Goal: Task Accomplishment & Management: Manage account settings

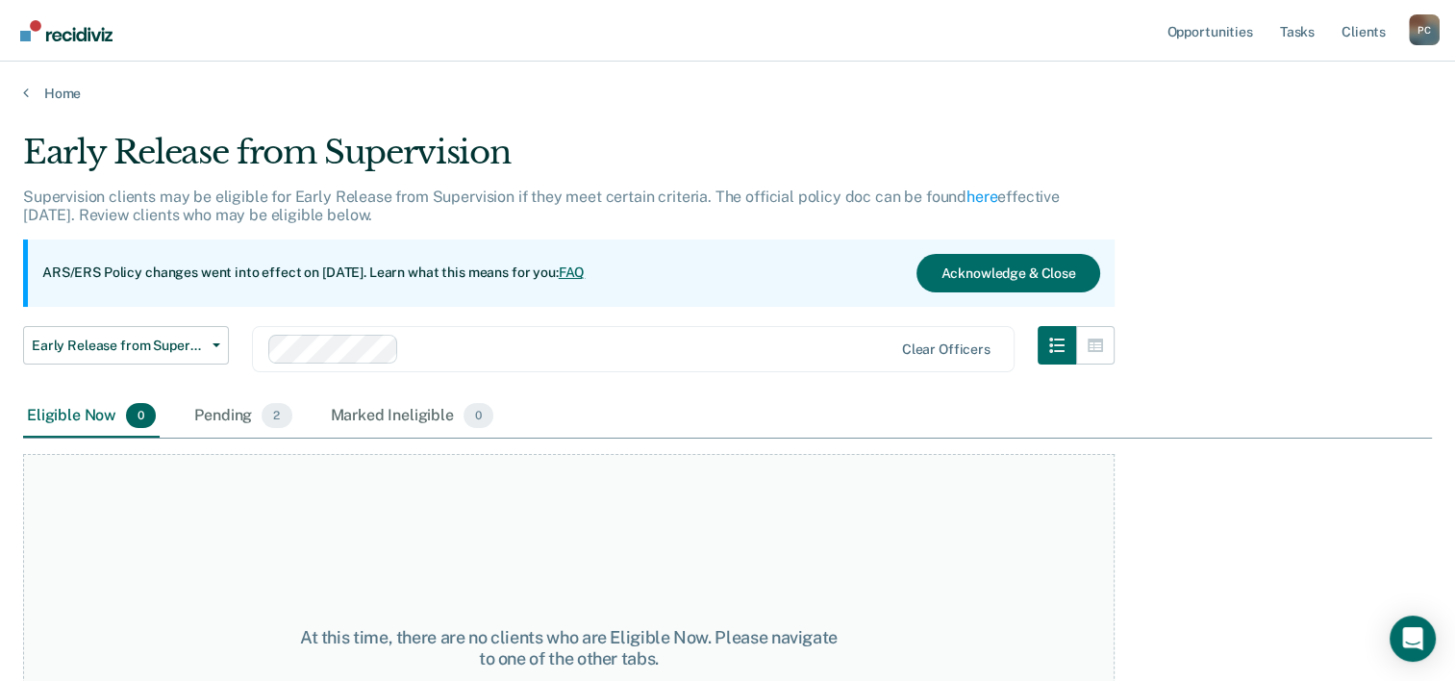
scroll to position [160, 0]
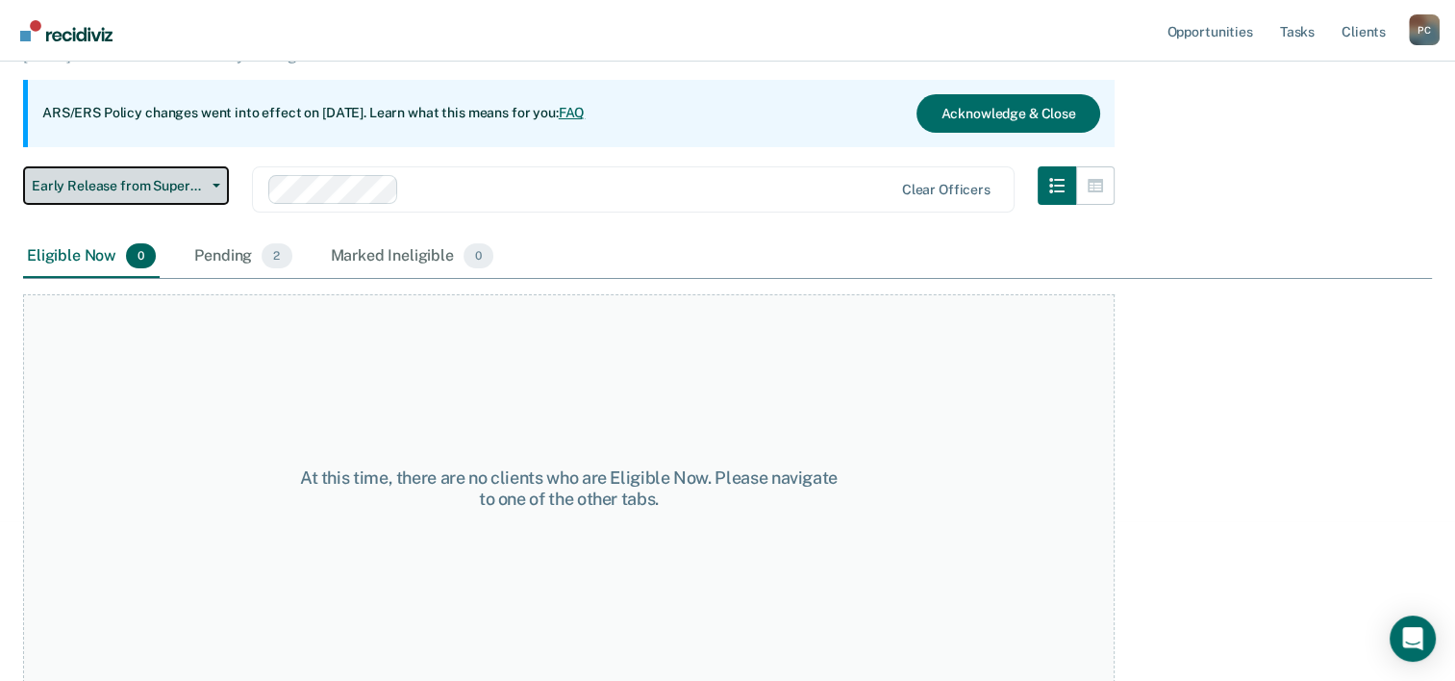
click at [208, 176] on button "Early Release from Supervision" at bounding box center [126, 185] width 206 height 38
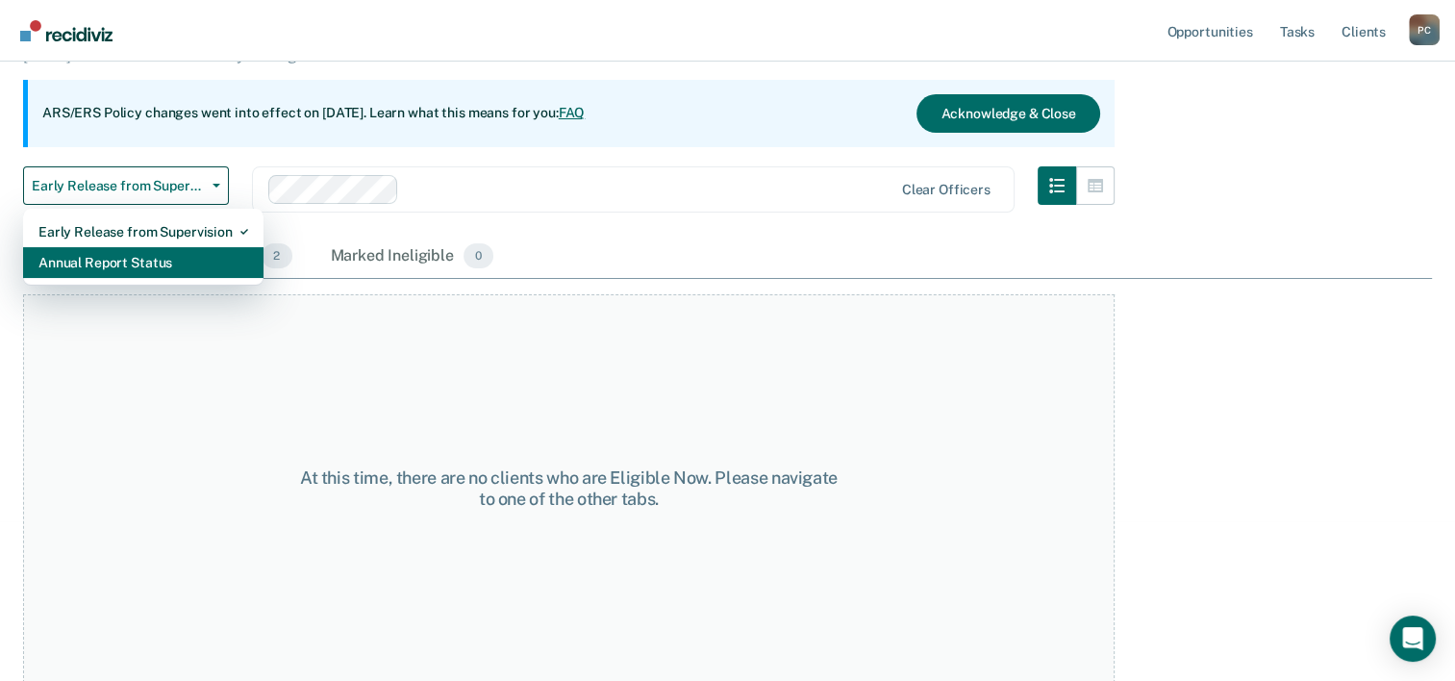
click at [139, 266] on div "Annual Report Status" at bounding box center [143, 262] width 210 height 31
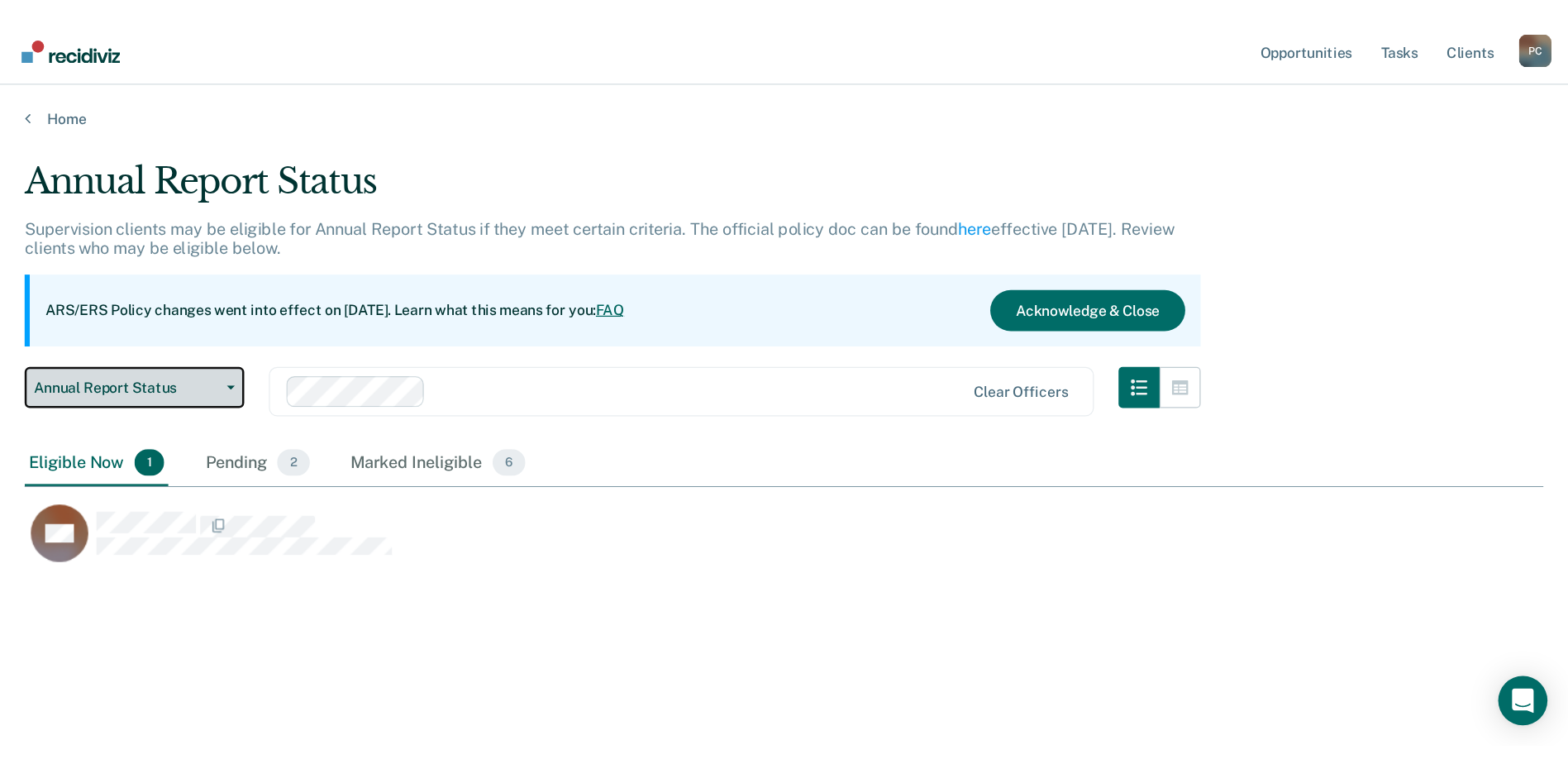
scroll to position [334, 1210]
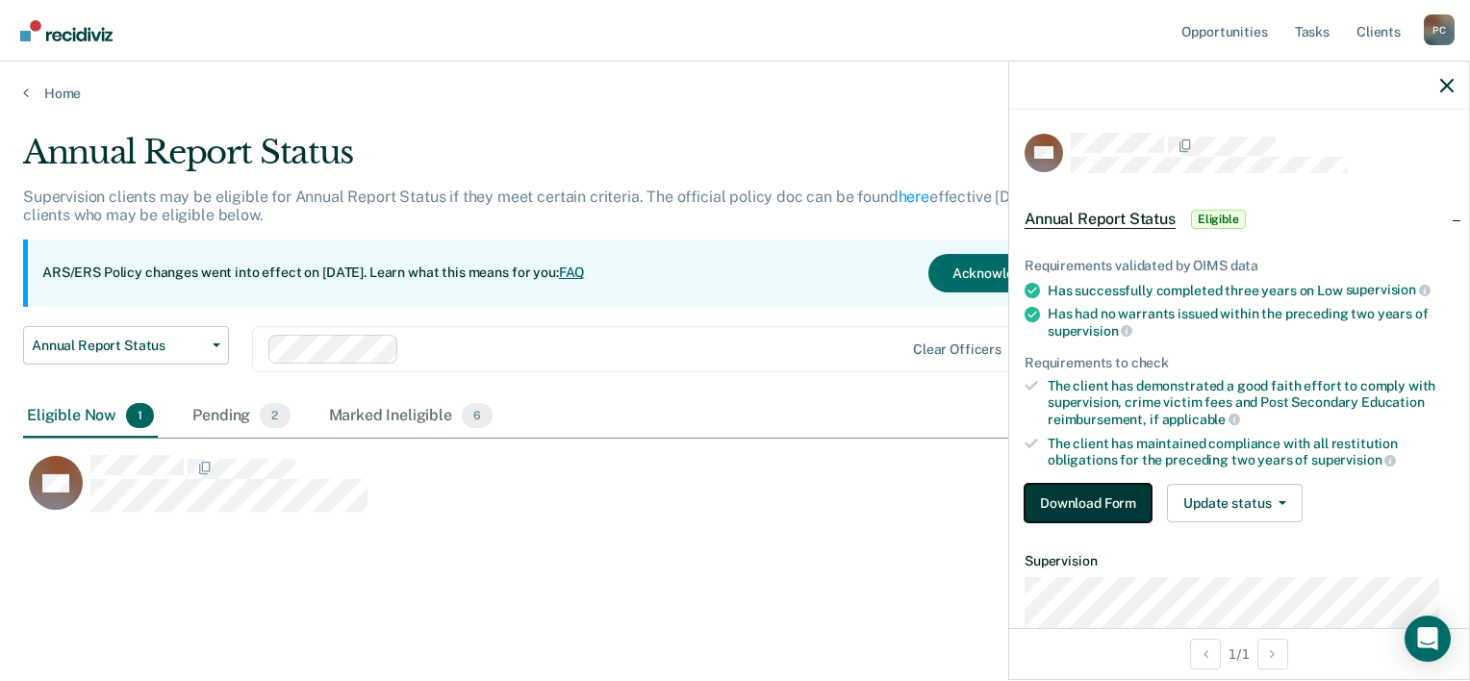
click at [1050, 494] on button "Download Form" at bounding box center [1088, 503] width 127 height 38
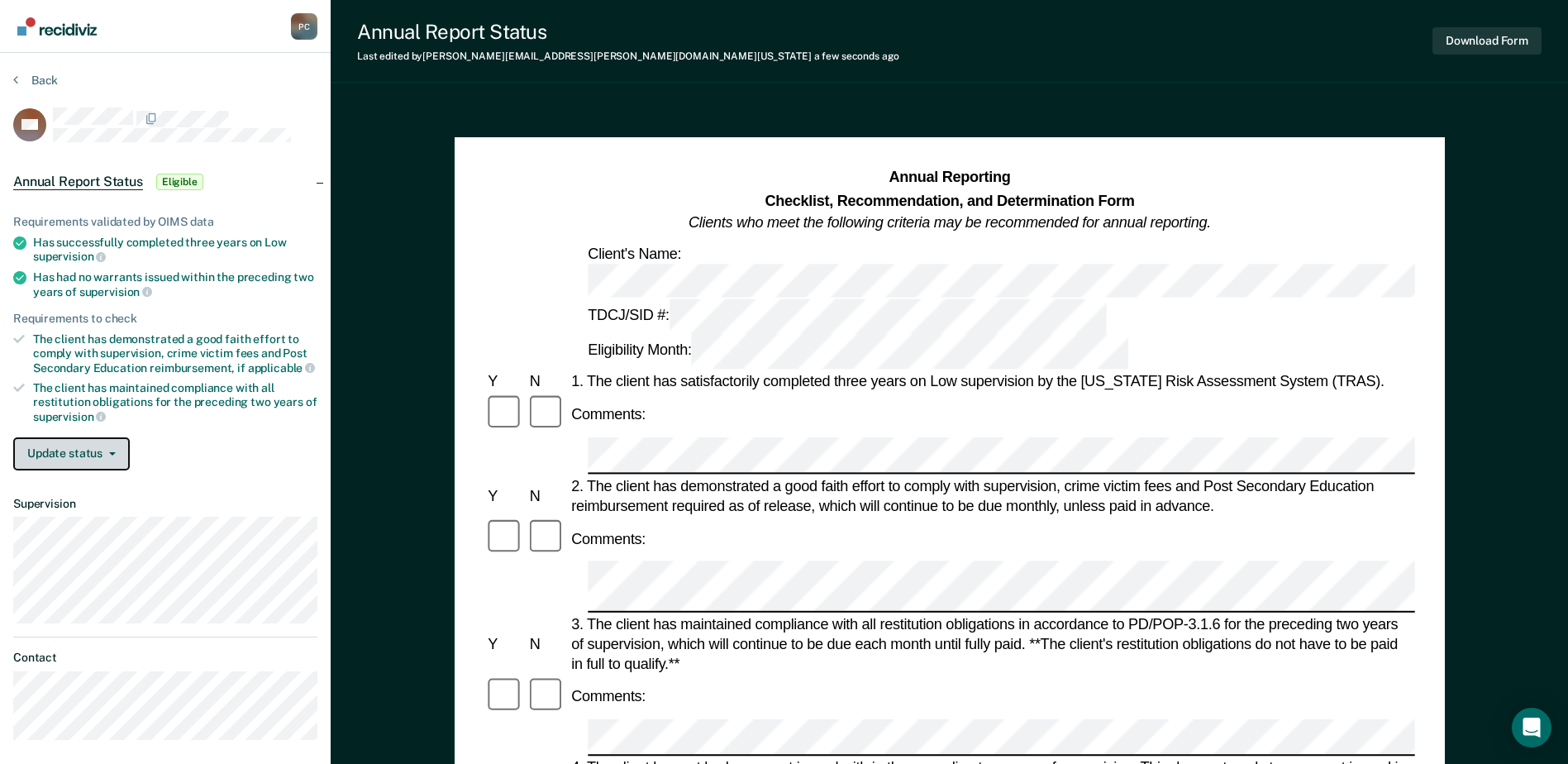
click at [97, 455] on button "Update status" at bounding box center [71, 454] width 117 height 33
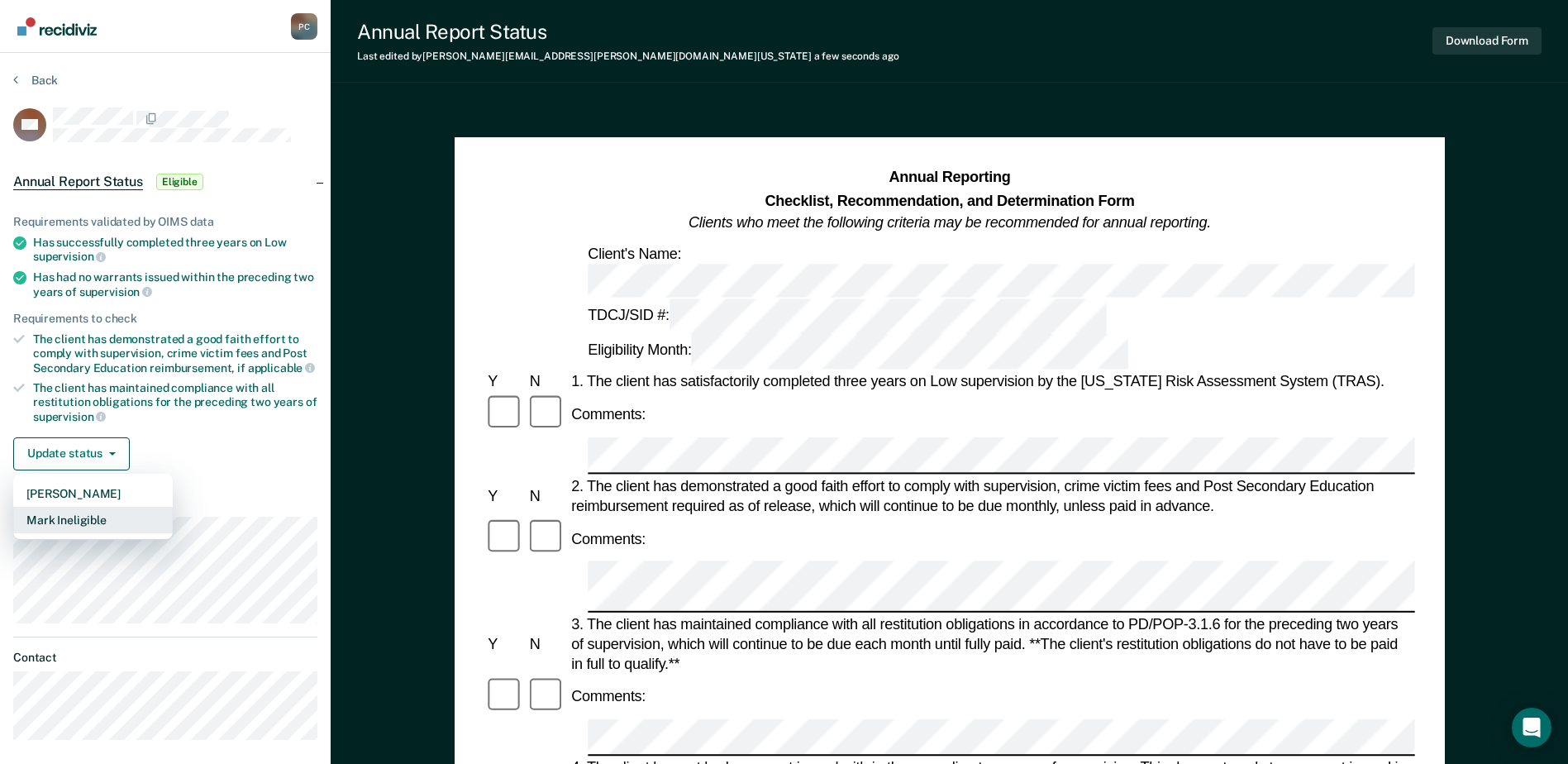
click at [89, 519] on button "Mark Ineligible" at bounding box center [93, 520] width 160 height 27
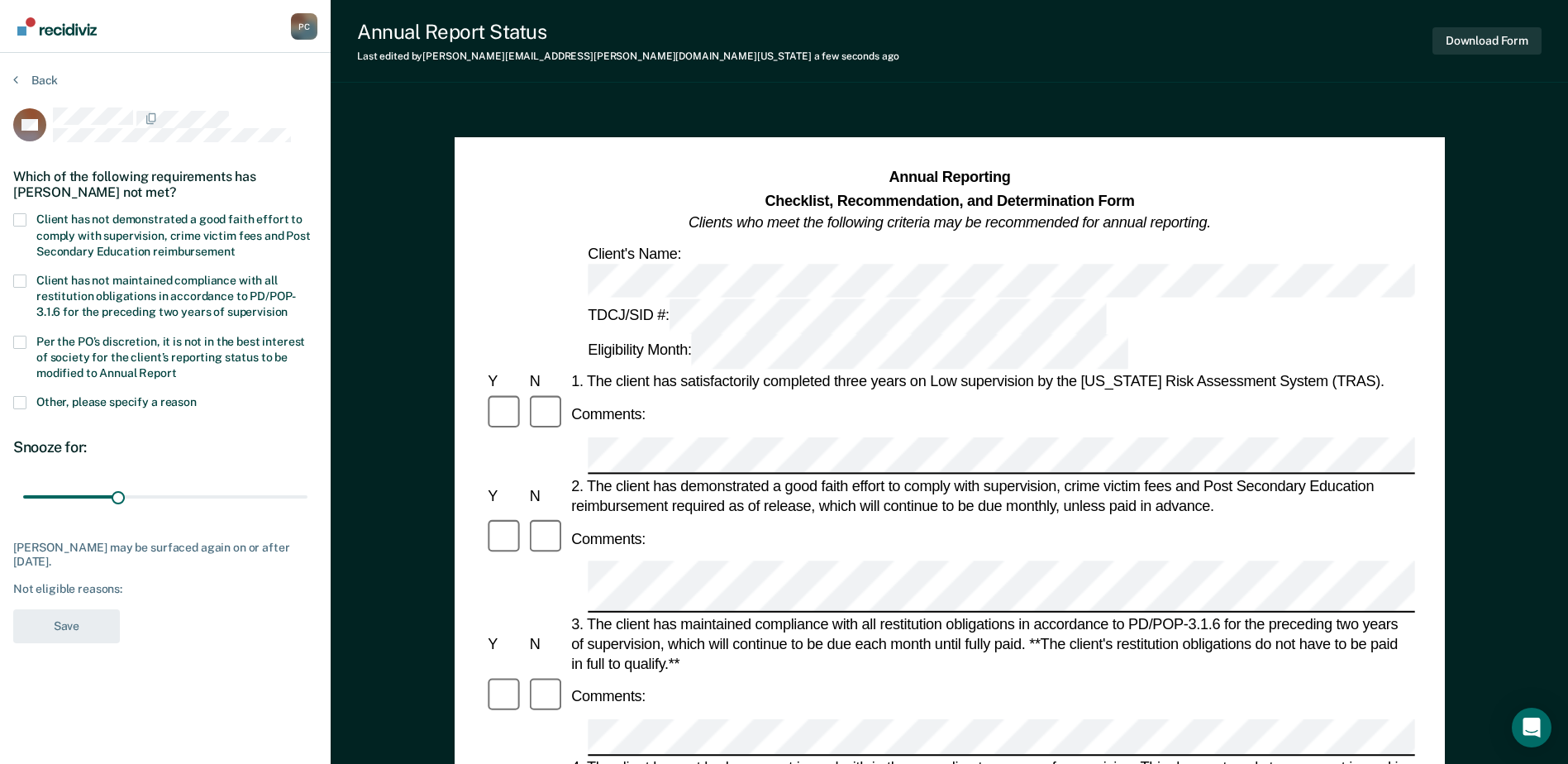
click at [75, 226] on label "Client has not demonstrated a good faith effort to comply with supervision, cri…" at bounding box center [165, 237] width 304 height 48
click at [235, 246] on input "Client has not demonstrated a good faith effort to comply with supervision, cri…" at bounding box center [235, 246] width 0 height 0
click at [79, 584] on button "Save" at bounding box center [66, 626] width 107 height 34
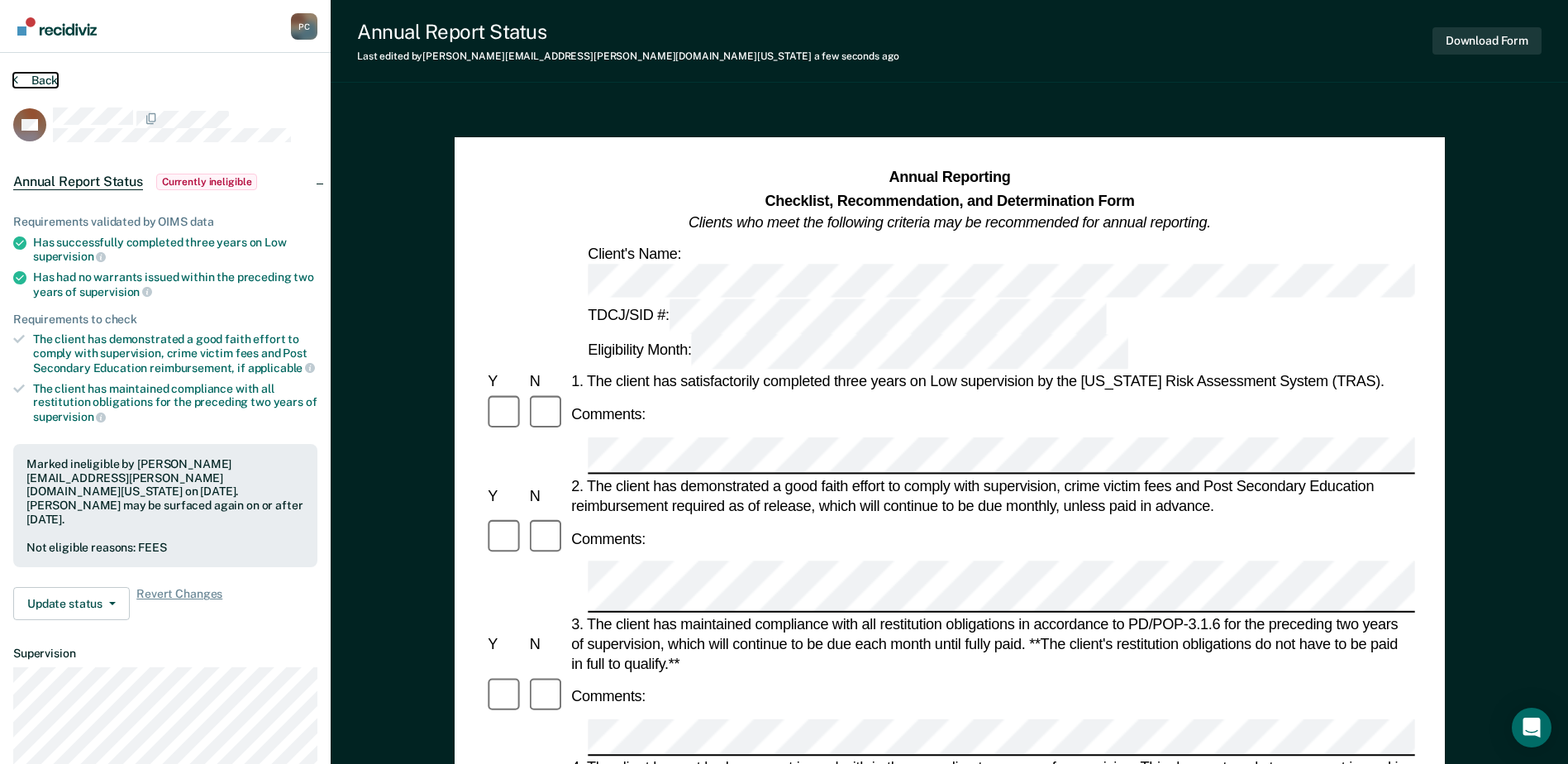
click at [47, 81] on button "Back" at bounding box center [35, 80] width 45 height 15
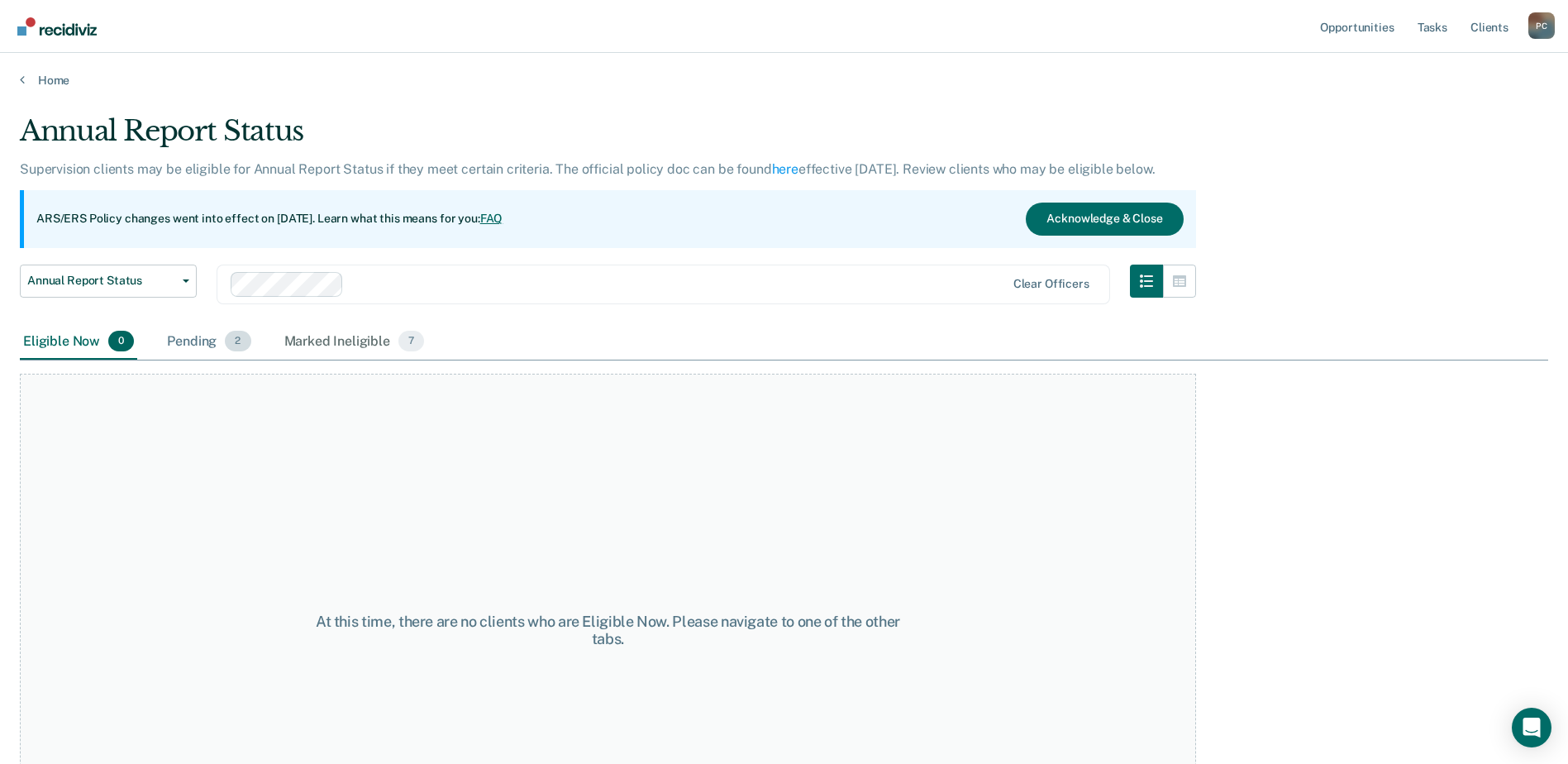
click at [198, 347] on div "Pending 2" at bounding box center [208, 342] width 90 height 36
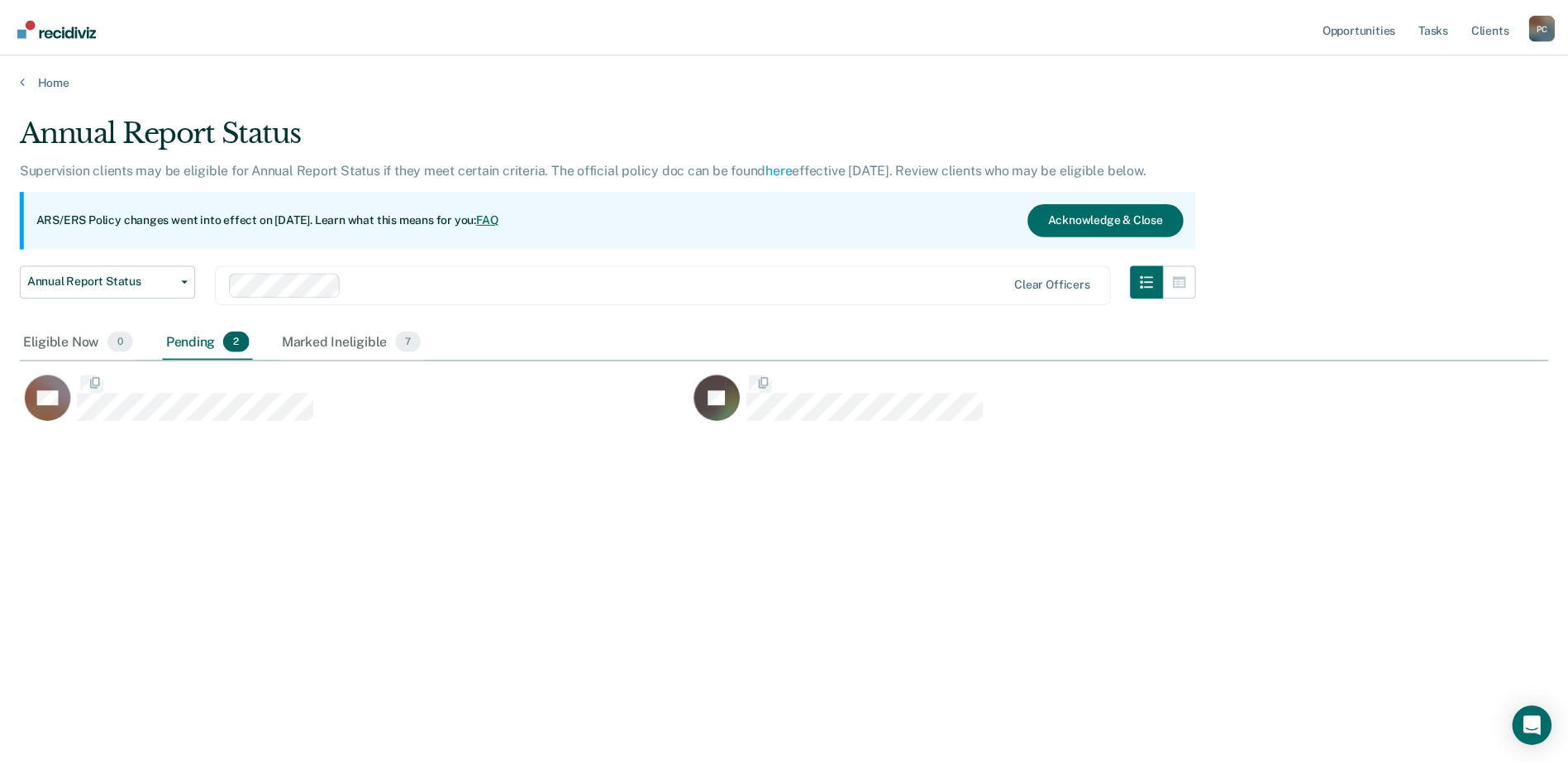
scroll to position [513, 1528]
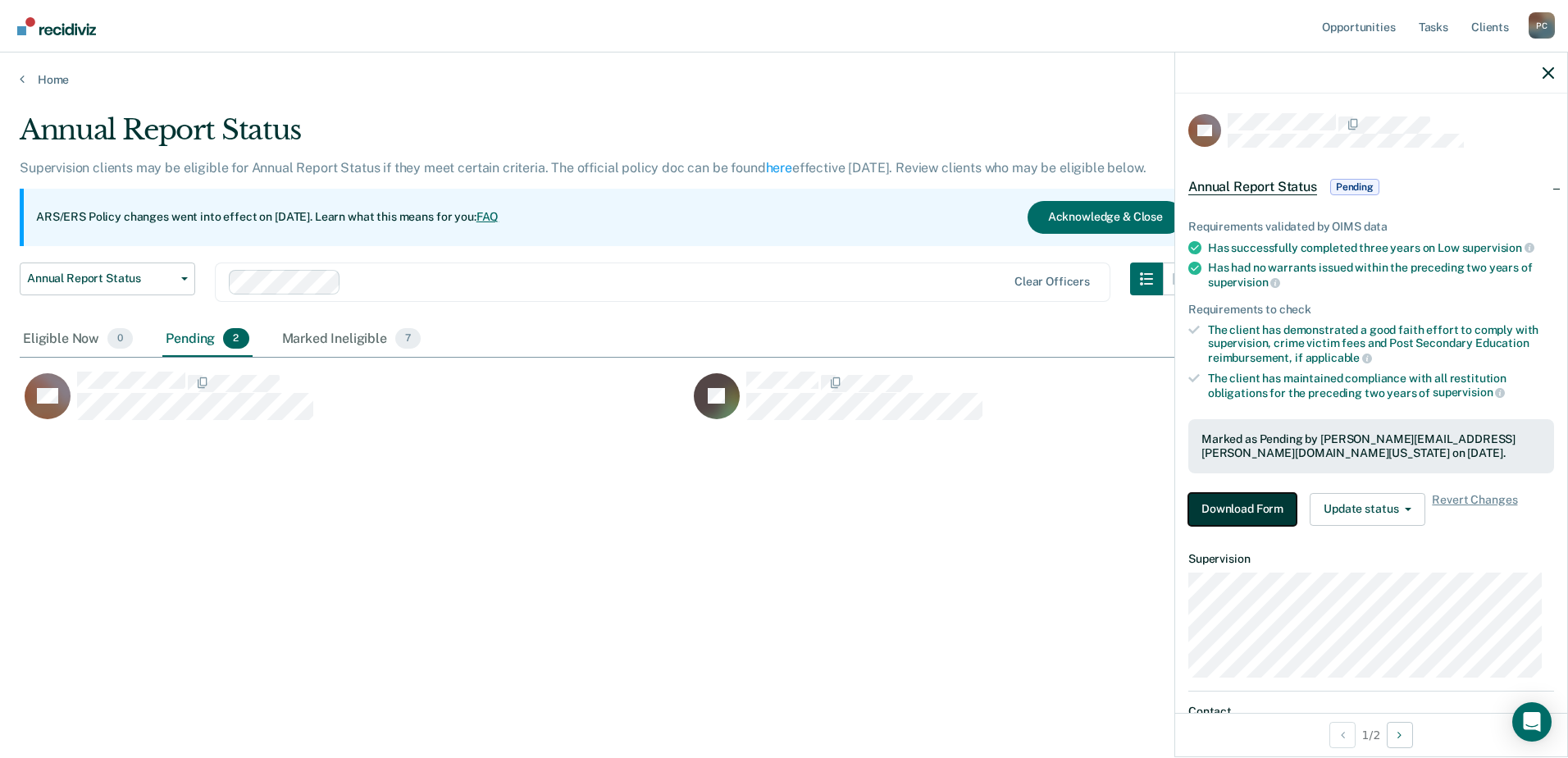
click at [1253, 513] on button "Download Form" at bounding box center [1242, 509] width 108 height 32
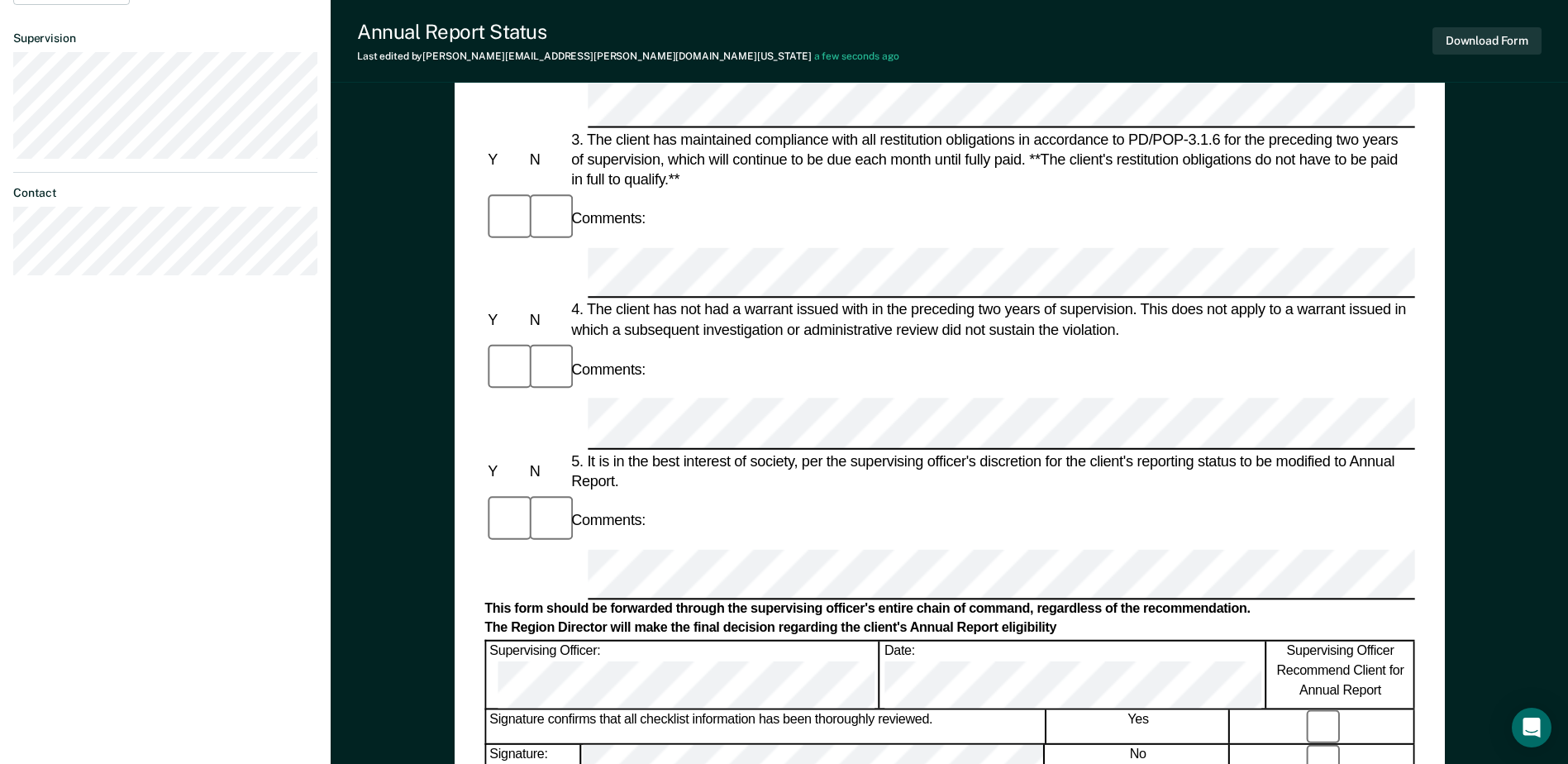
scroll to position [331, 0]
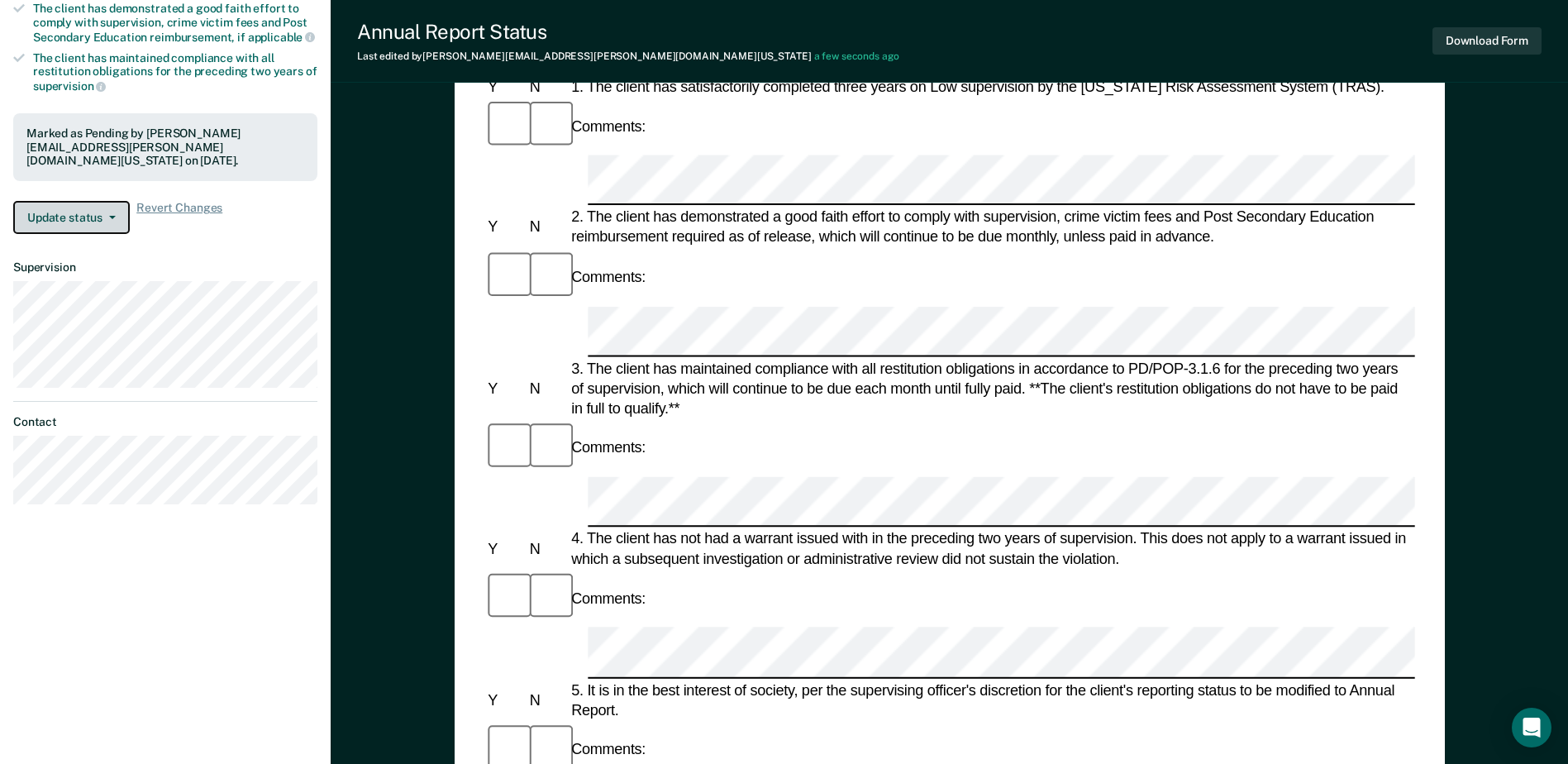
click at [107, 216] on span "button" at bounding box center [108, 217] width 13 height 3
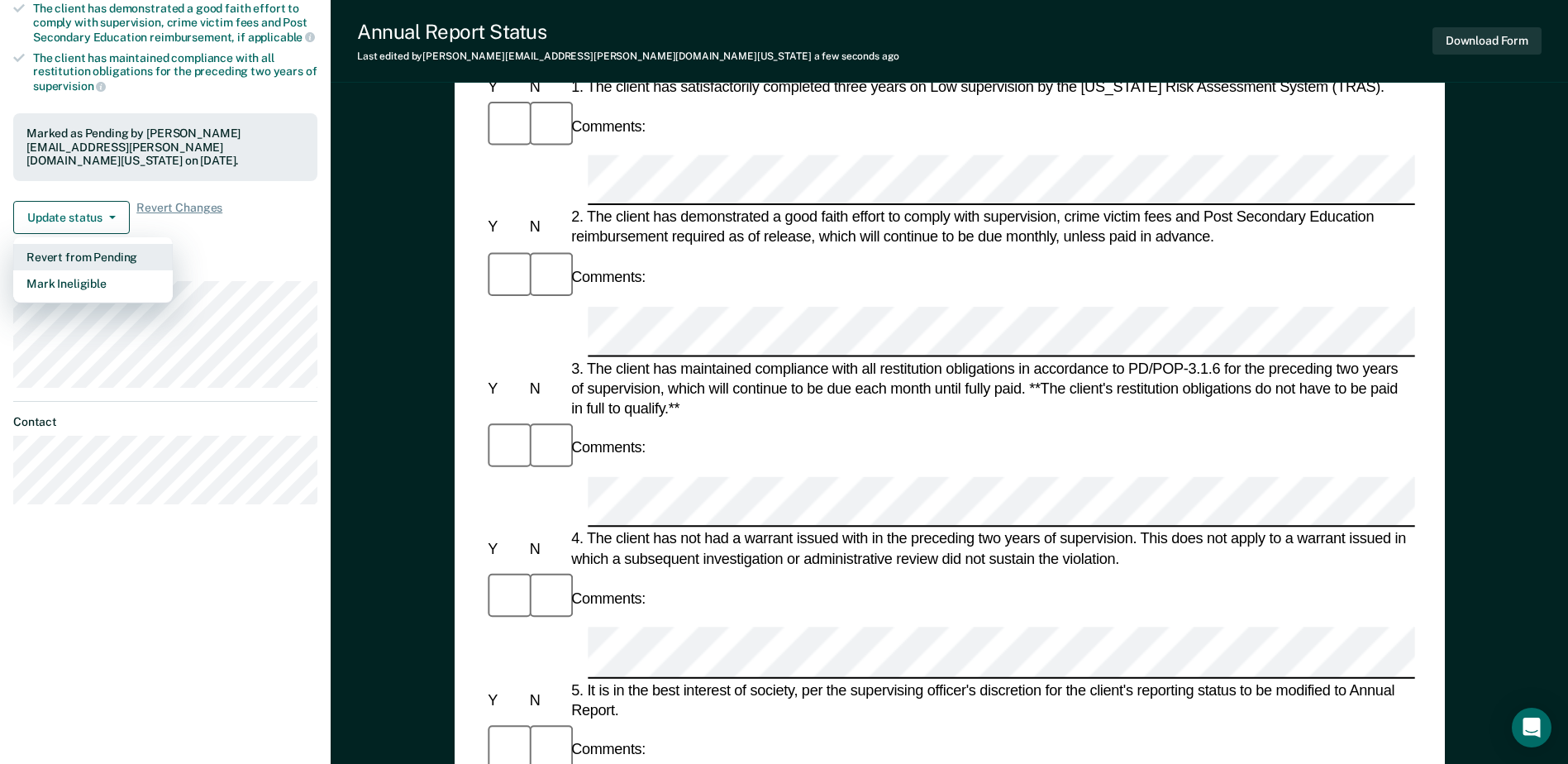
click at [102, 244] on button "Revert from Pending" at bounding box center [93, 257] width 160 height 27
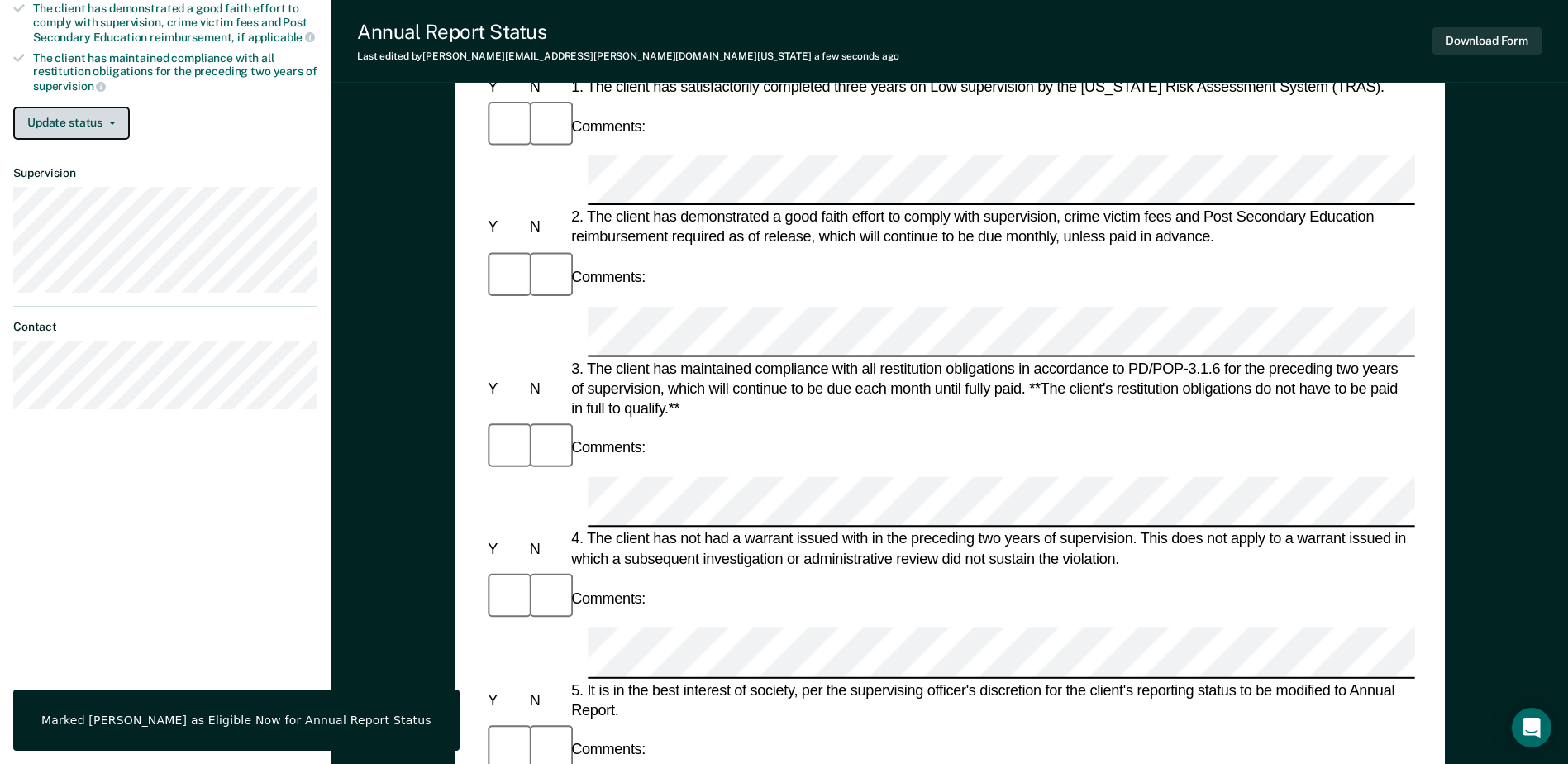
click at [106, 117] on button "Update status" at bounding box center [71, 123] width 117 height 33
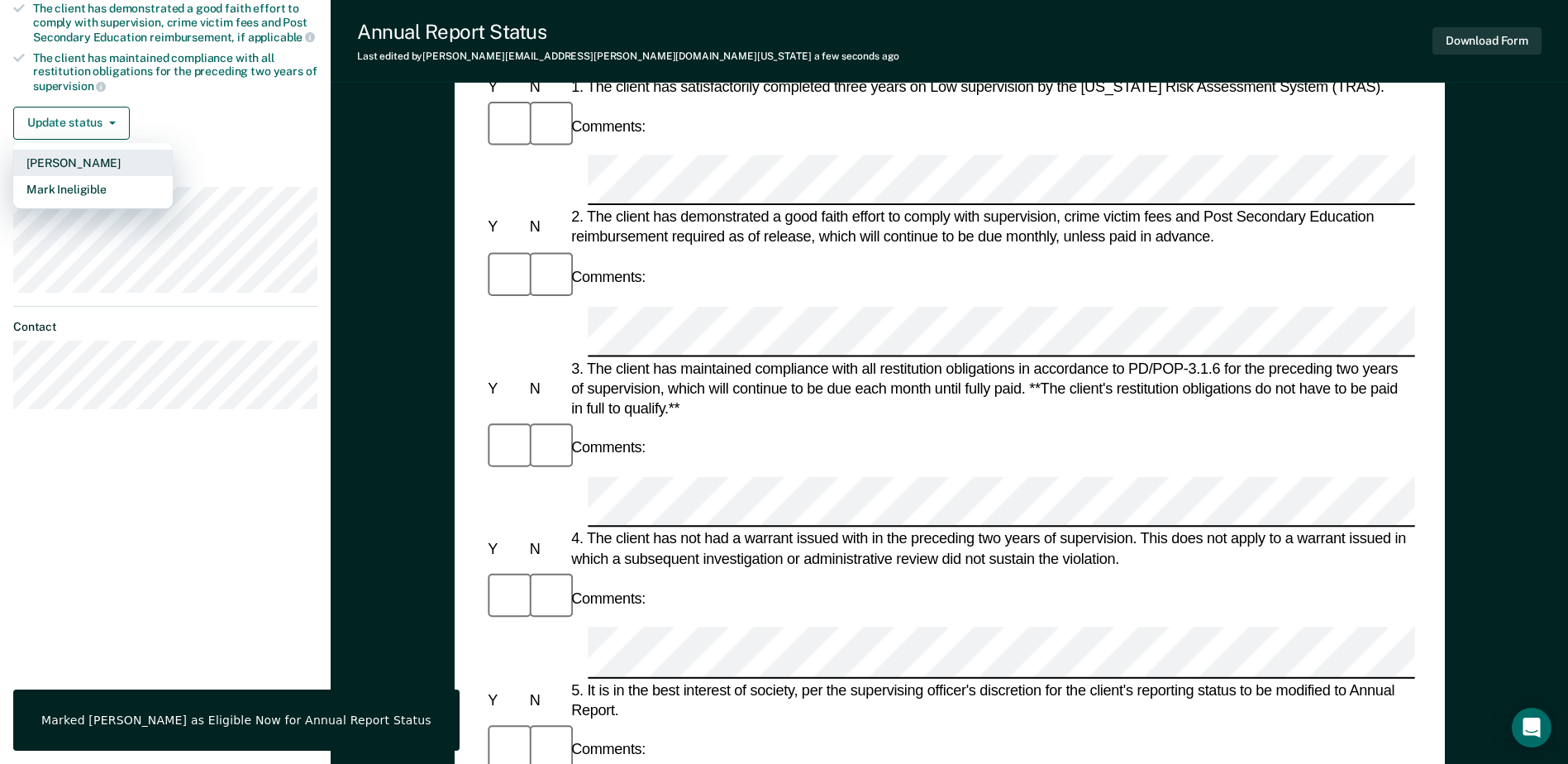
click at [94, 159] on button "[PERSON_NAME]" at bounding box center [93, 162] width 160 height 27
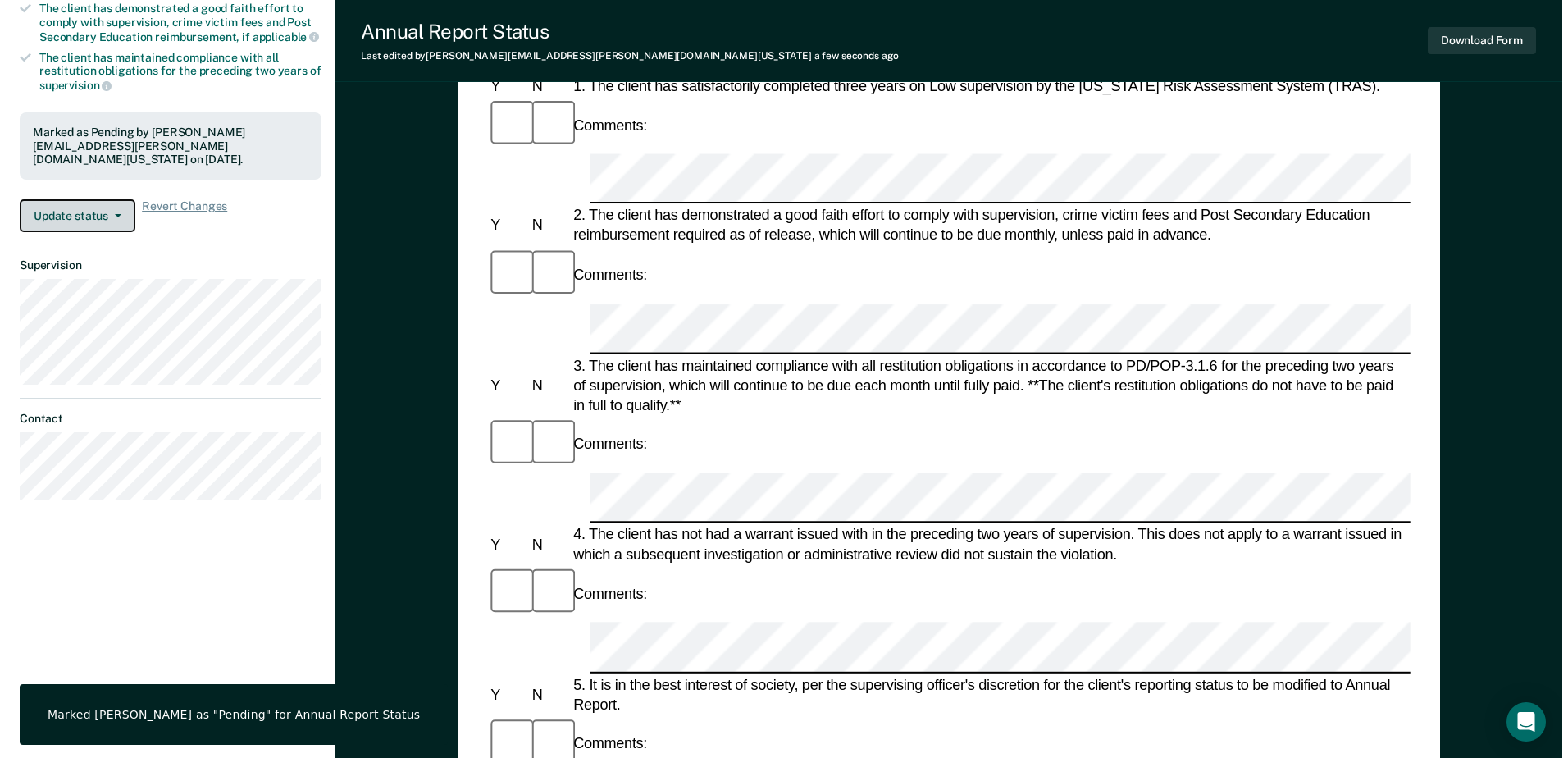
scroll to position [0, 0]
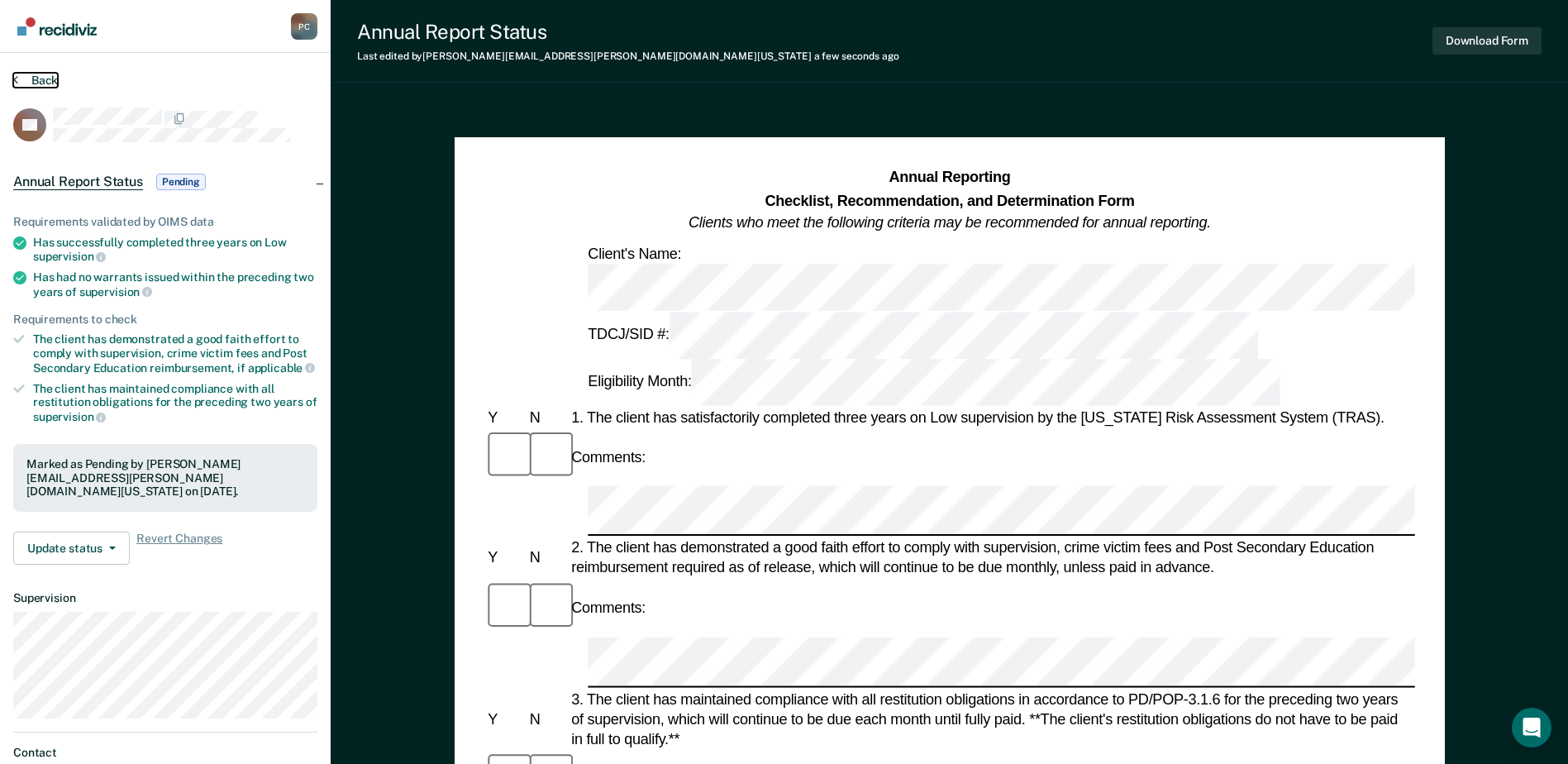
click at [27, 79] on button "Back" at bounding box center [35, 80] width 45 height 15
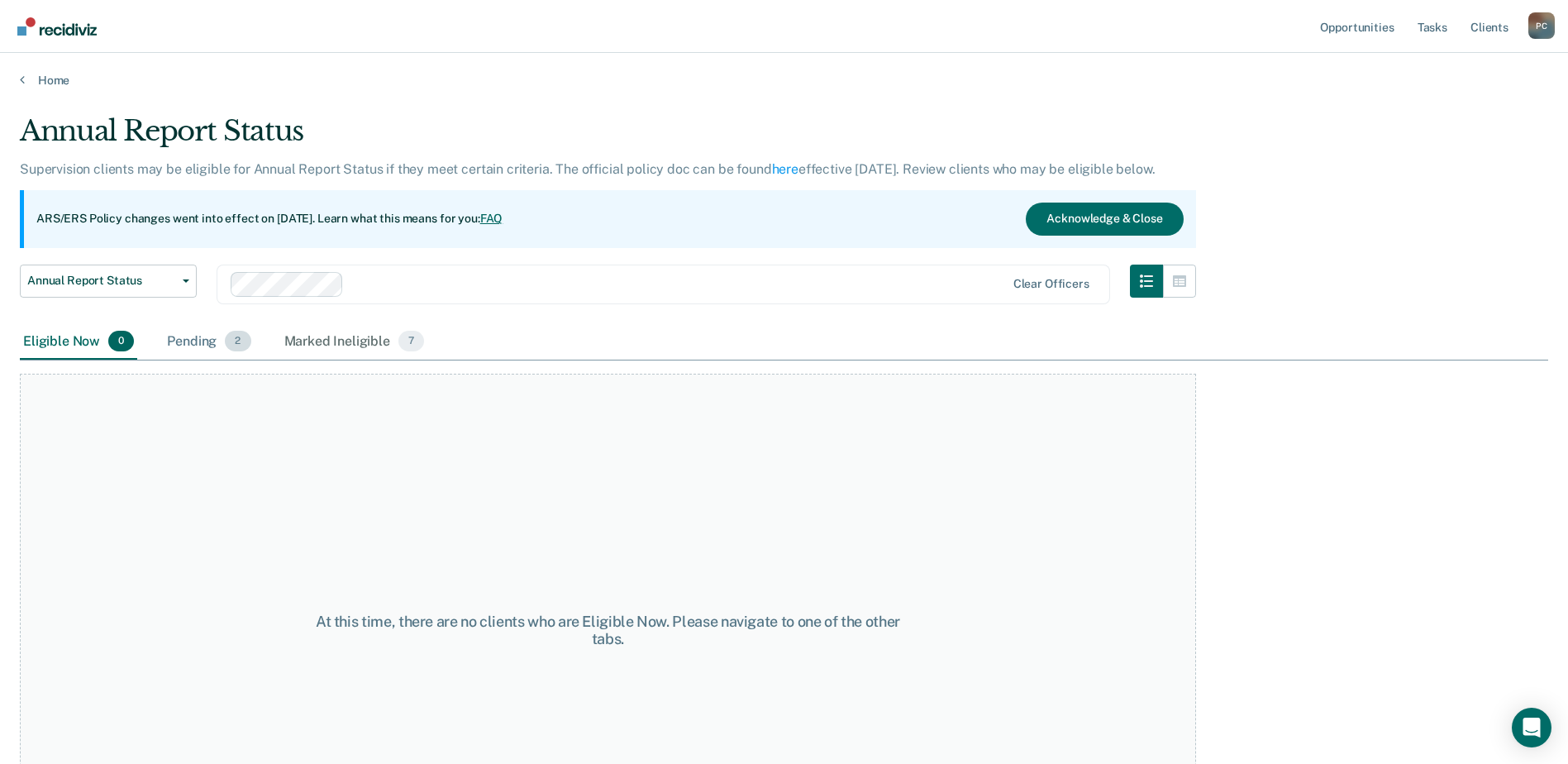
click at [203, 345] on div "Pending 2" at bounding box center [208, 342] width 90 height 36
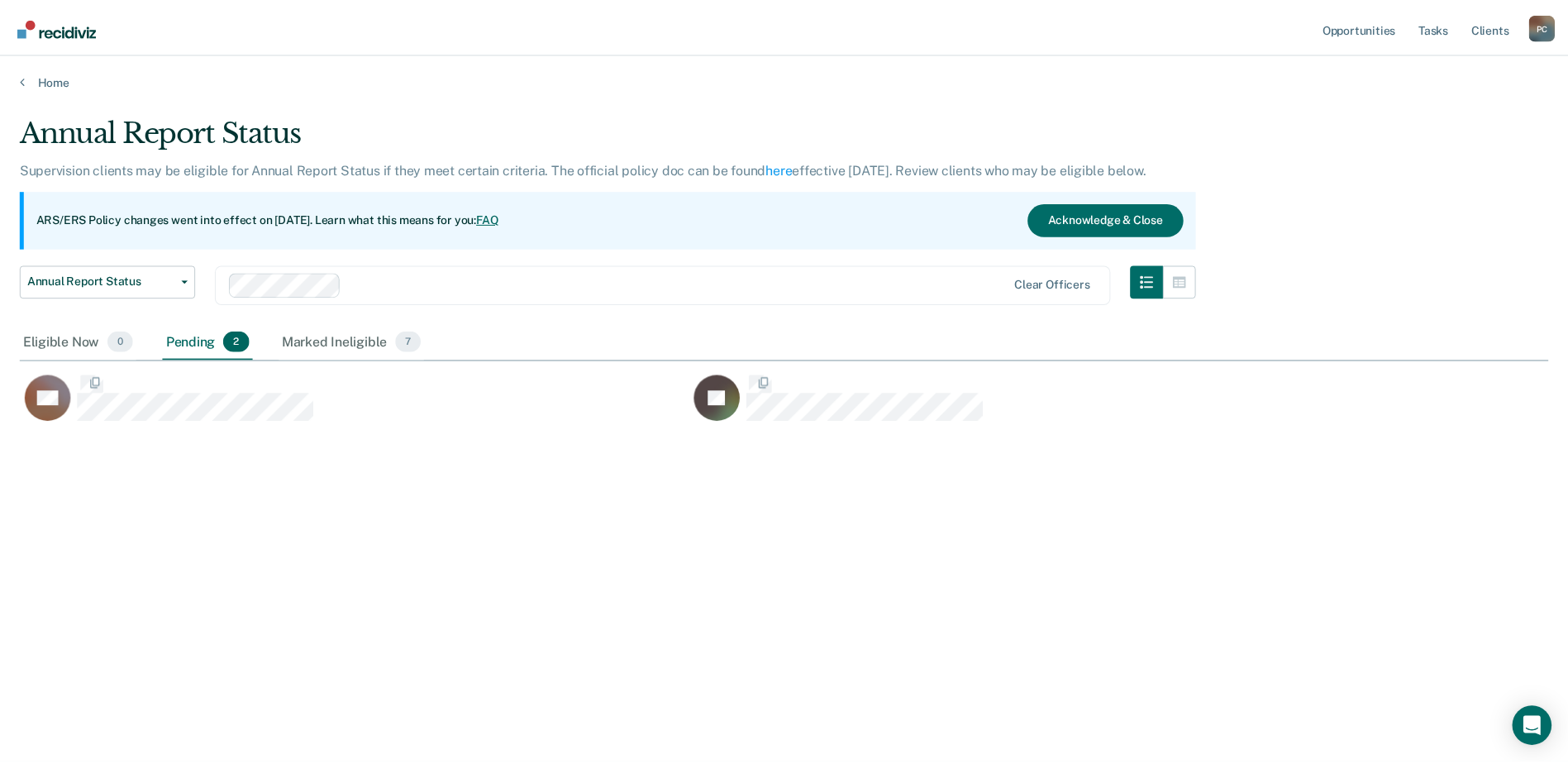
scroll to position [513, 1528]
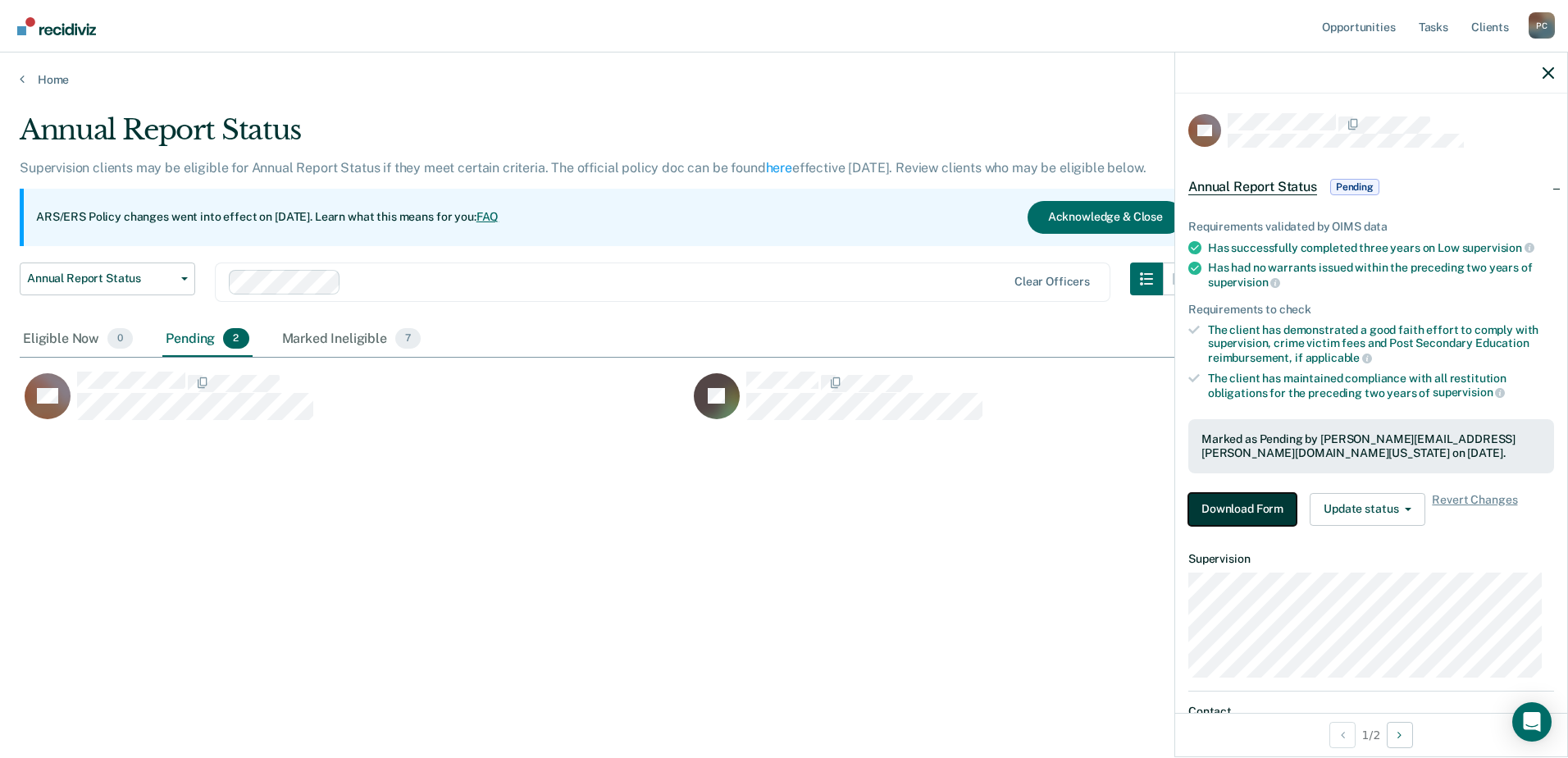
click at [1253, 516] on button "Download Form" at bounding box center [1242, 509] width 108 height 32
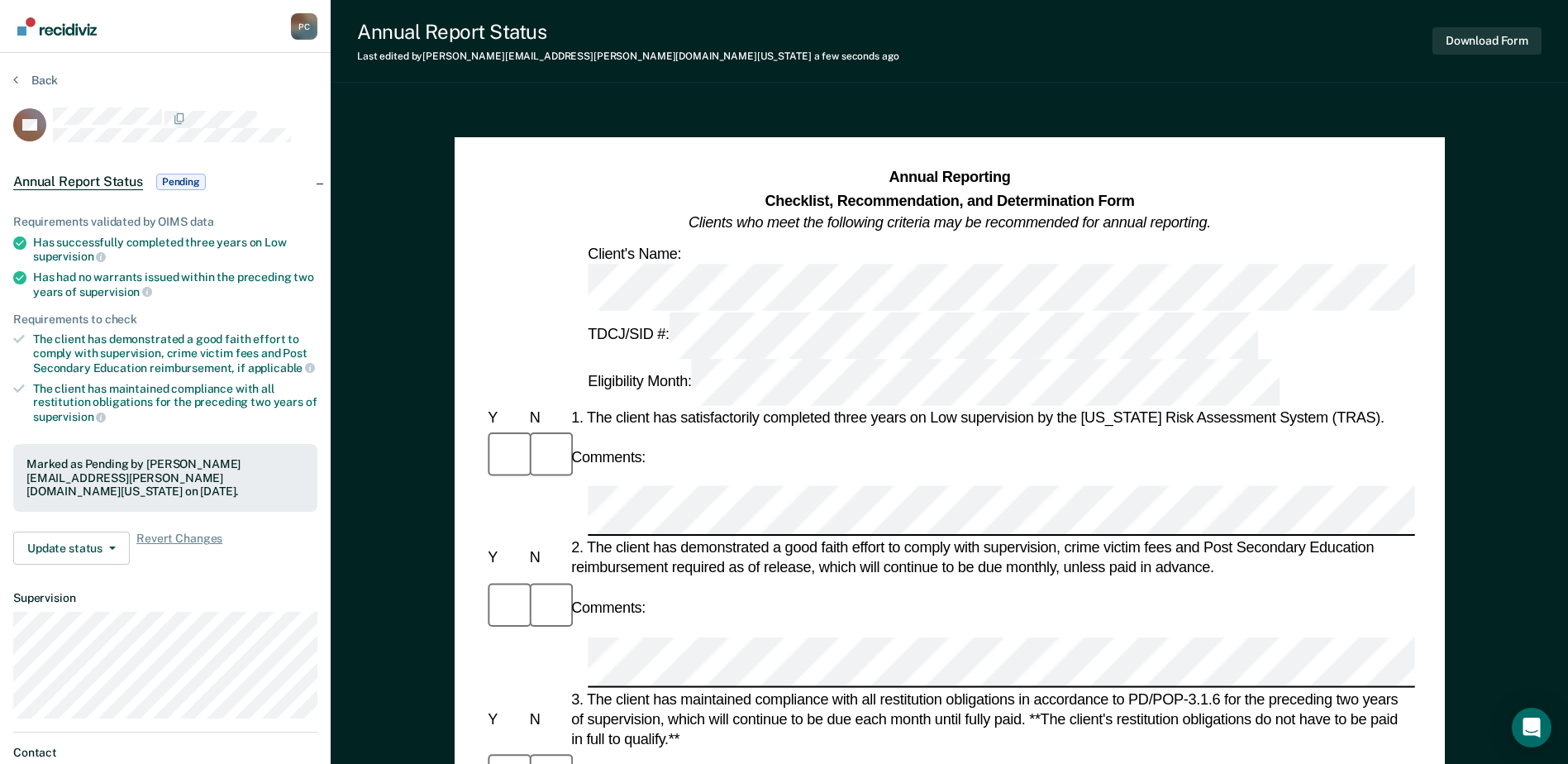
click at [47, 70] on section "Back DS Annual Report Status Pending Requirements validated by OIMS data Has su…" at bounding box center [165, 461] width 331 height 816
click at [26, 80] on button "Back" at bounding box center [35, 80] width 45 height 15
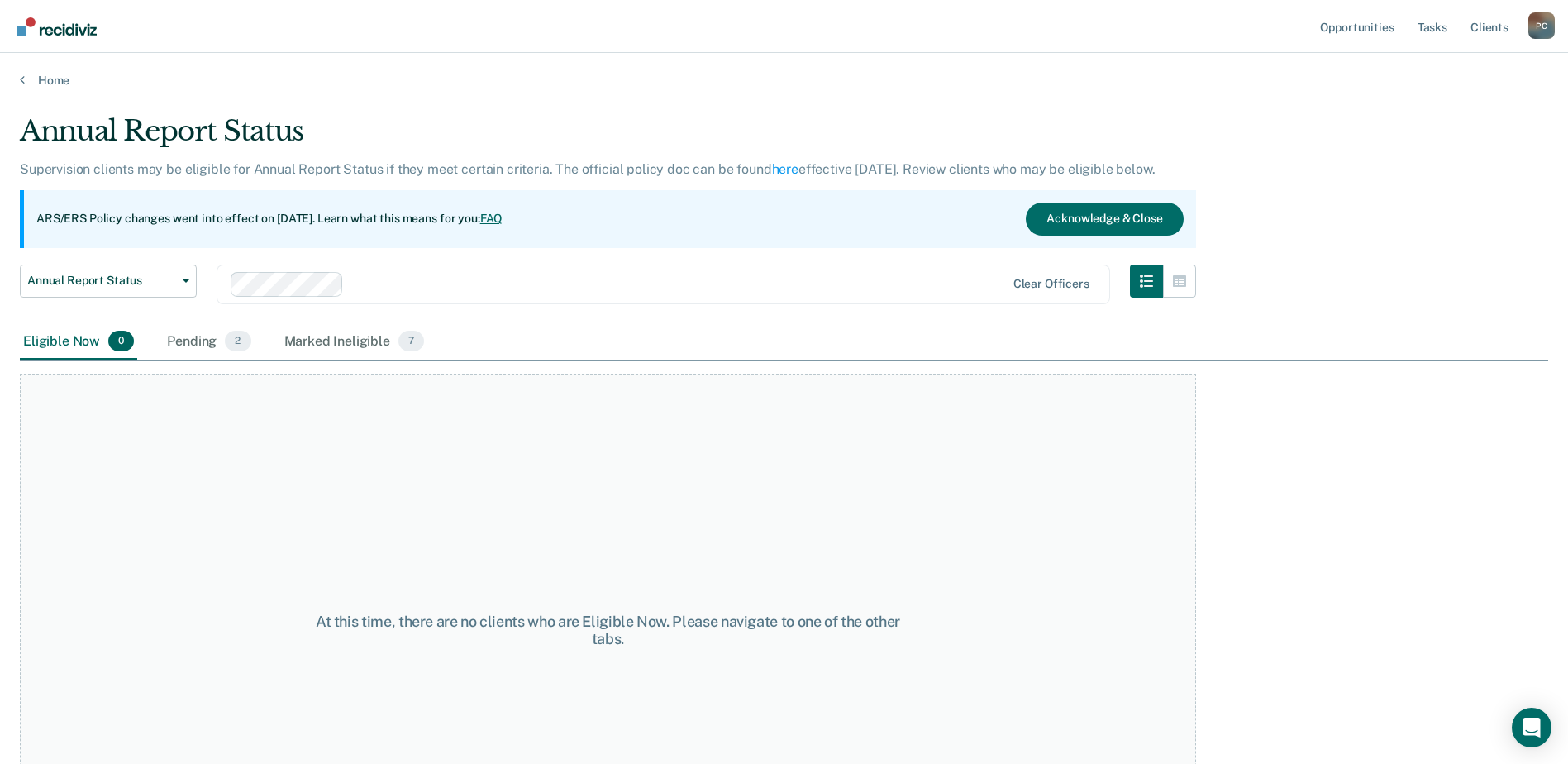
click at [204, 321] on div "Annual Report Status Early Release from Supervision Annual Report Status Clear …" at bounding box center [607, 294] width 1176 height 59
click at [204, 337] on div "Pending 2" at bounding box center [208, 342] width 90 height 36
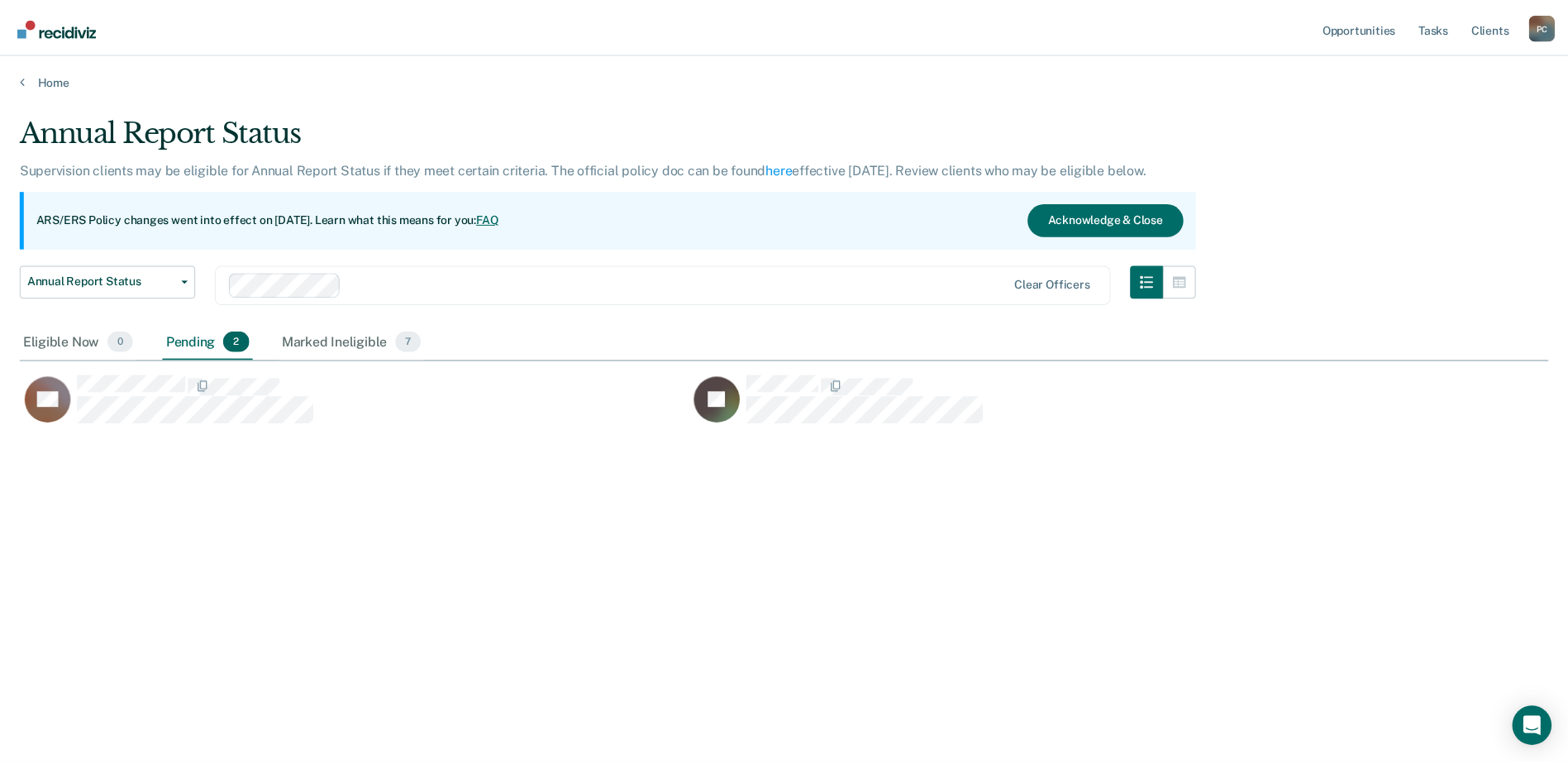
scroll to position [513, 1528]
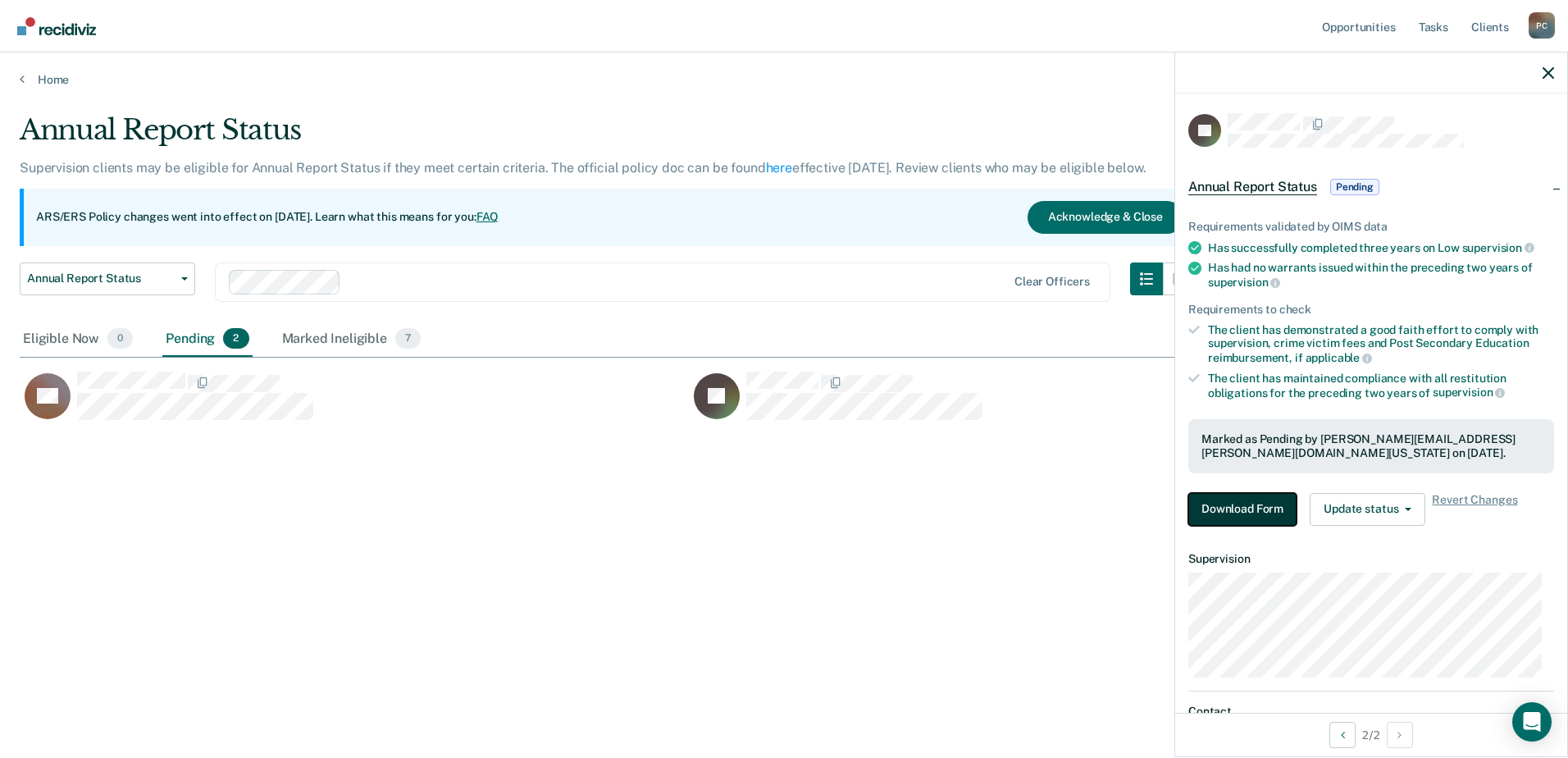
click at [1253, 510] on button "Download Form" at bounding box center [1242, 509] width 108 height 32
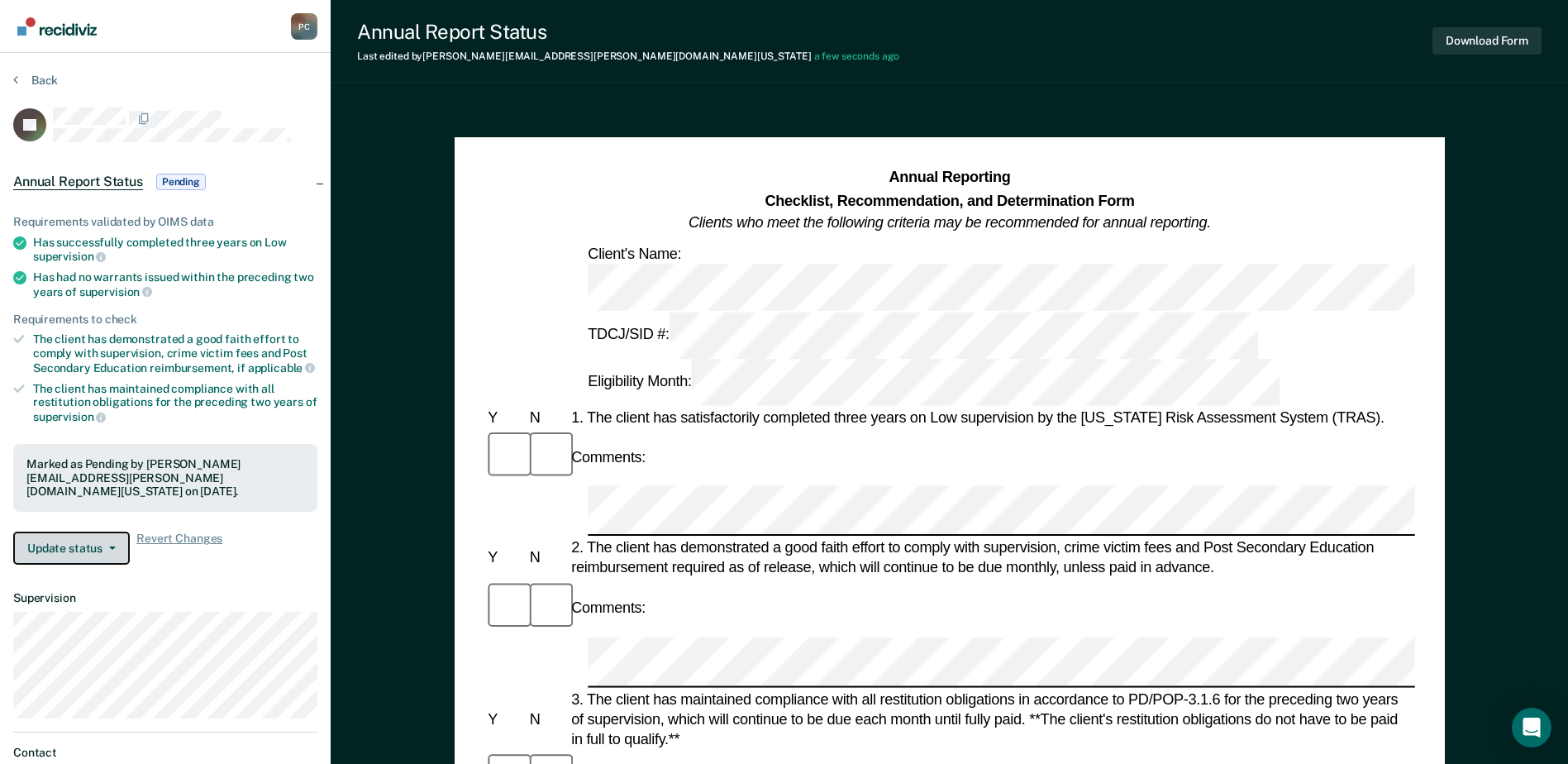
click at [96, 533] on button "Update status" at bounding box center [71, 548] width 117 height 33
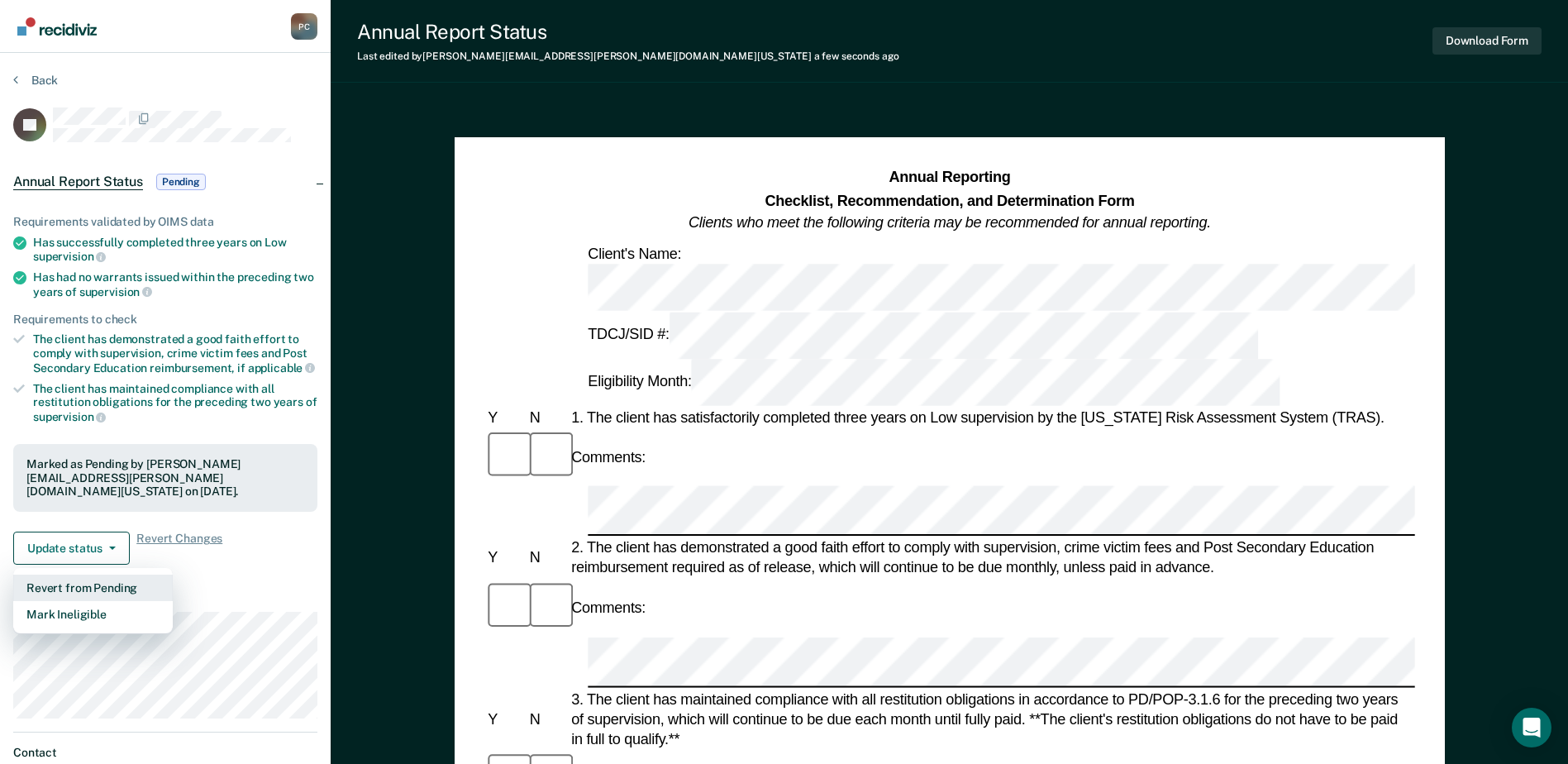
click at [81, 576] on button "Revert from Pending" at bounding box center [93, 588] width 160 height 27
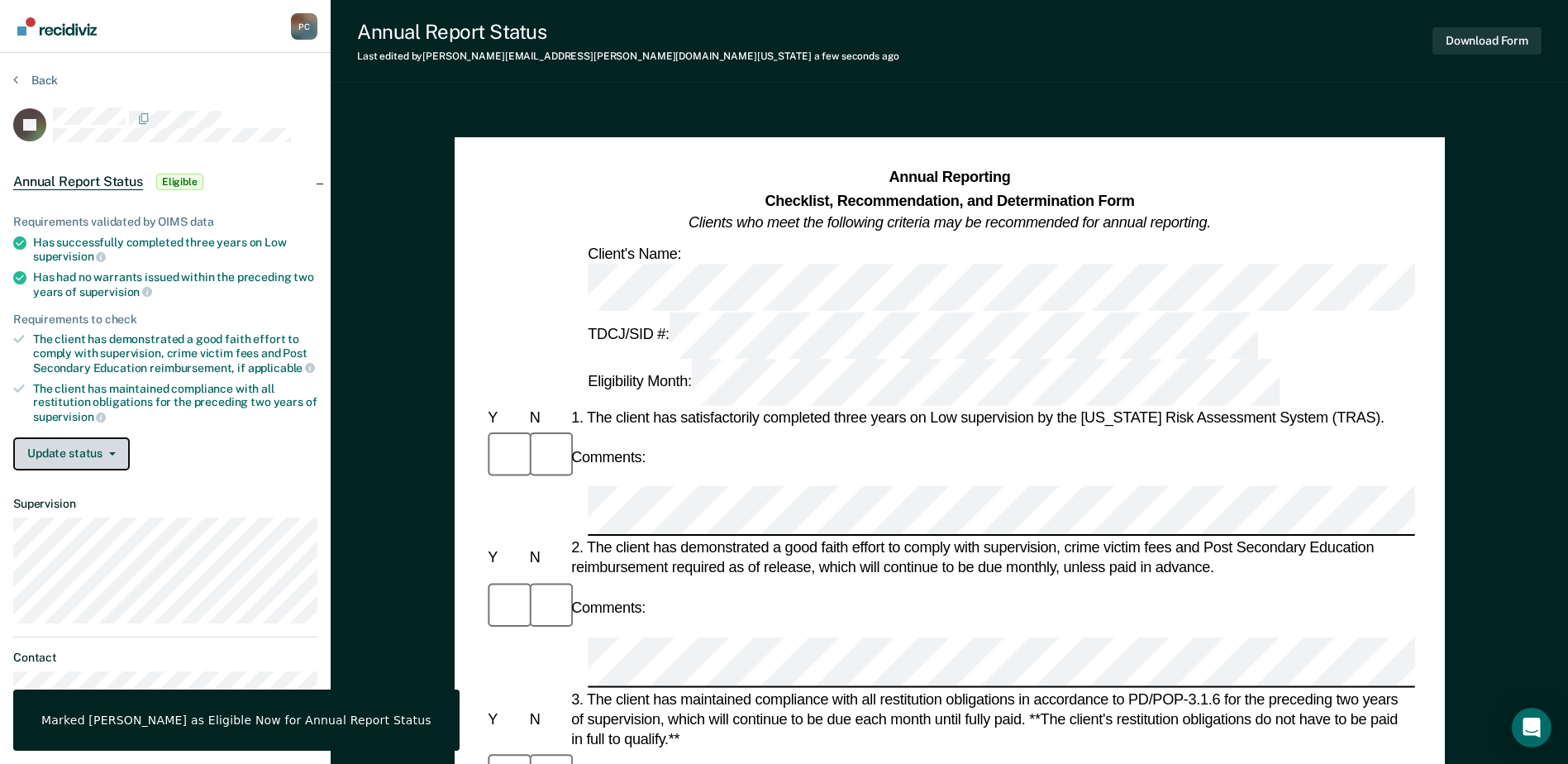
click at [101, 449] on button "Update status" at bounding box center [71, 454] width 117 height 33
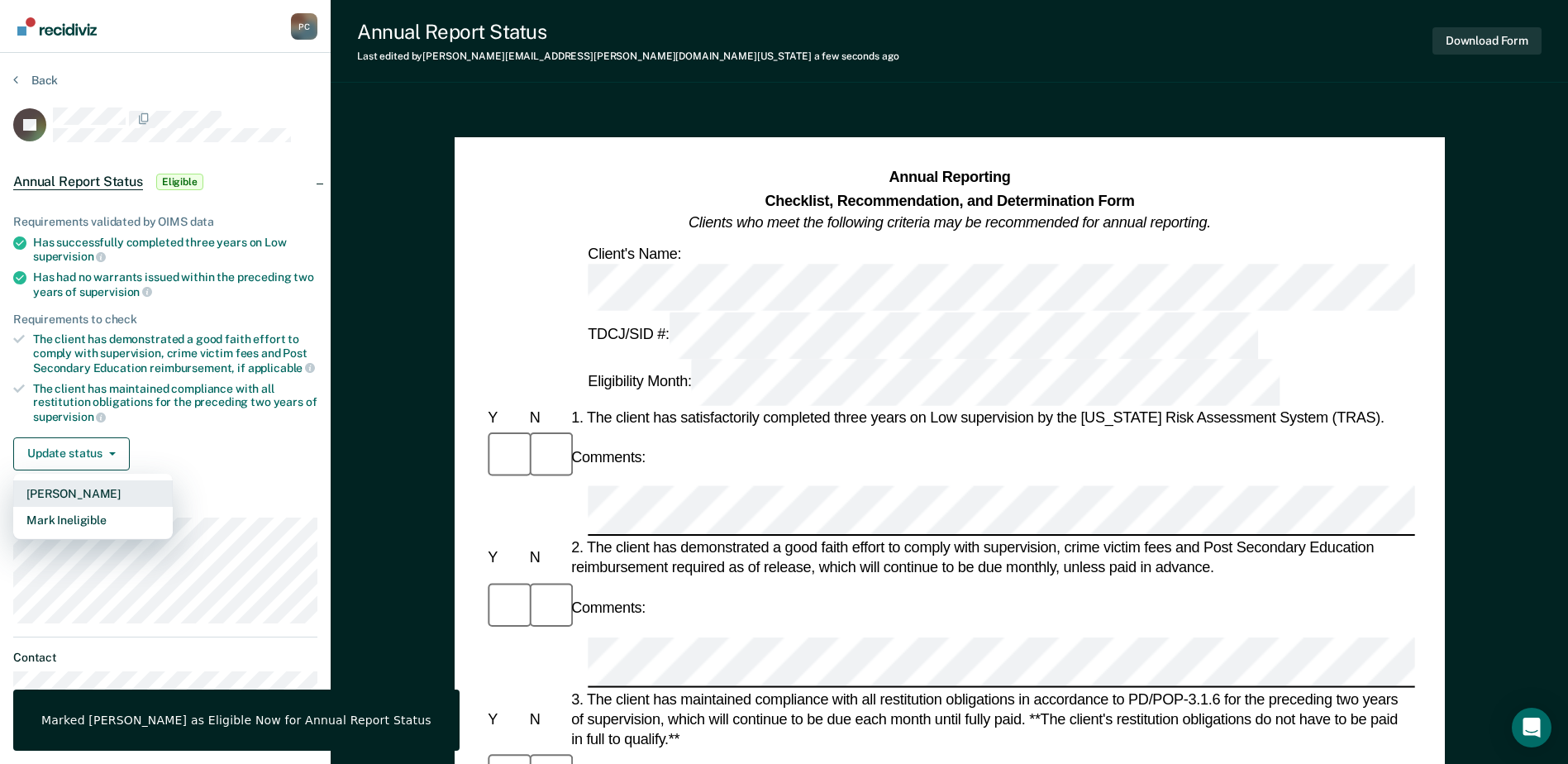
click at [98, 490] on button "[PERSON_NAME]" at bounding box center [93, 493] width 160 height 27
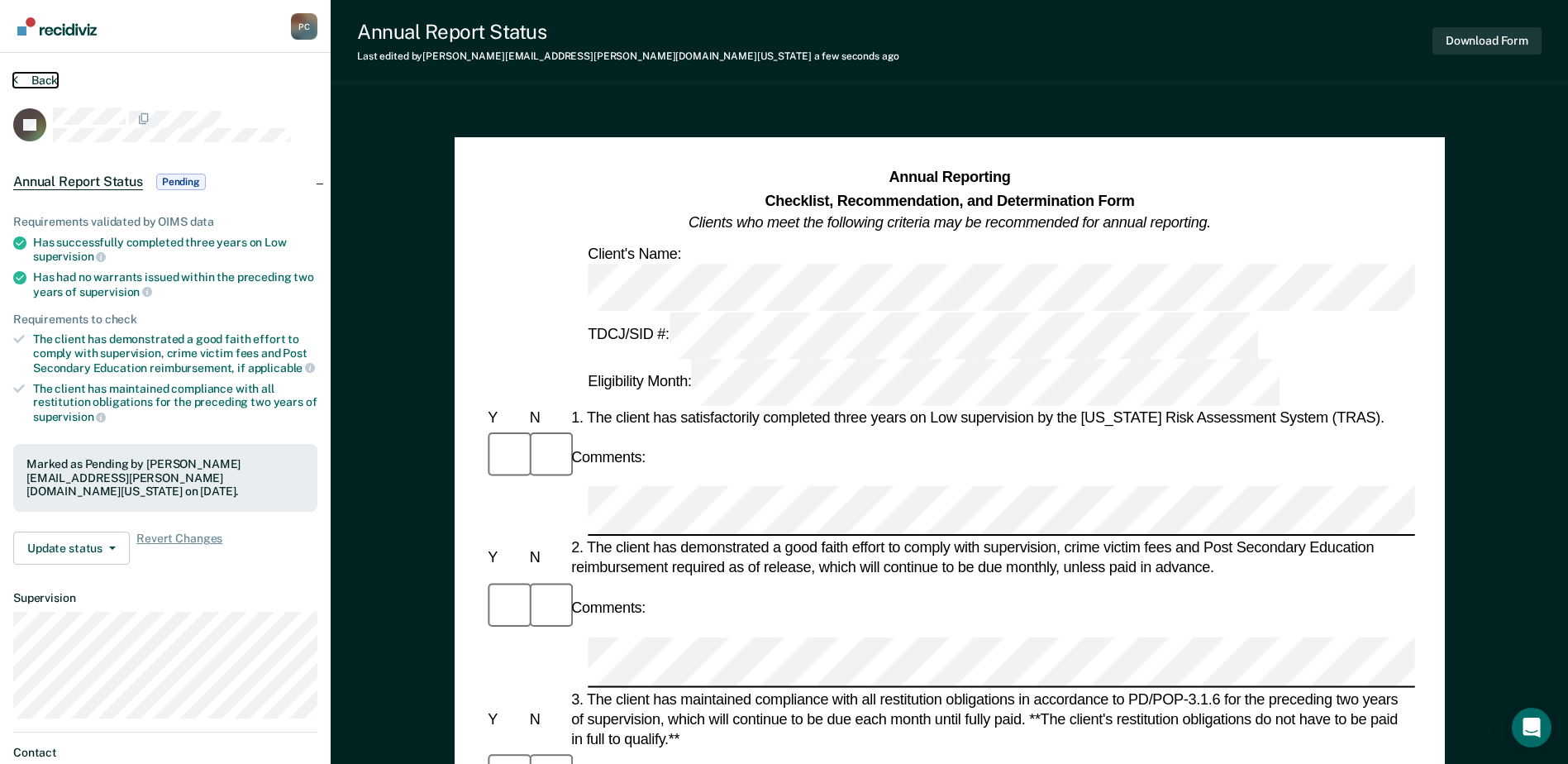
click at [41, 83] on button "Back" at bounding box center [35, 80] width 45 height 15
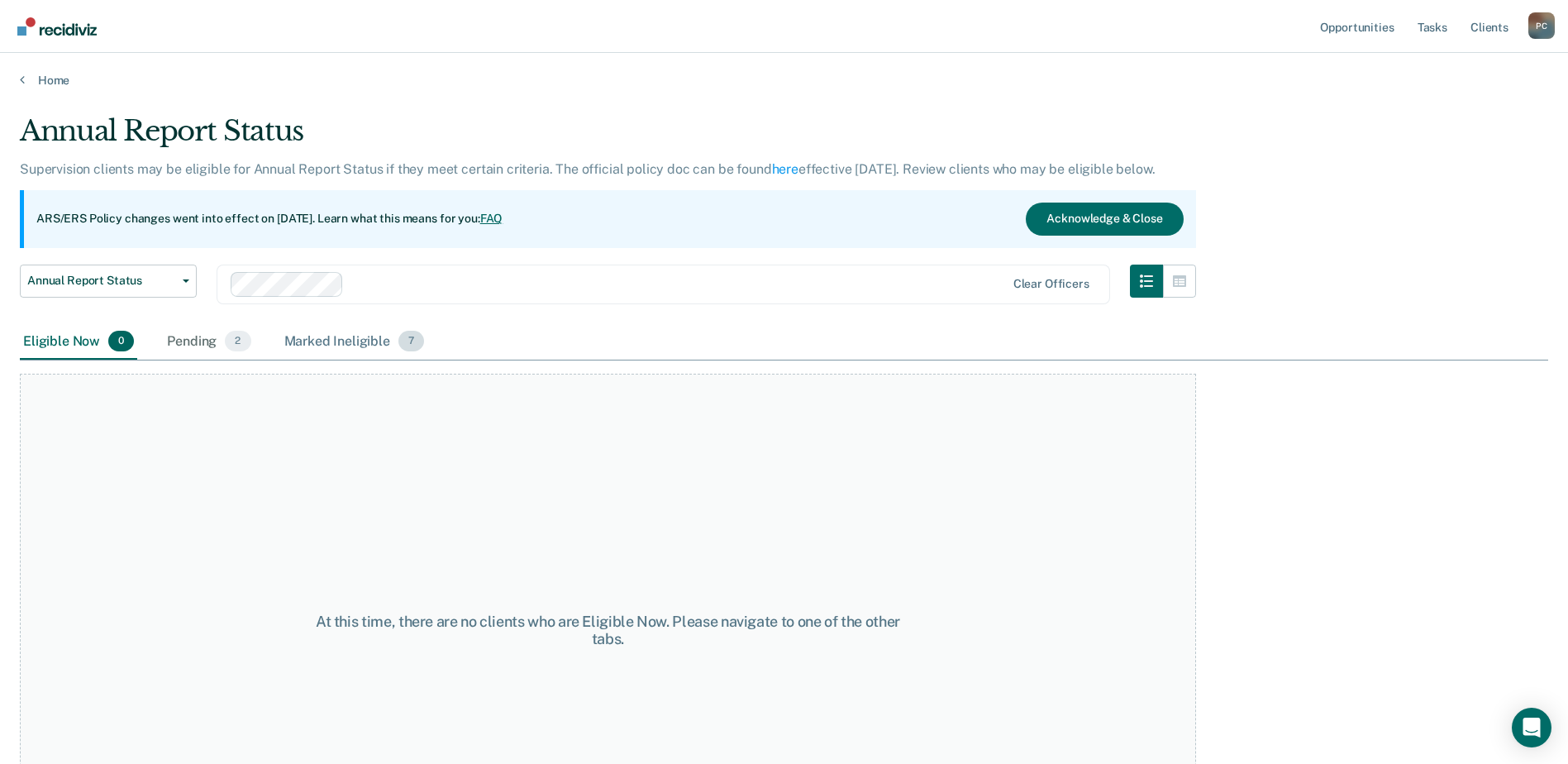
click at [351, 345] on div "Marked Ineligible 7" at bounding box center [354, 342] width 147 height 36
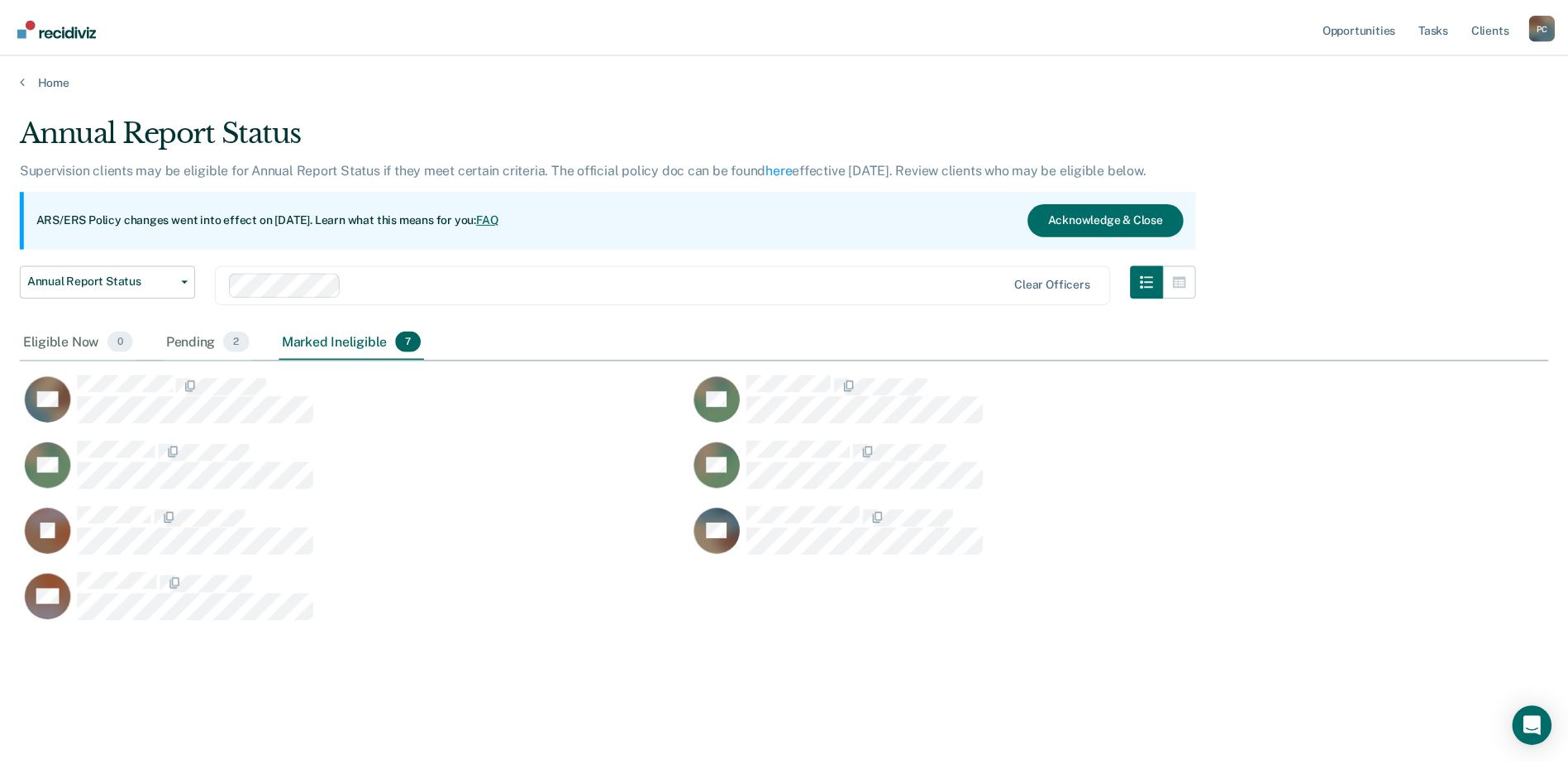
scroll to position [513, 1528]
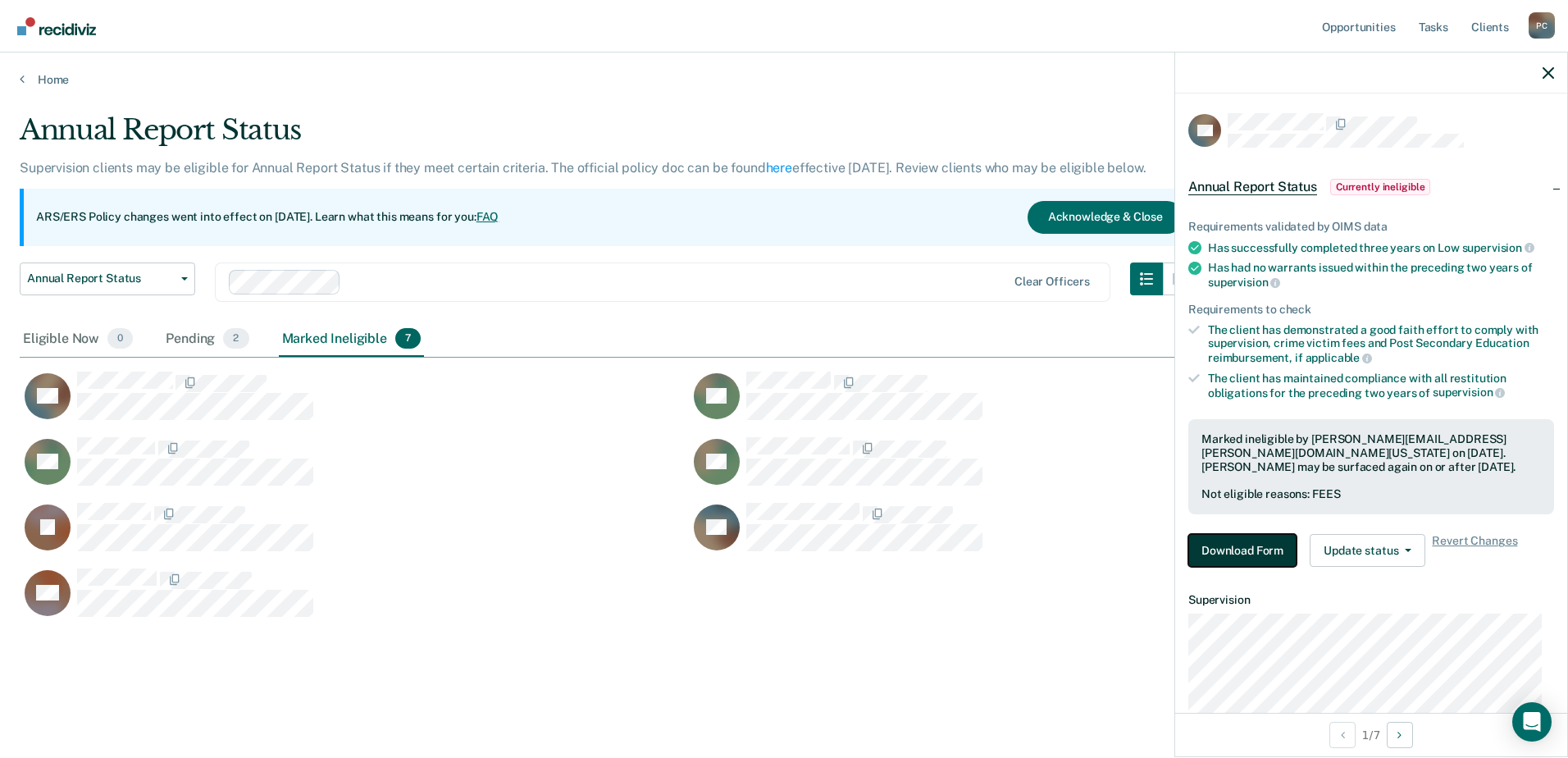
click at [1225, 549] on button "Download Form" at bounding box center [1242, 550] width 108 height 32
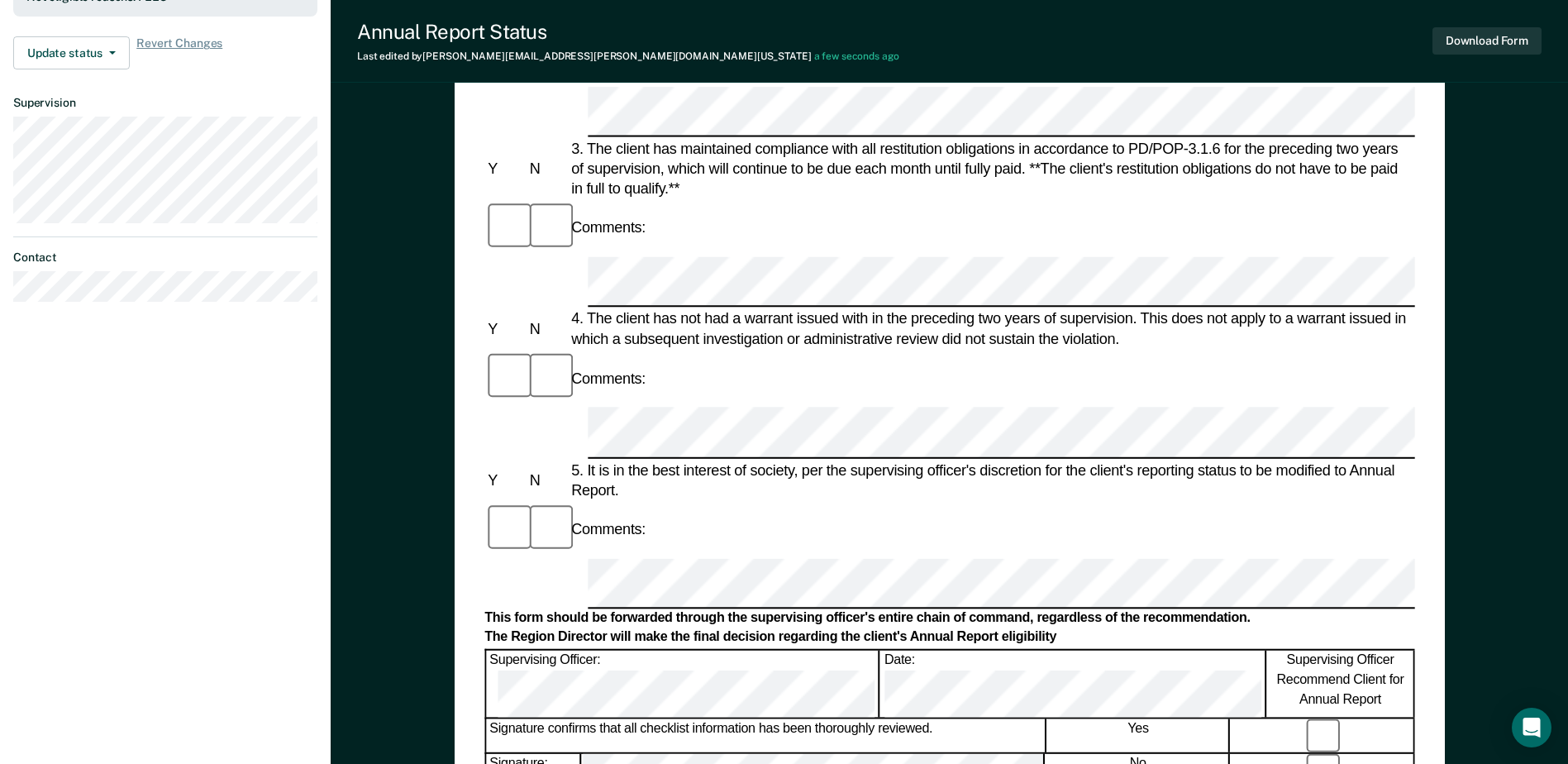
scroll to position [296, 0]
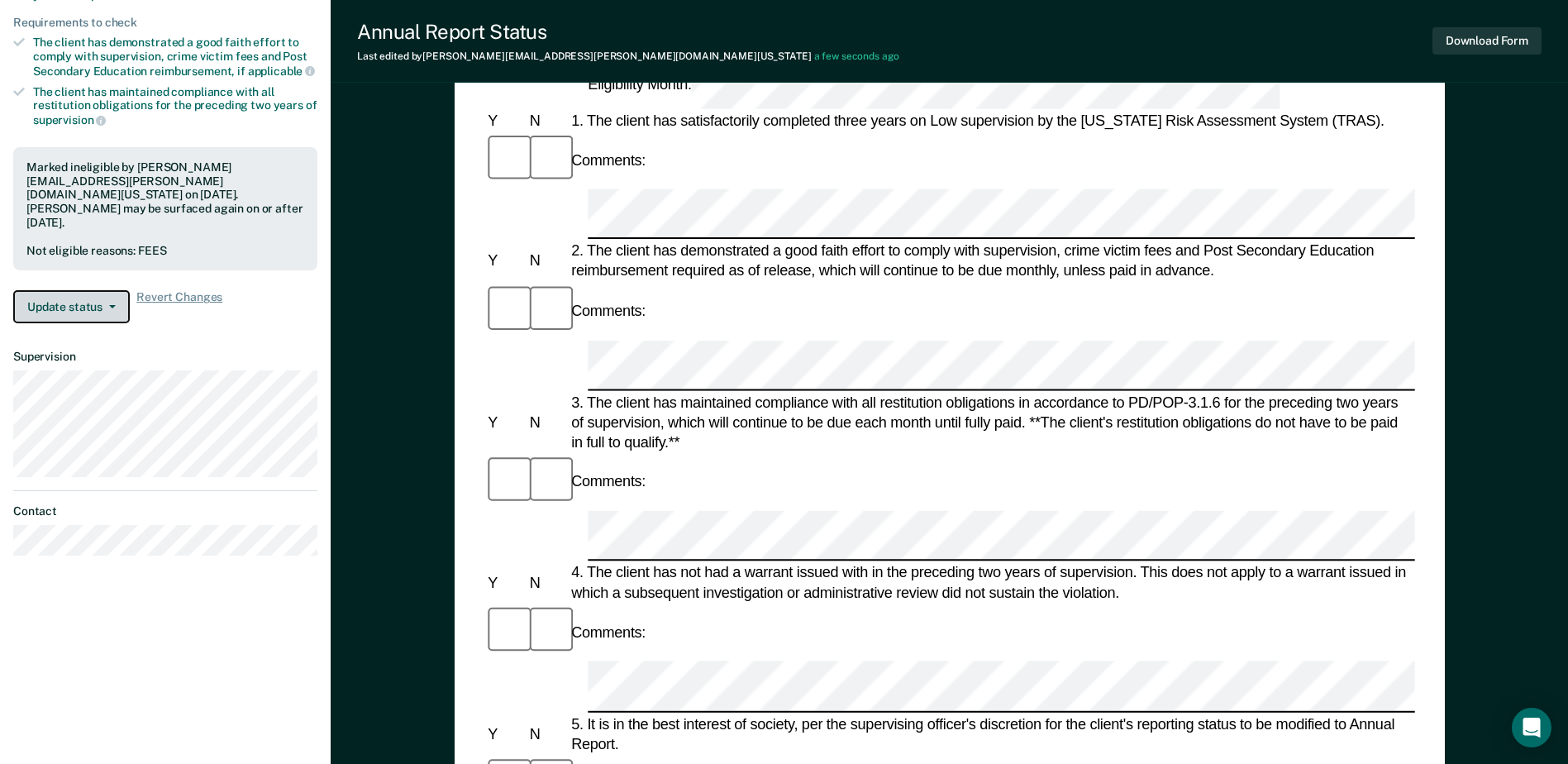
click at [89, 290] on button "Update status" at bounding box center [71, 307] width 117 height 33
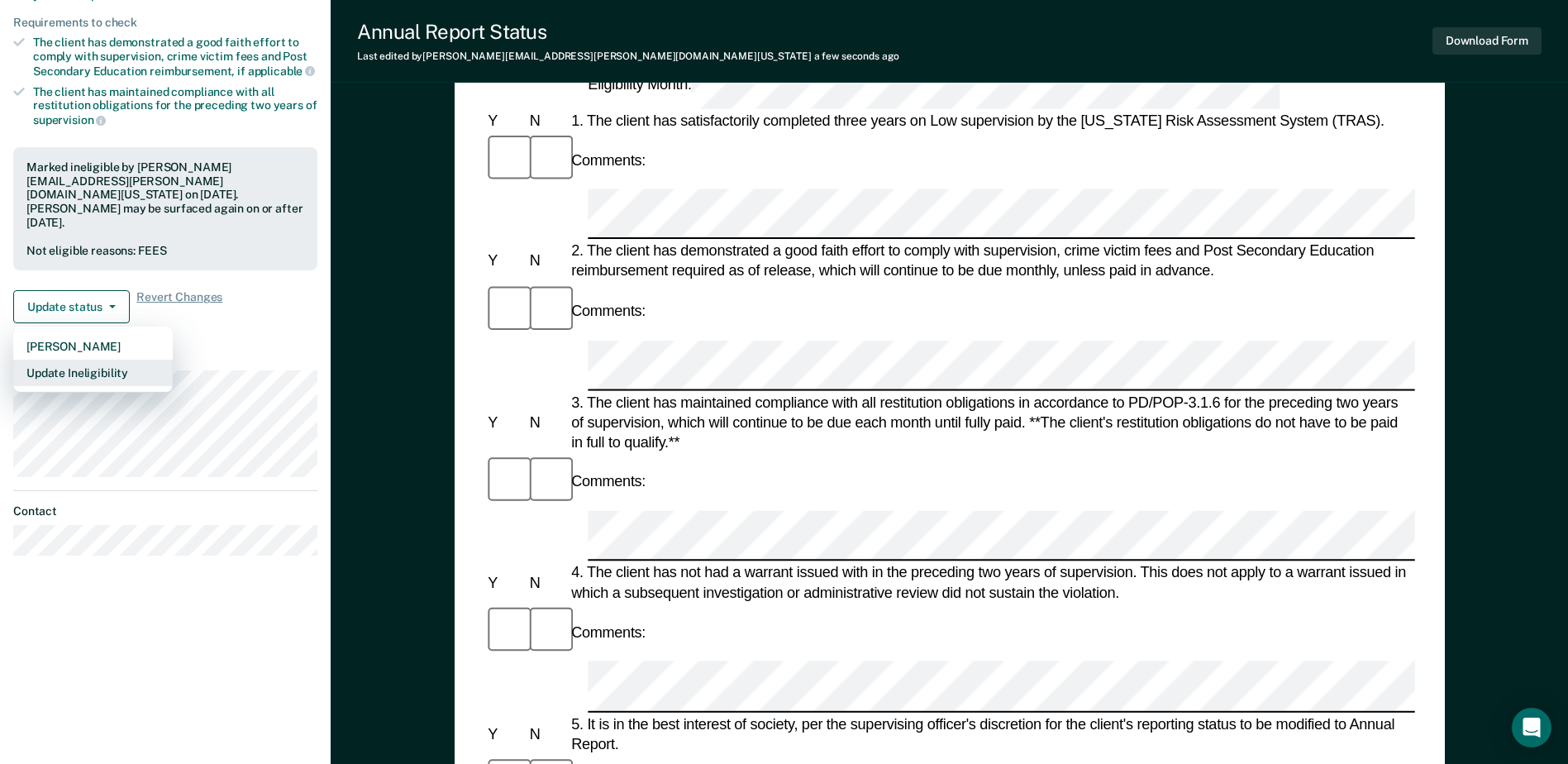
click at [82, 359] on button "Update Ineligibility" at bounding box center [93, 372] width 160 height 27
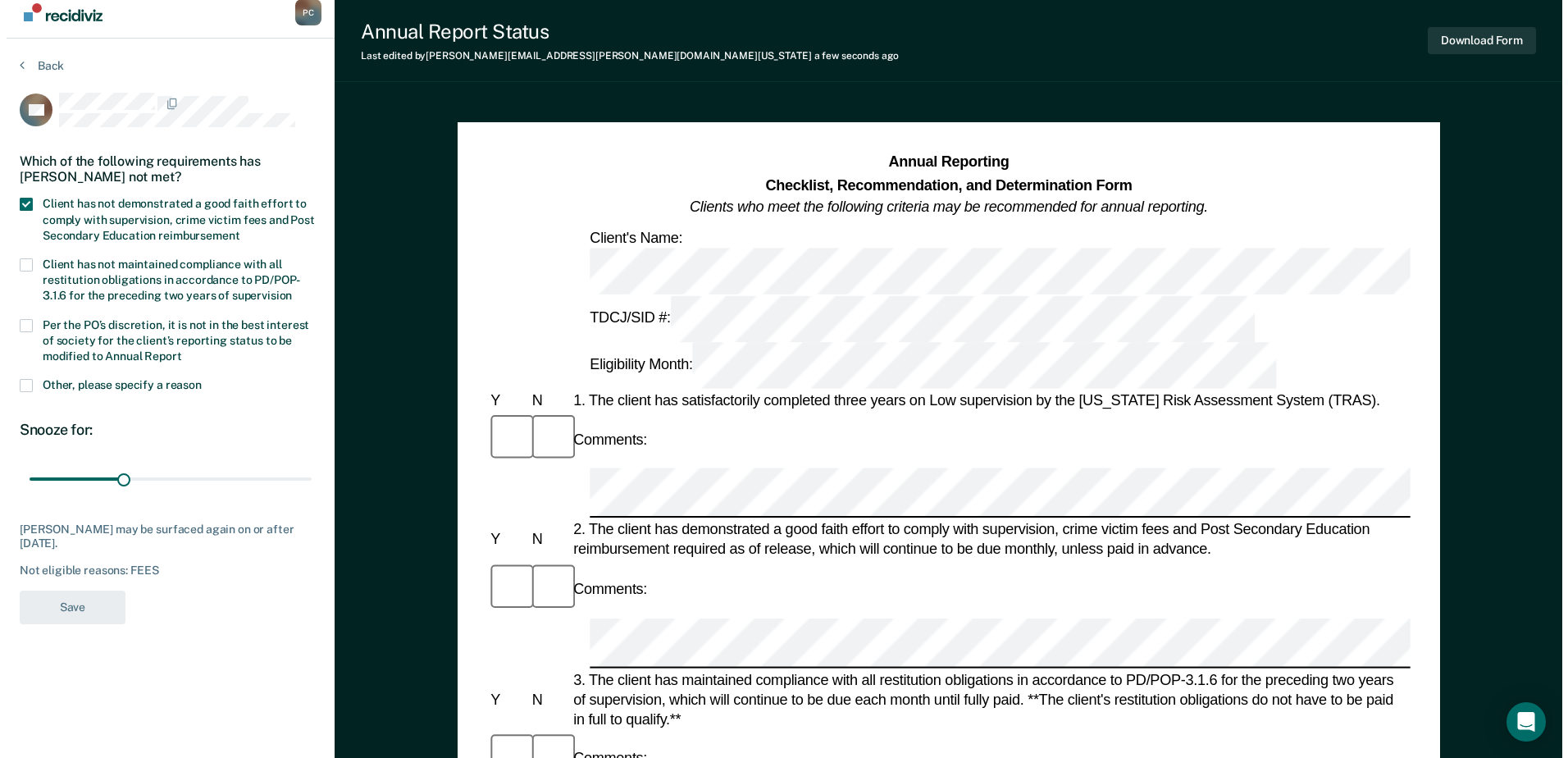
scroll to position [0, 0]
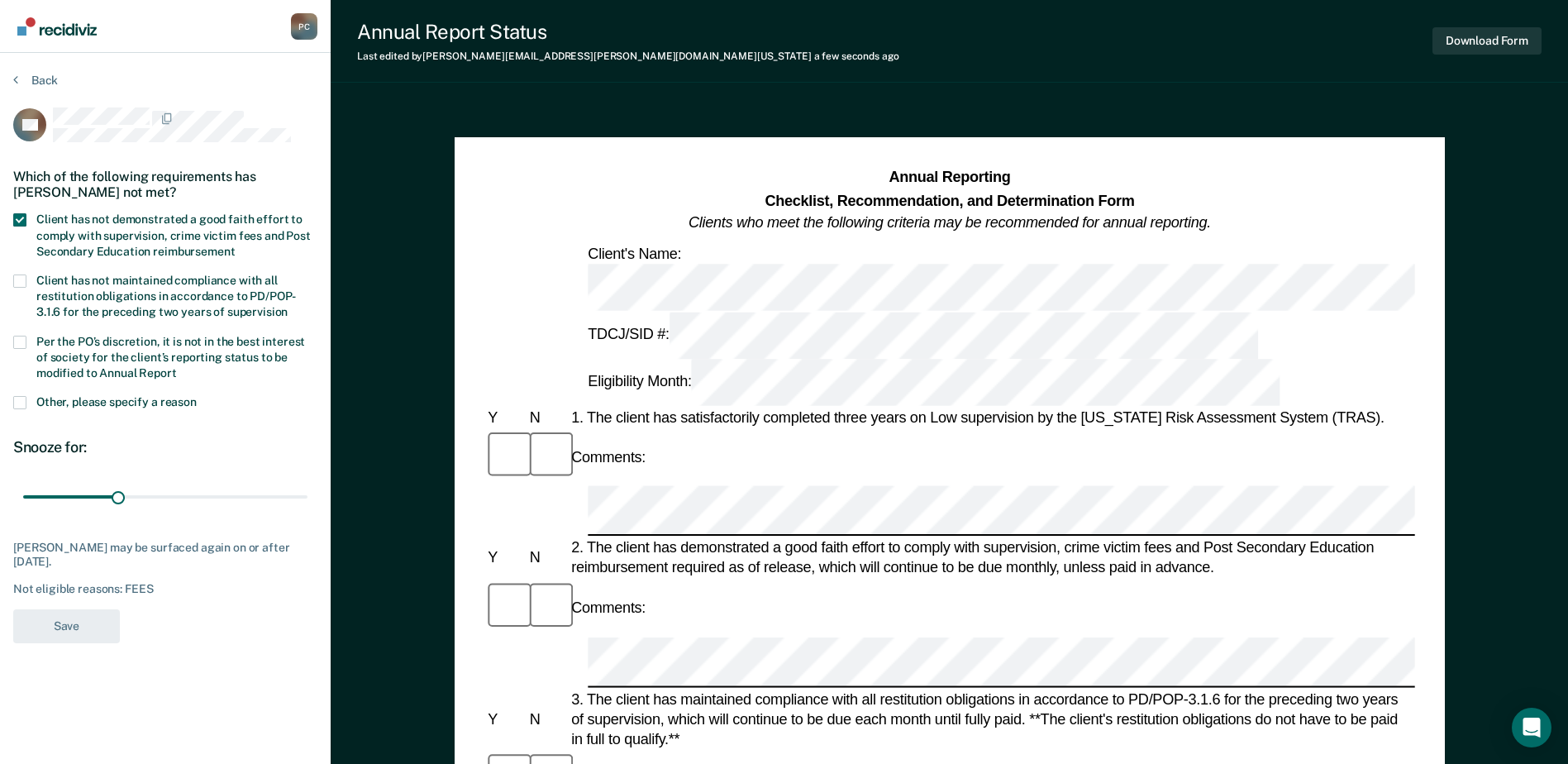
click at [29, 393] on div "Per the PO’s discretion, it is not in the best interest of society for the clie…" at bounding box center [165, 366] width 304 height 61
click at [24, 399] on span at bounding box center [19, 402] width 13 height 13
click at [197, 396] on input "Other, please specify a reason" at bounding box center [197, 396] width 0 height 0
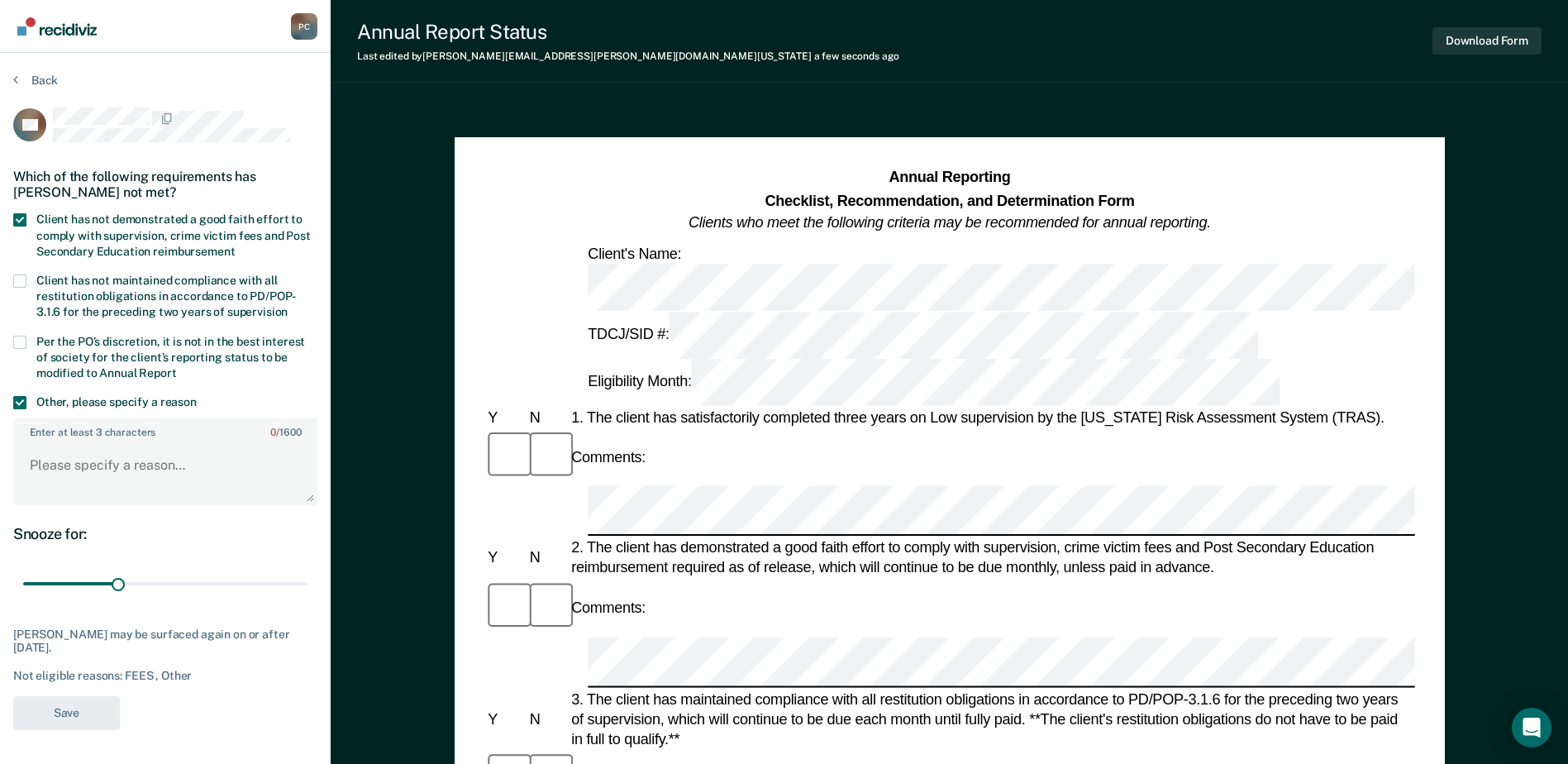
click at [23, 399] on span at bounding box center [19, 402] width 13 height 13
click at [197, 396] on input "Other, please specify a reason" at bounding box center [197, 396] width 0 height 0
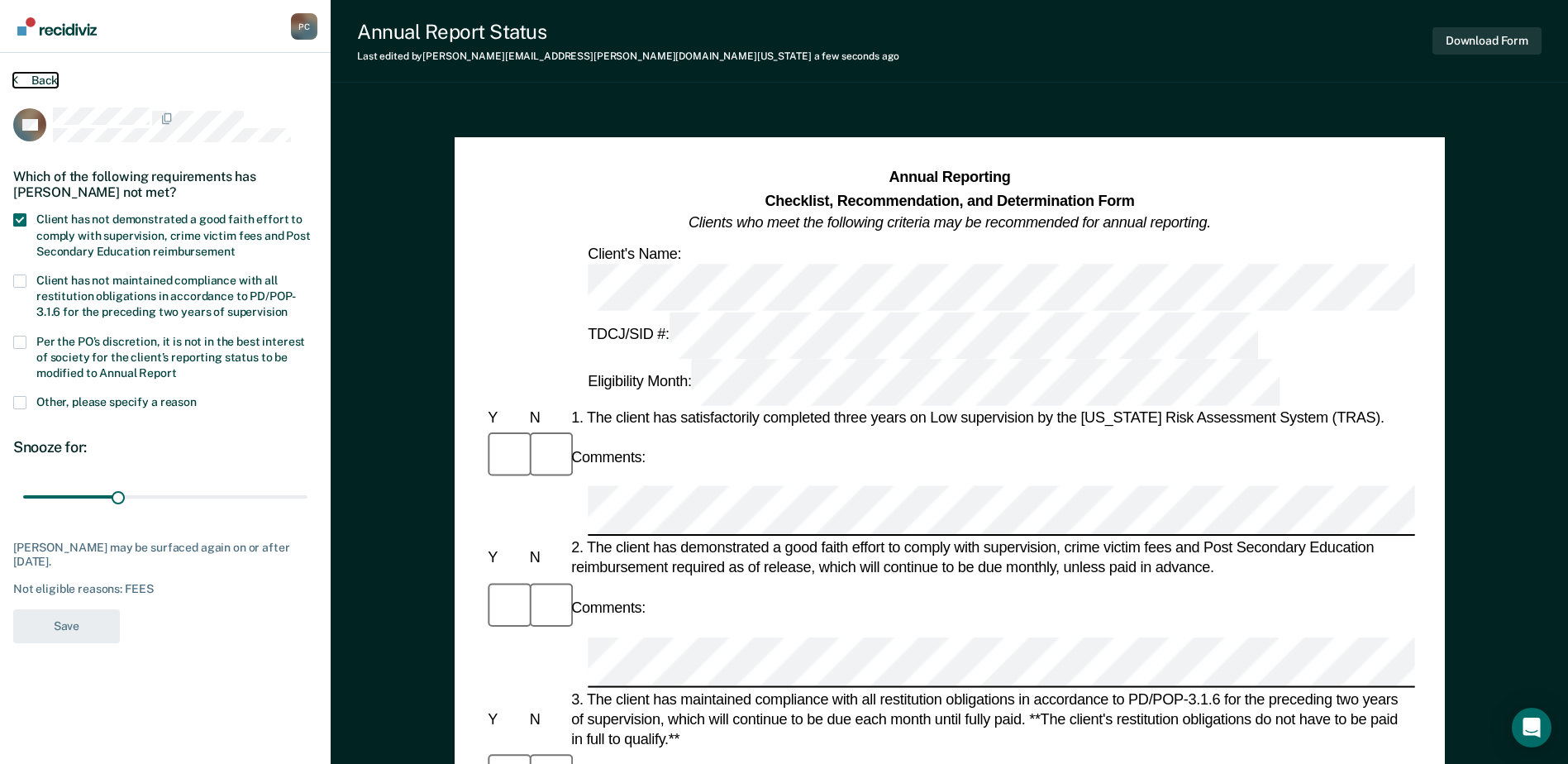
click at [39, 76] on button "Back" at bounding box center [35, 80] width 45 height 15
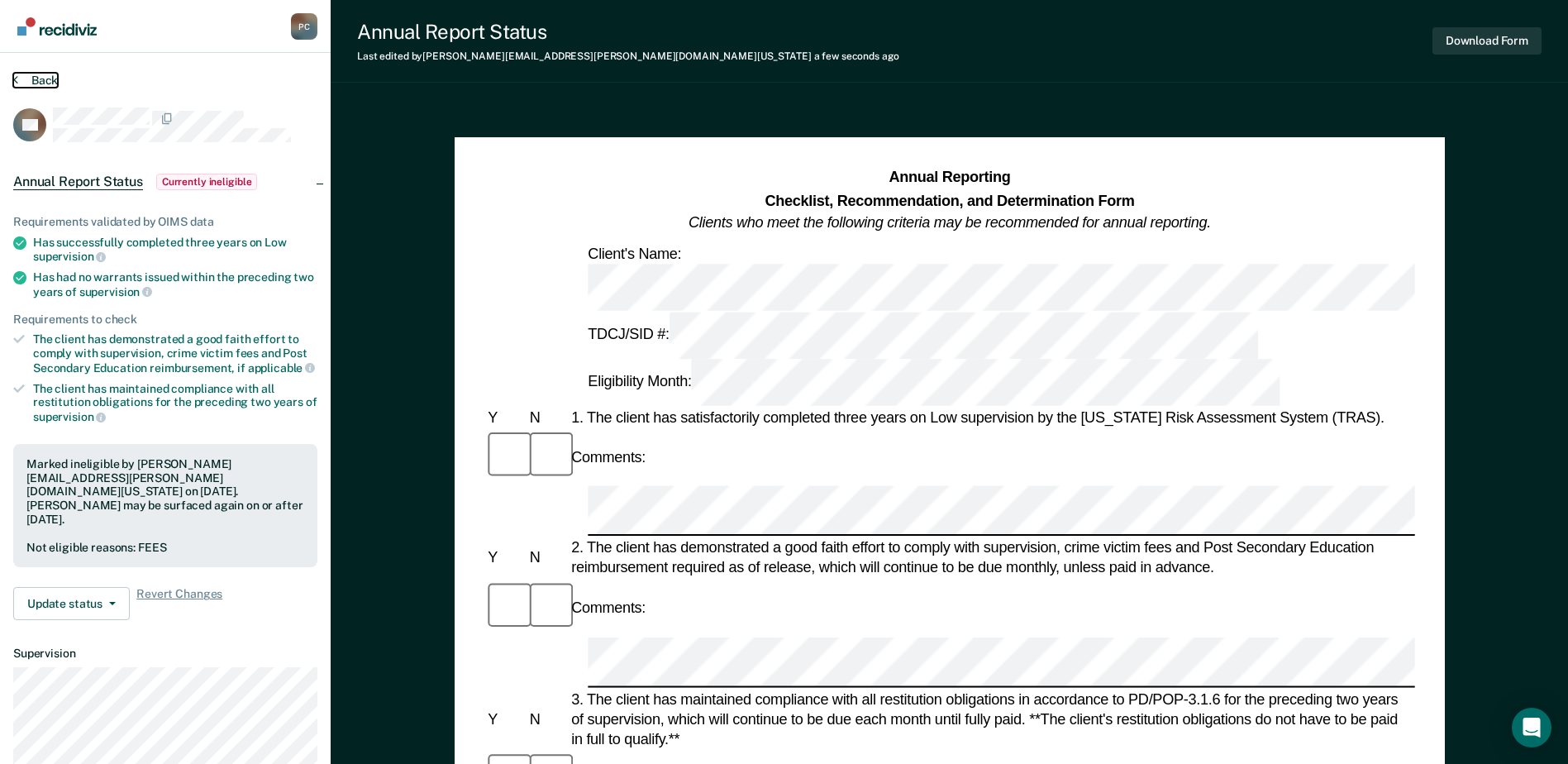
click at [24, 83] on button "Back" at bounding box center [35, 80] width 45 height 15
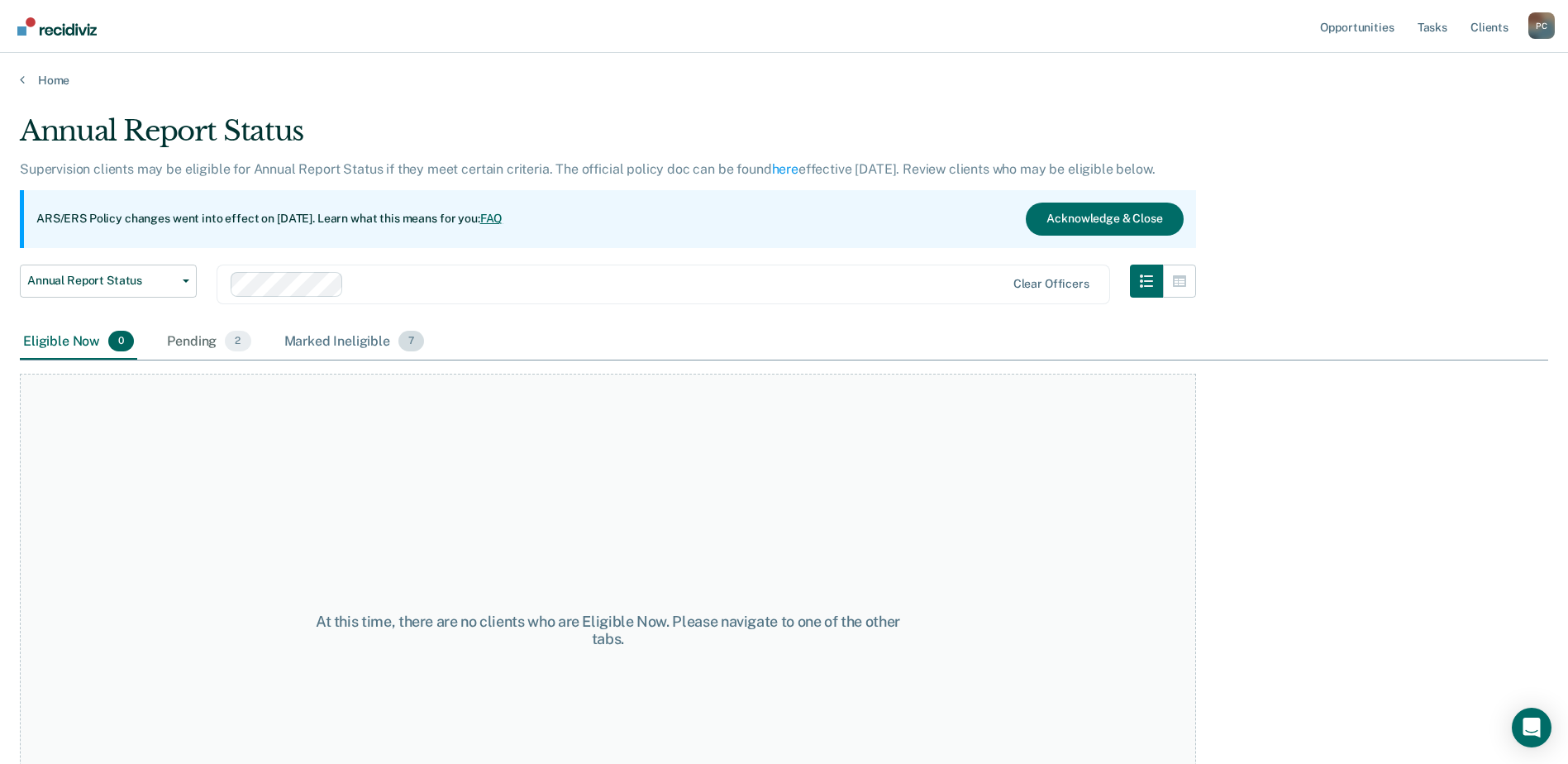
click at [319, 342] on div "Marked Ineligible 7" at bounding box center [354, 342] width 147 height 36
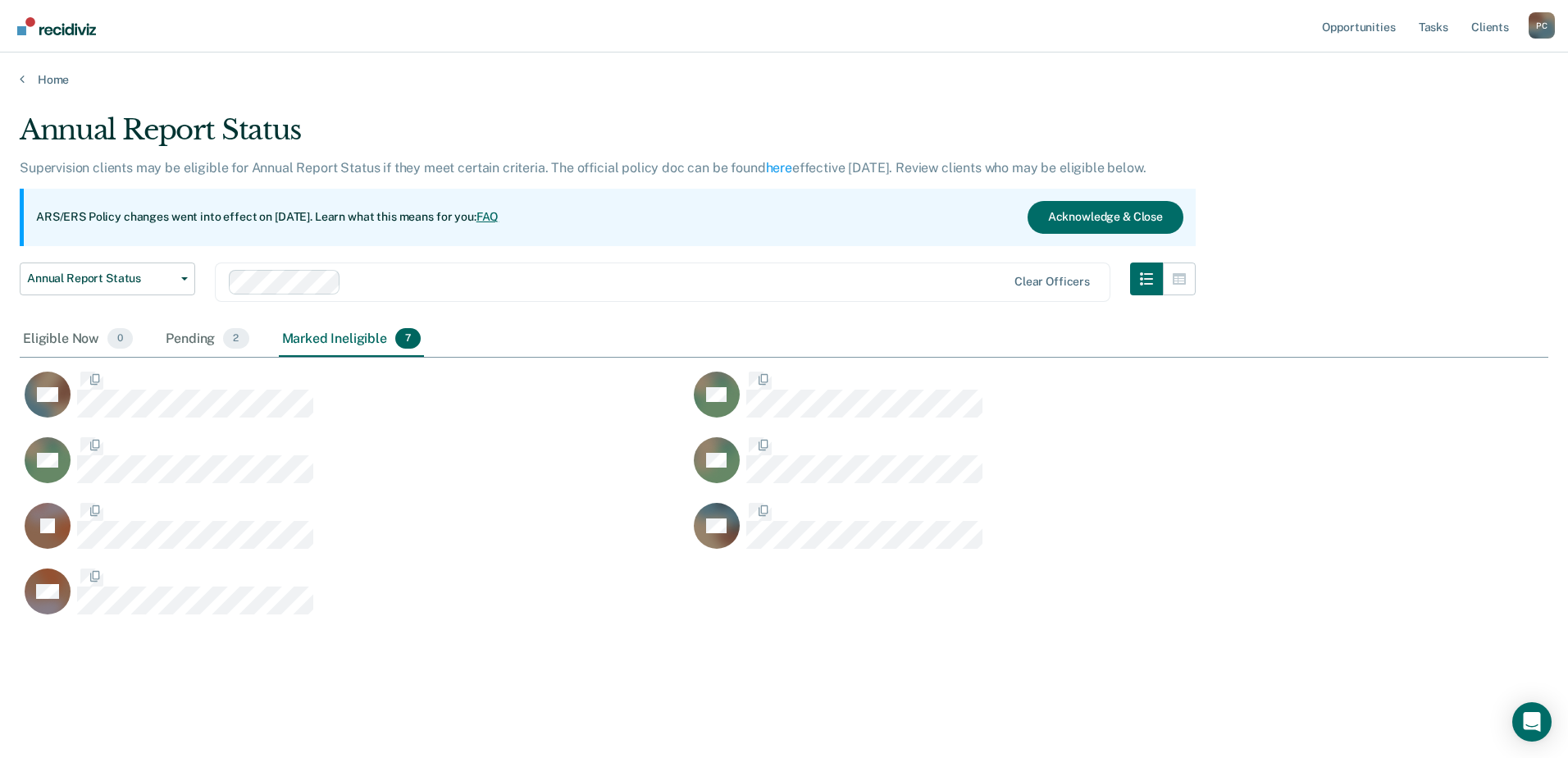
scroll to position [509, 1517]
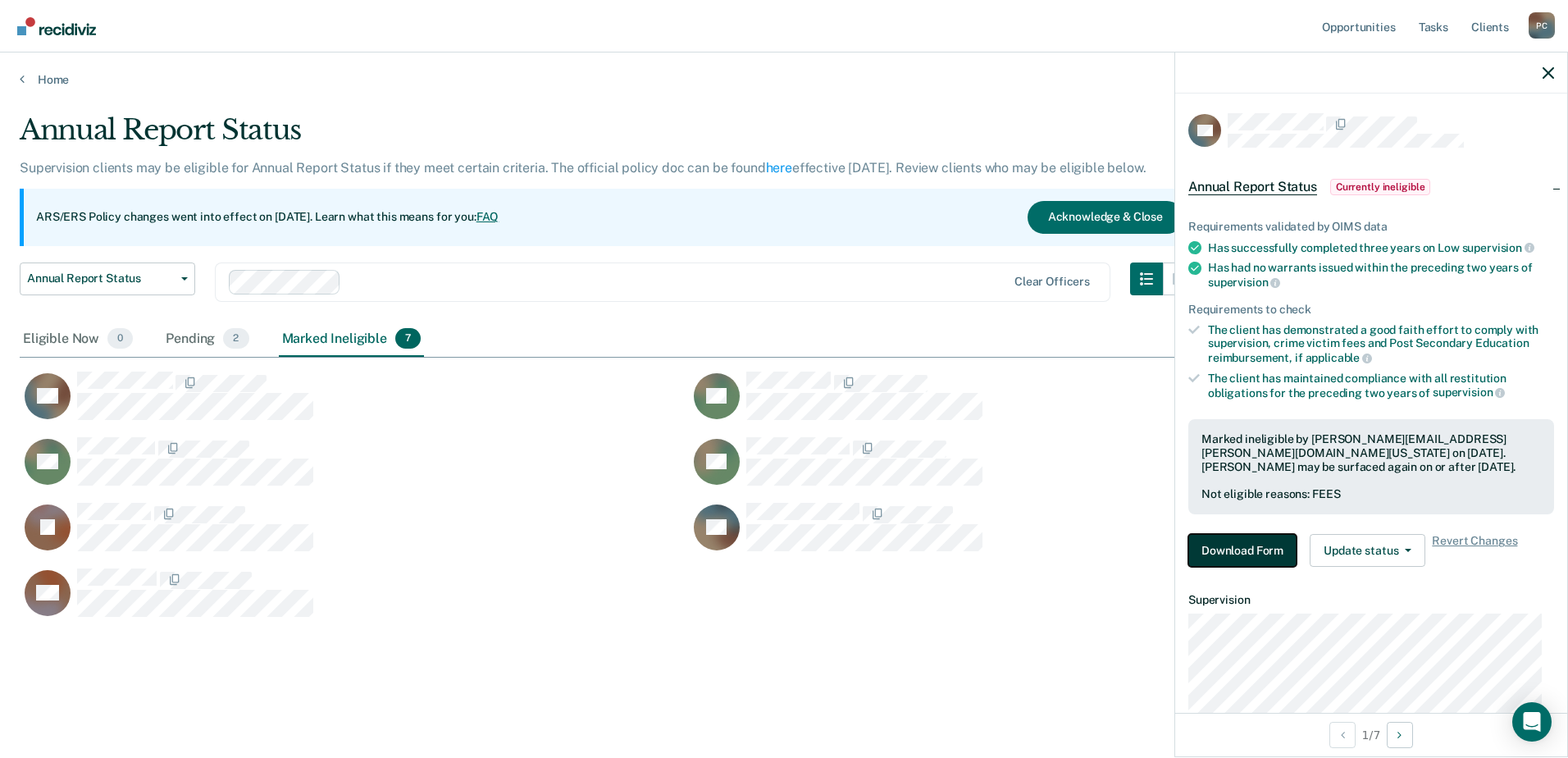
click at [1224, 549] on button "Download Form" at bounding box center [1242, 550] width 108 height 32
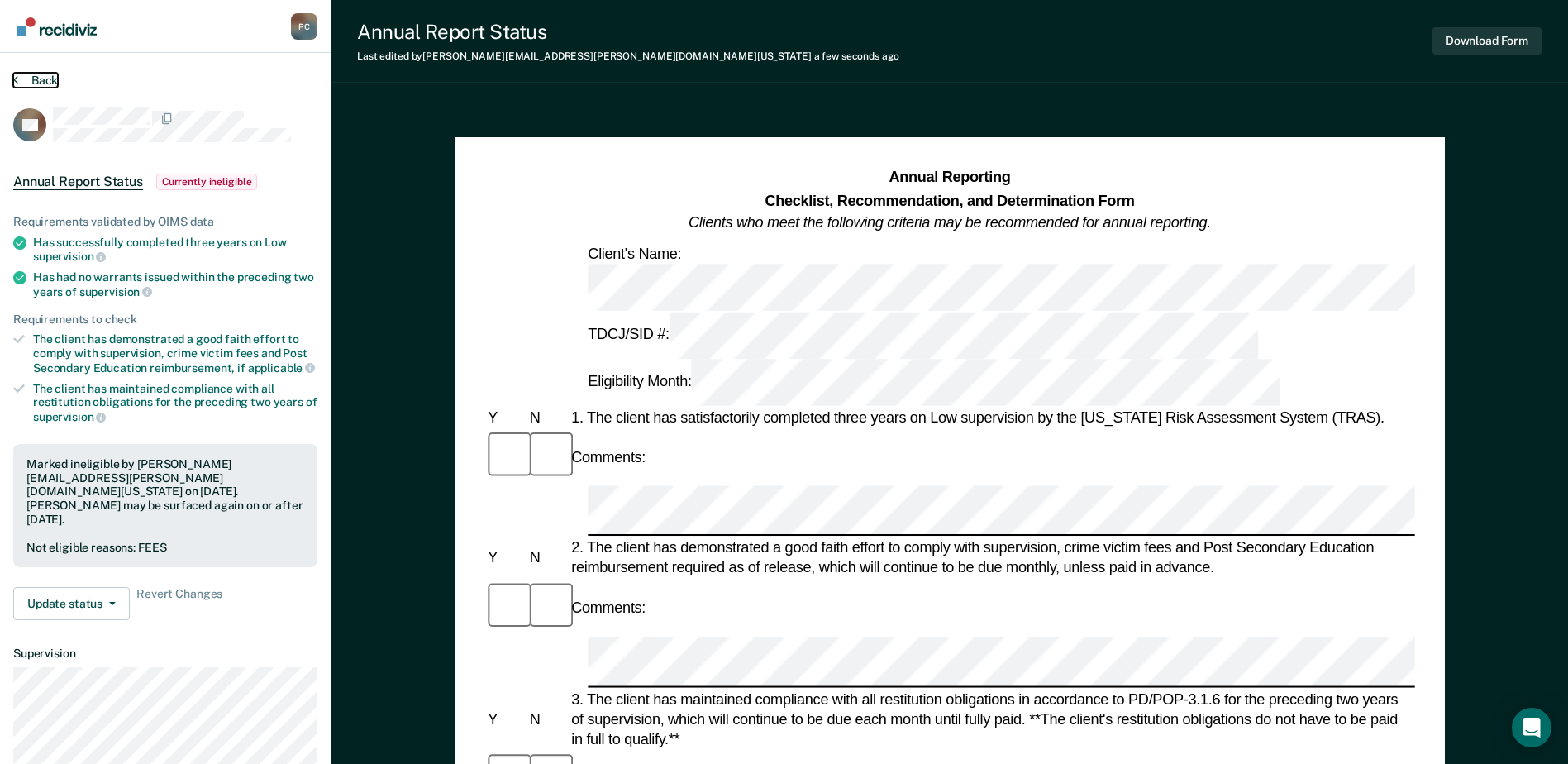
click at [40, 87] on button "Back" at bounding box center [35, 80] width 45 height 15
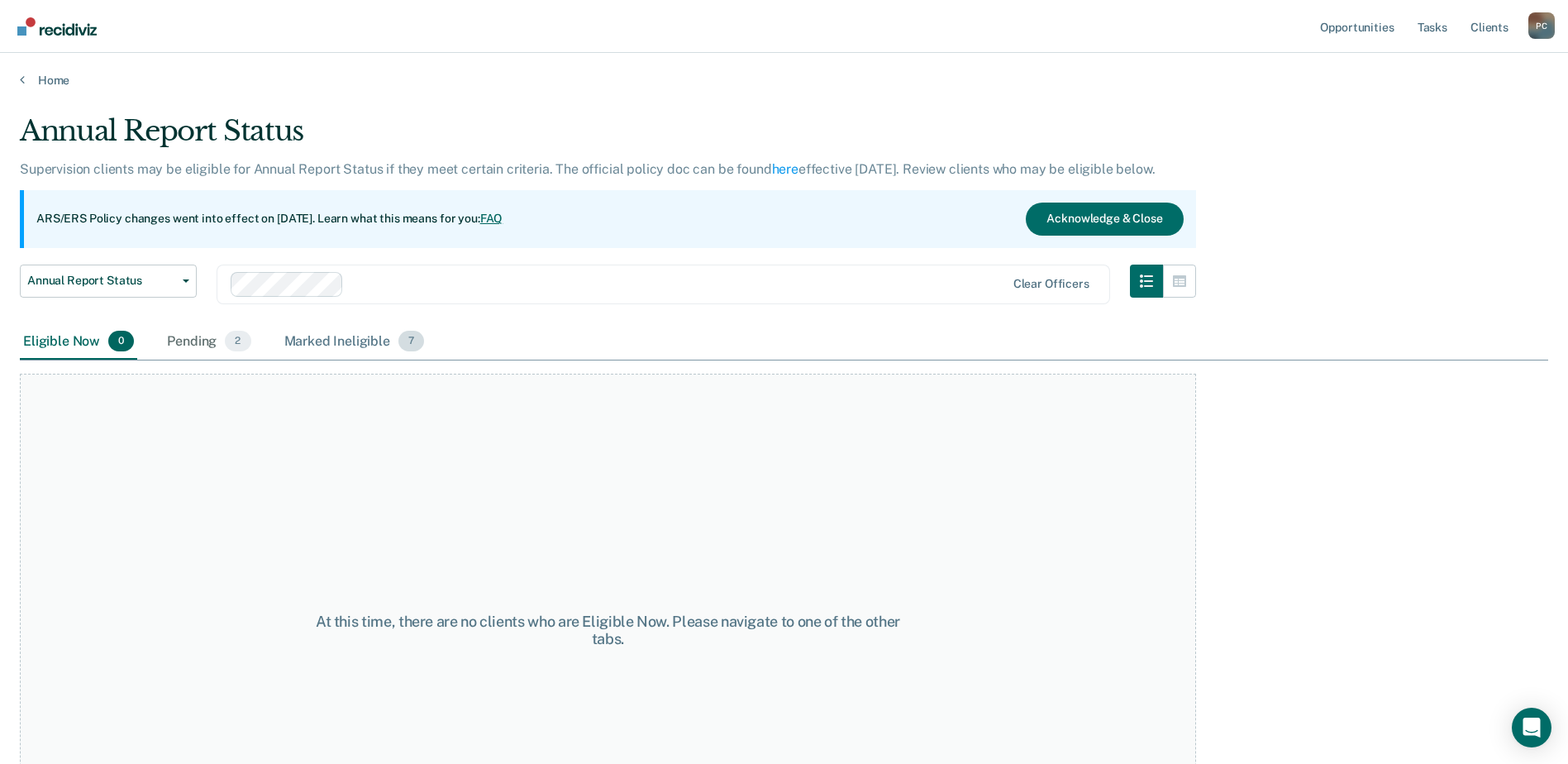
click at [293, 338] on div "Marked Ineligible 7" at bounding box center [354, 342] width 147 height 36
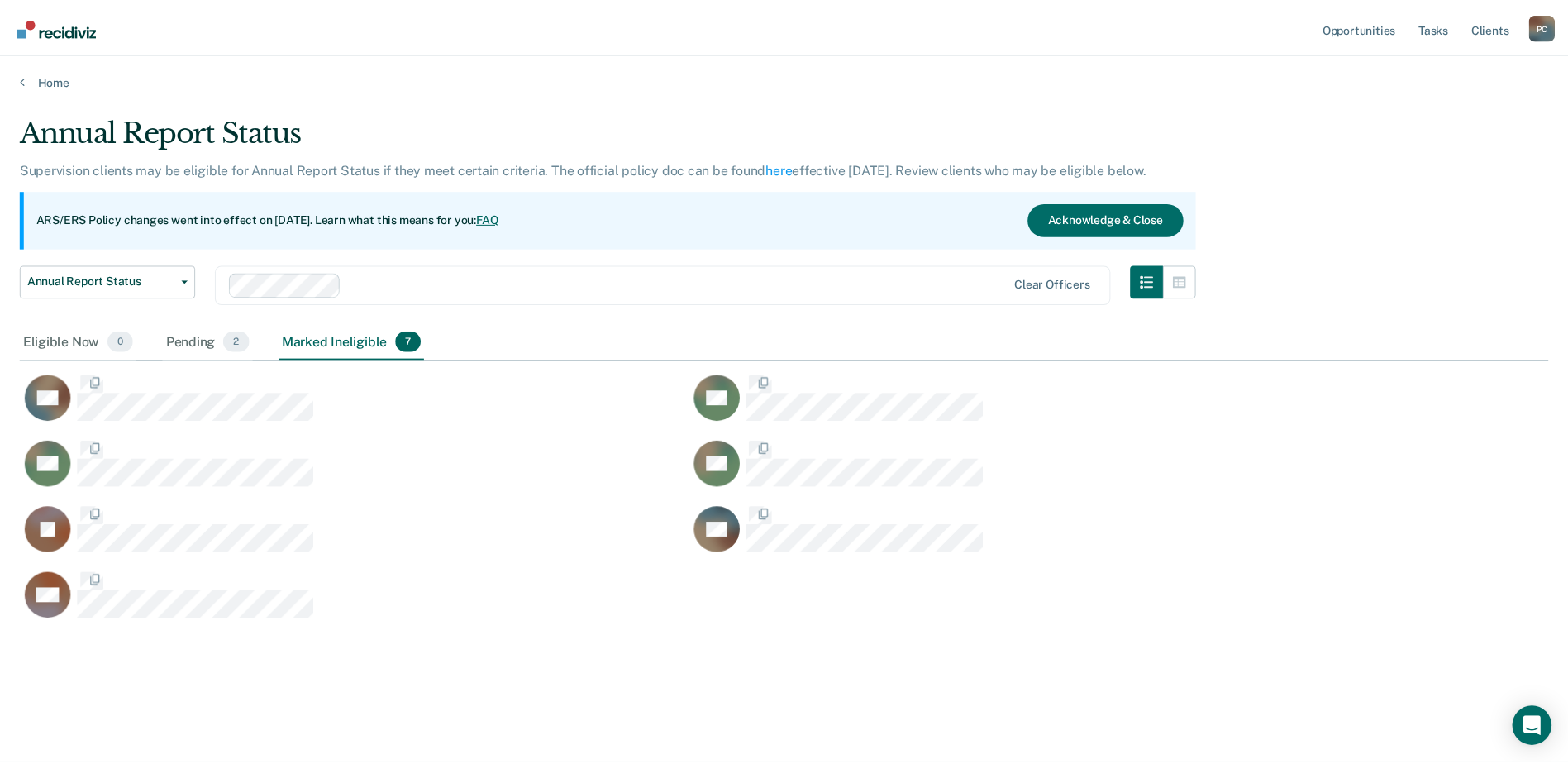
scroll to position [513, 1528]
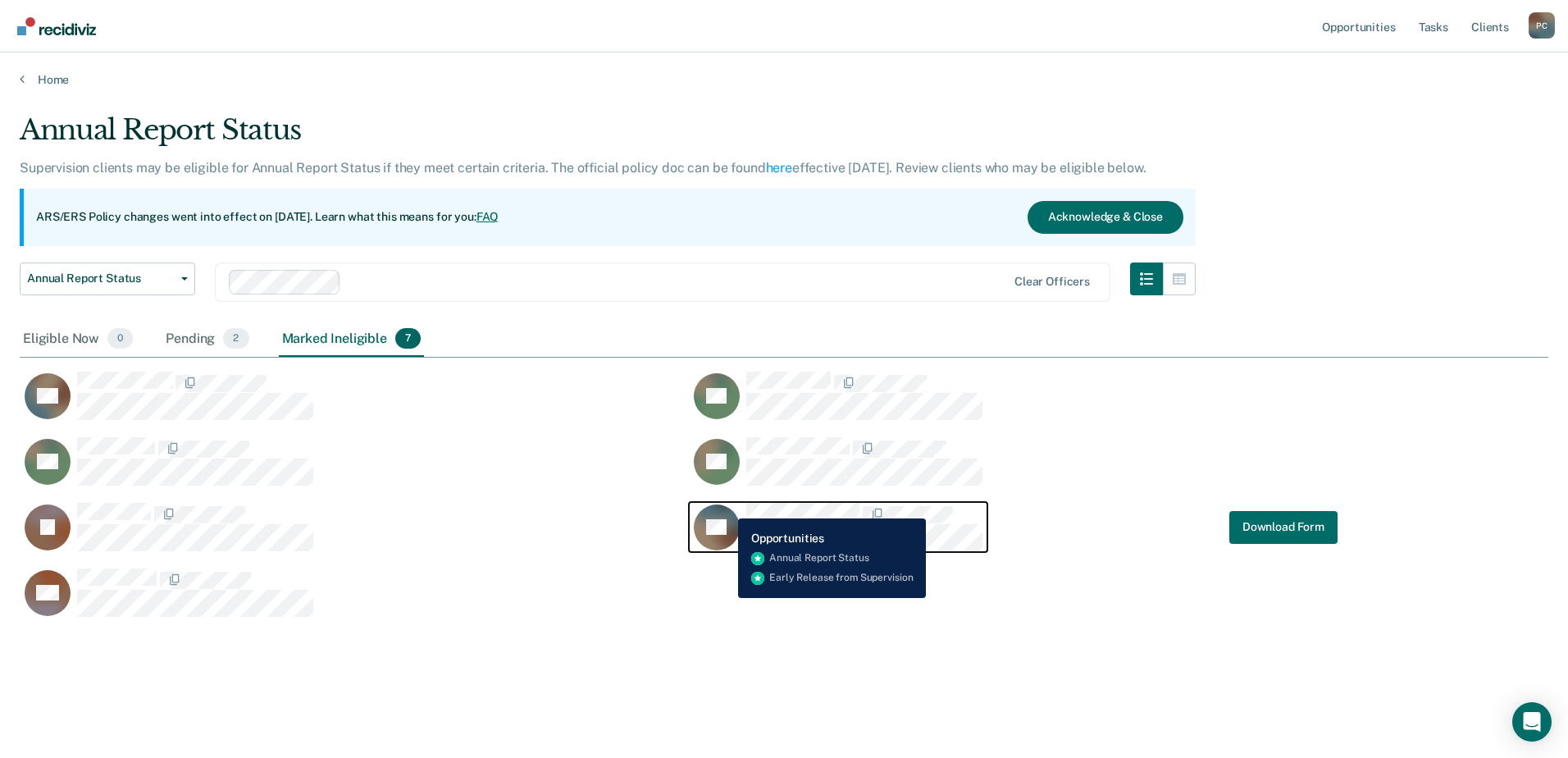
click at [726, 506] on icon "CaseloadOpportunityCell-02577210" at bounding box center [722, 512] width 63 height 55
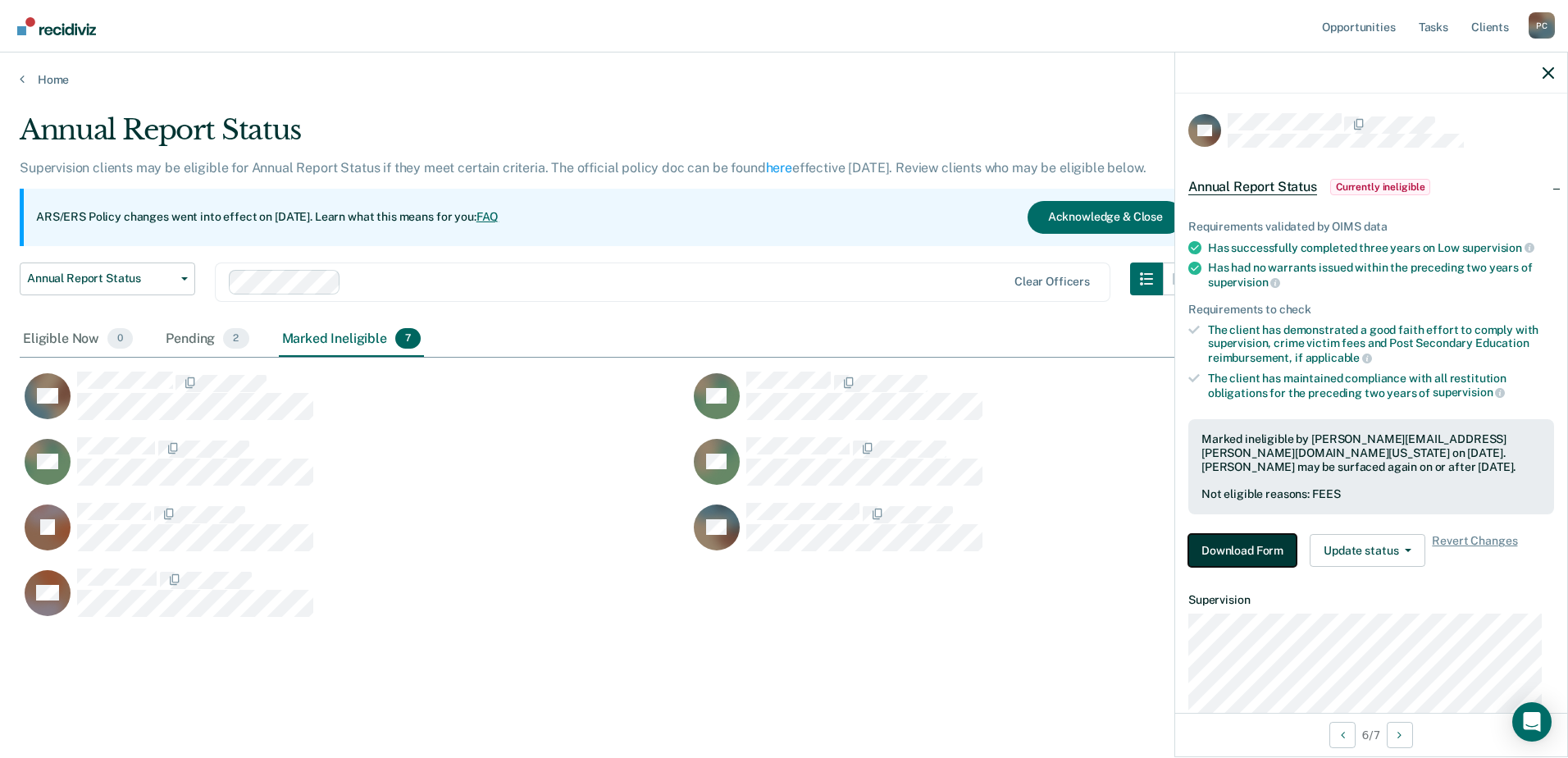
click at [1235, 557] on button "Download Form" at bounding box center [1242, 550] width 108 height 32
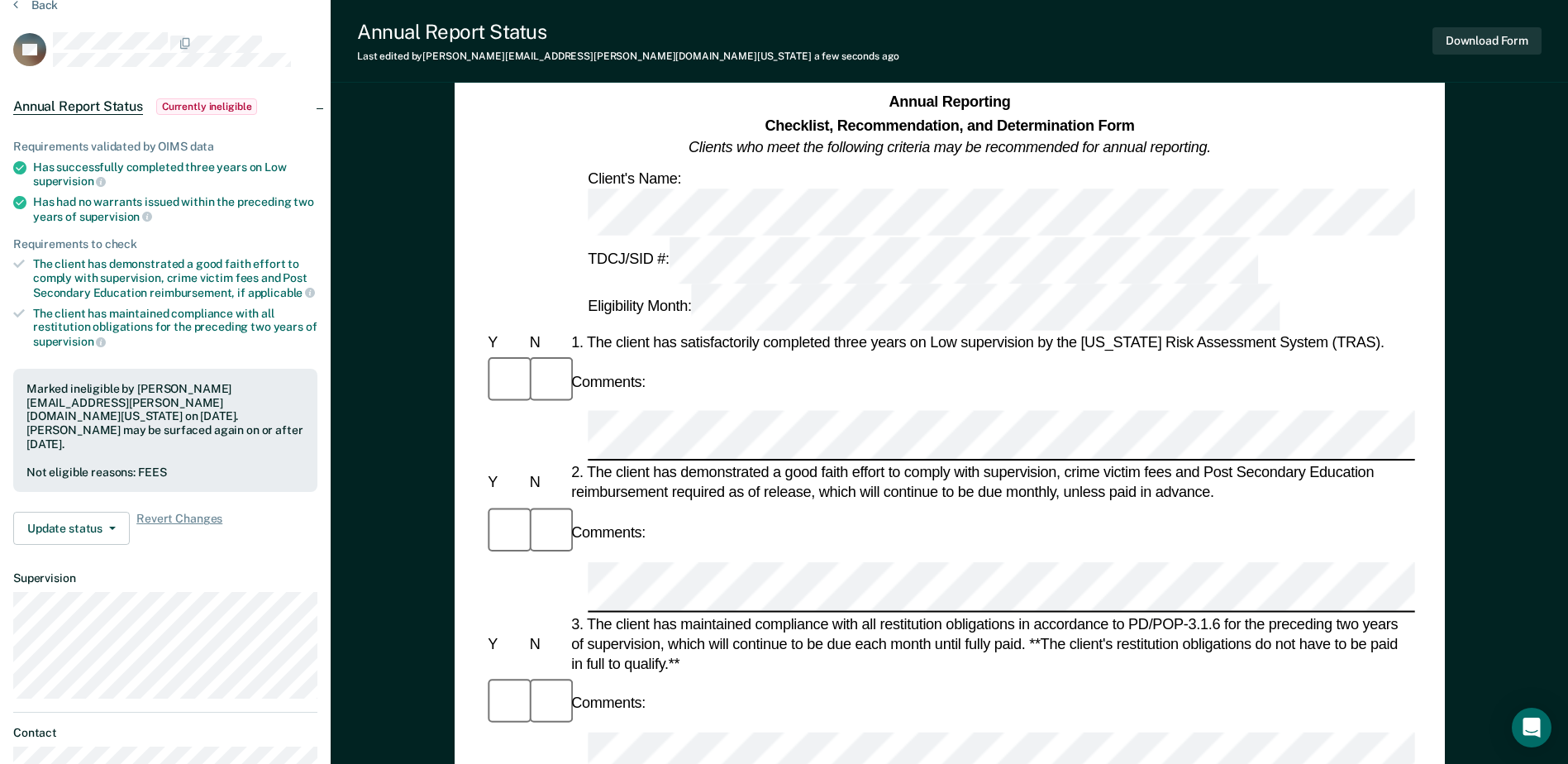
scroll to position [248, 0]
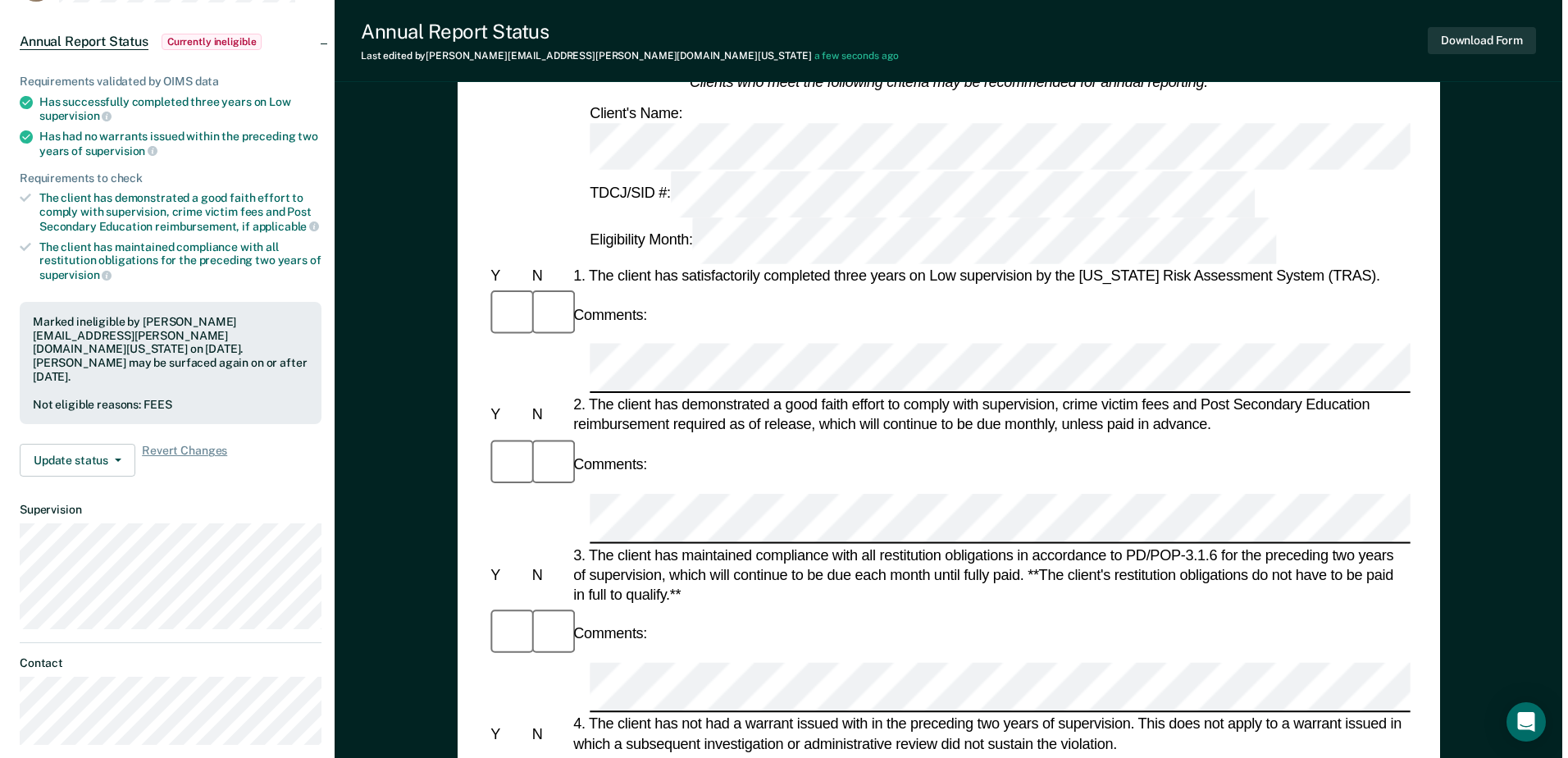
scroll to position [0, 0]
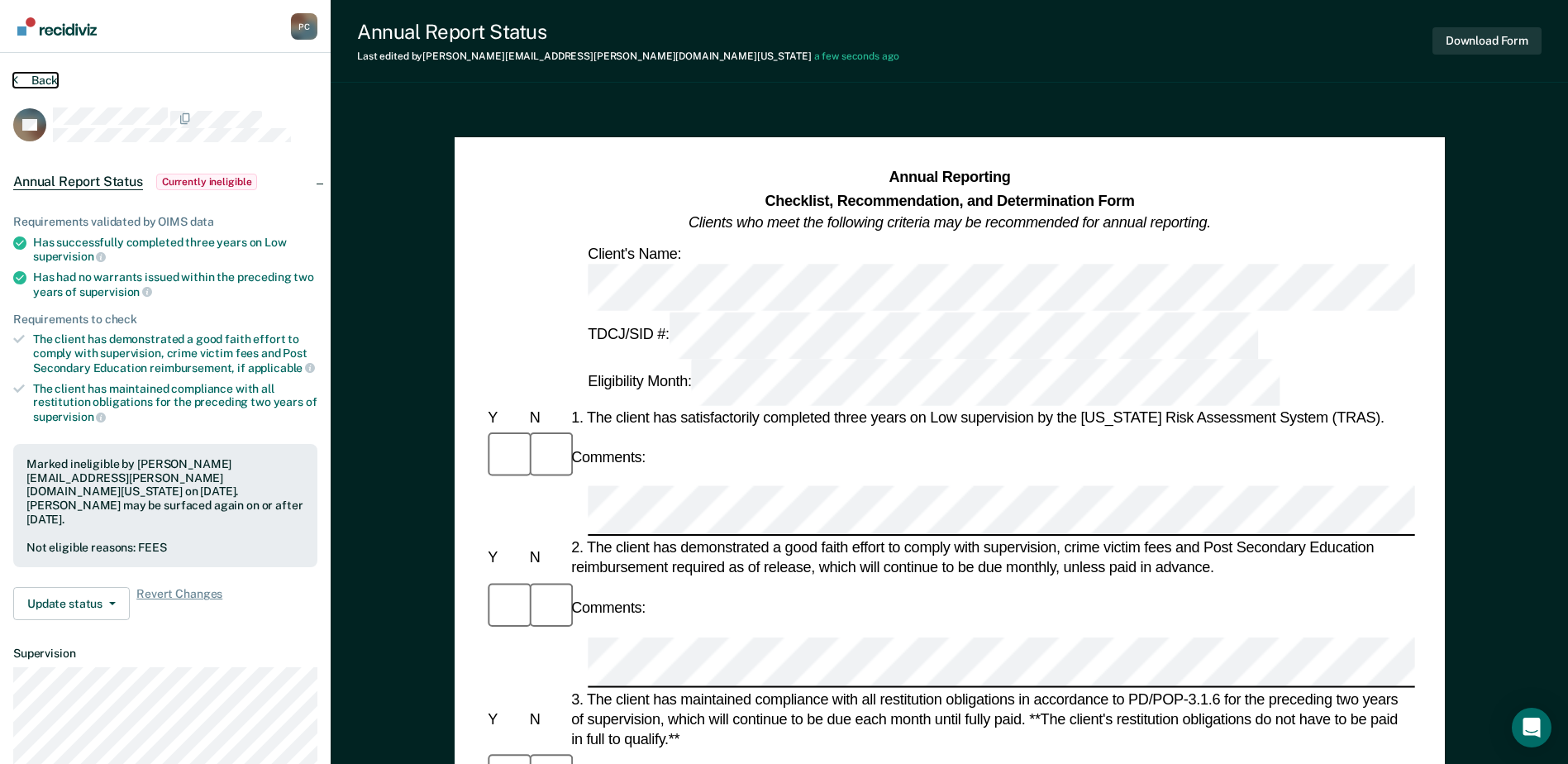
click at [34, 77] on button "Back" at bounding box center [35, 80] width 45 height 15
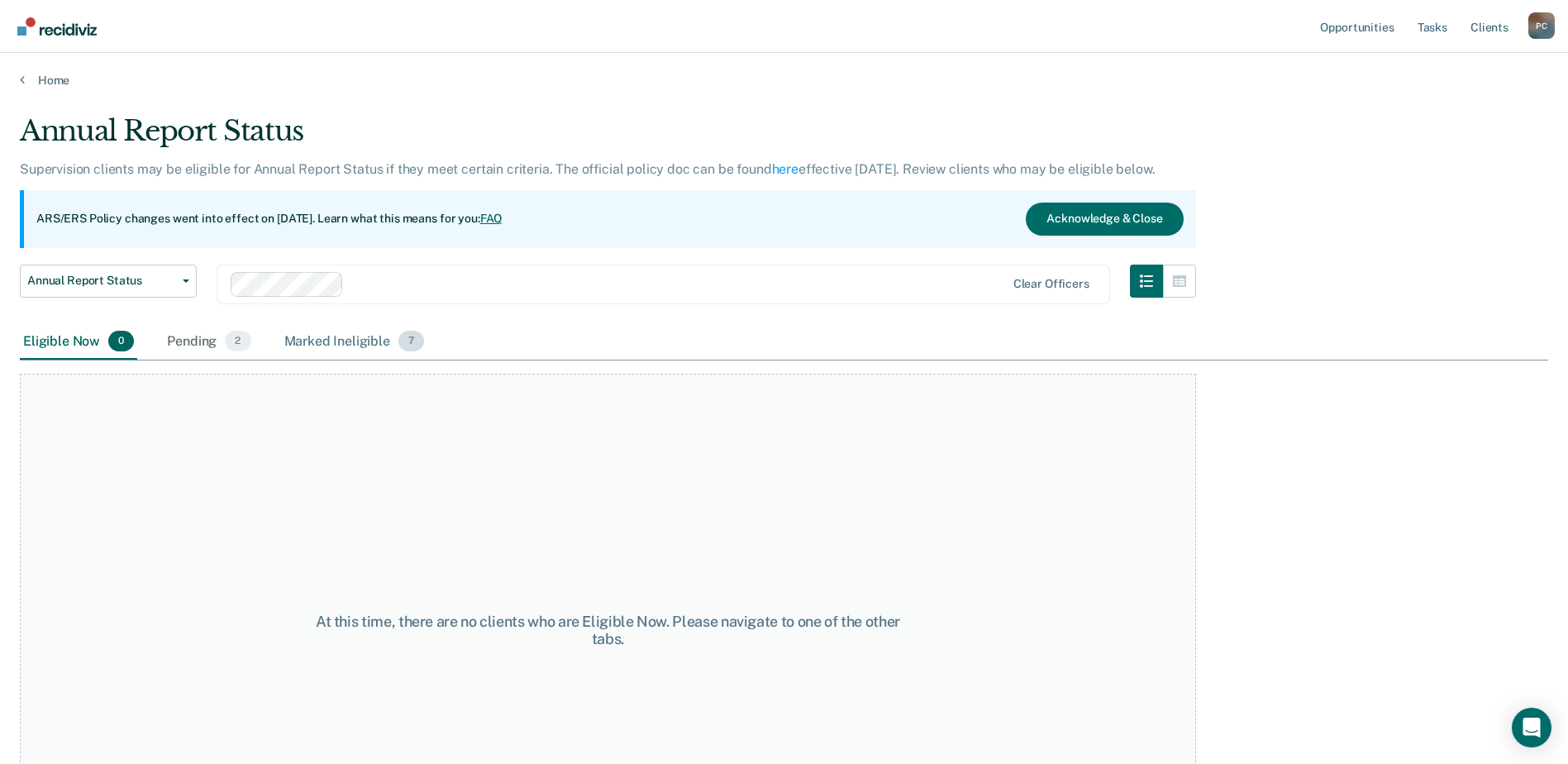
click at [363, 348] on div "Marked Ineligible 7" at bounding box center [354, 342] width 147 height 36
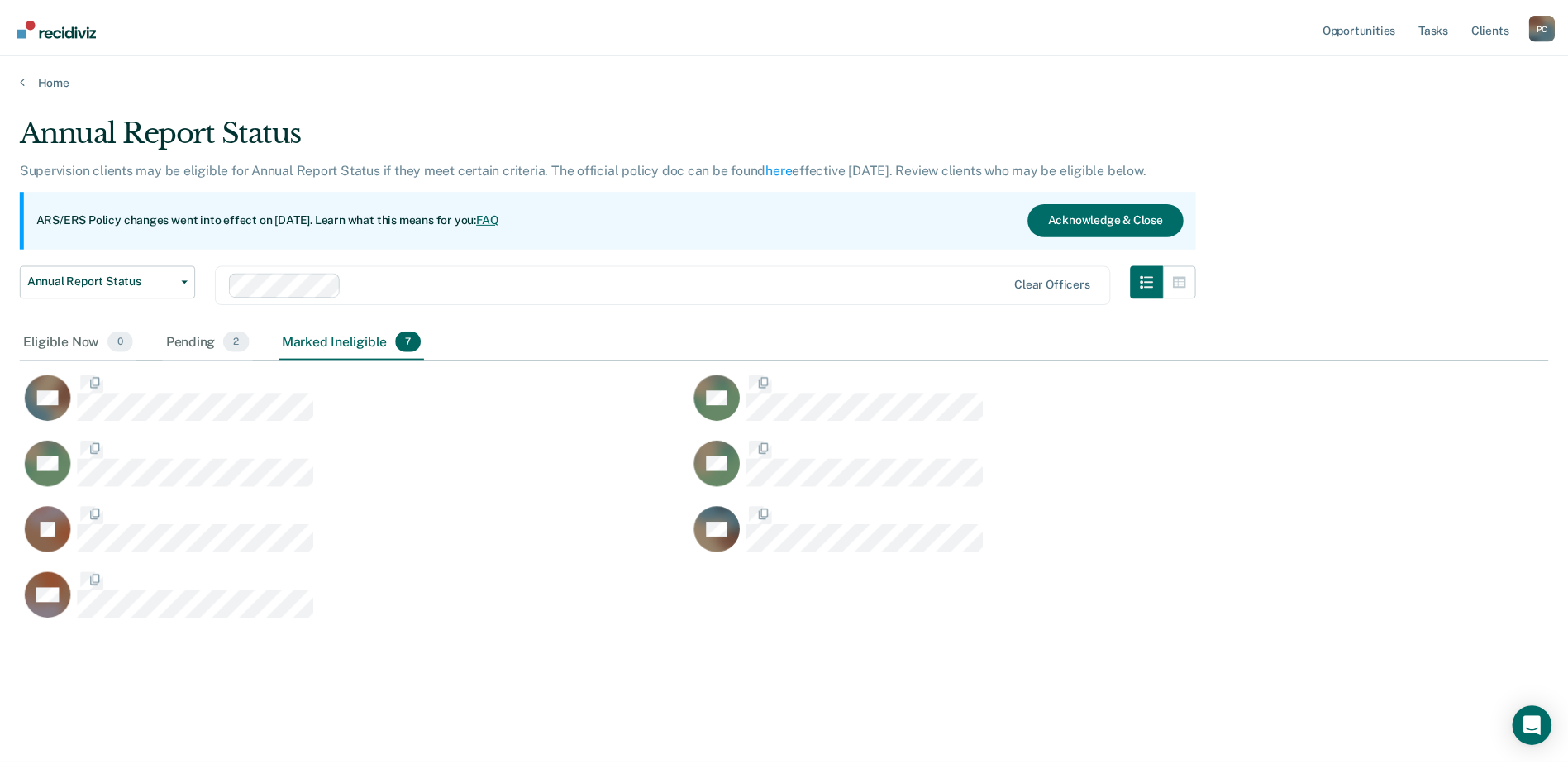
scroll to position [513, 1528]
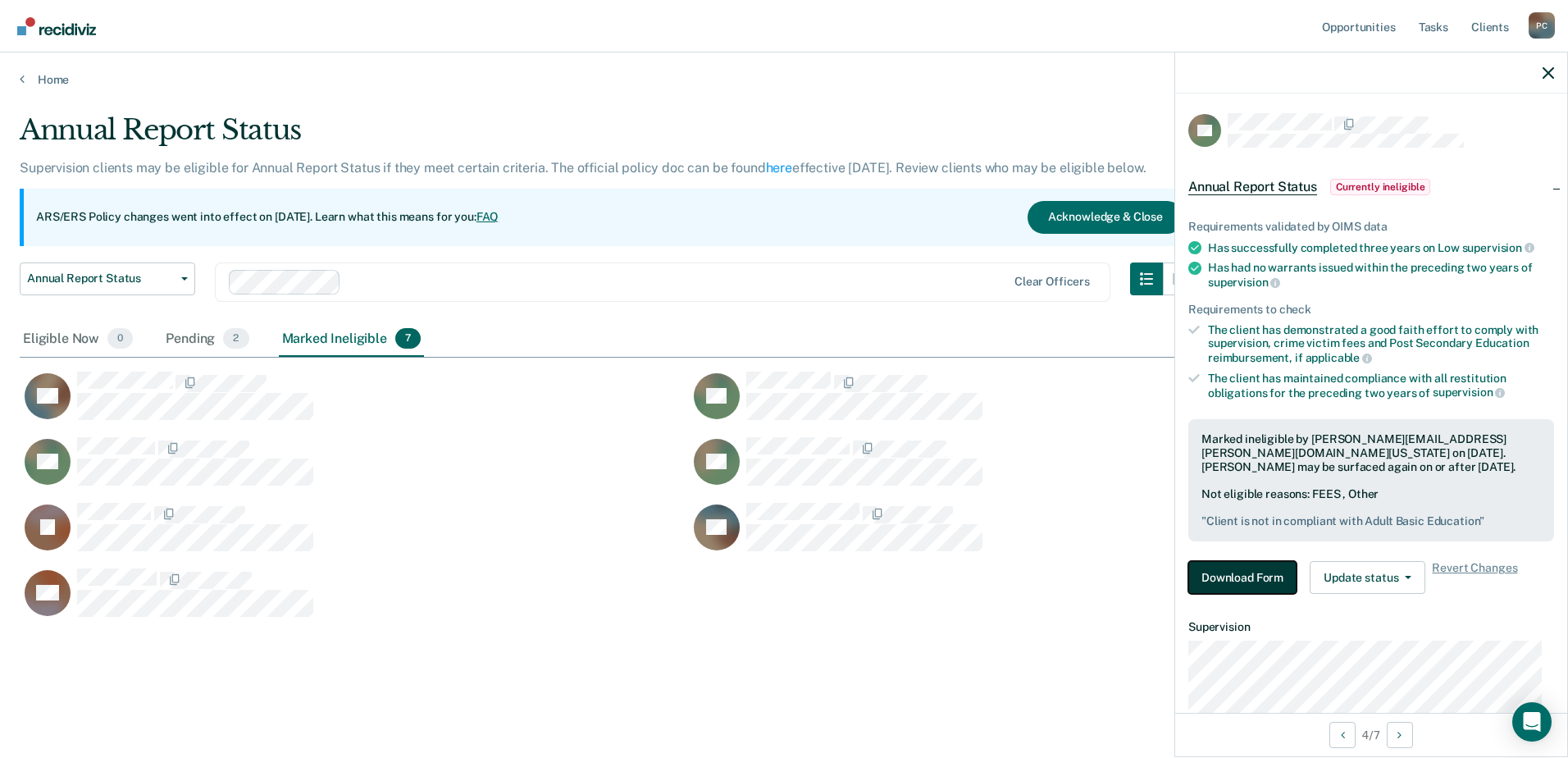
click at [1248, 580] on button "Download Form" at bounding box center [1242, 577] width 108 height 32
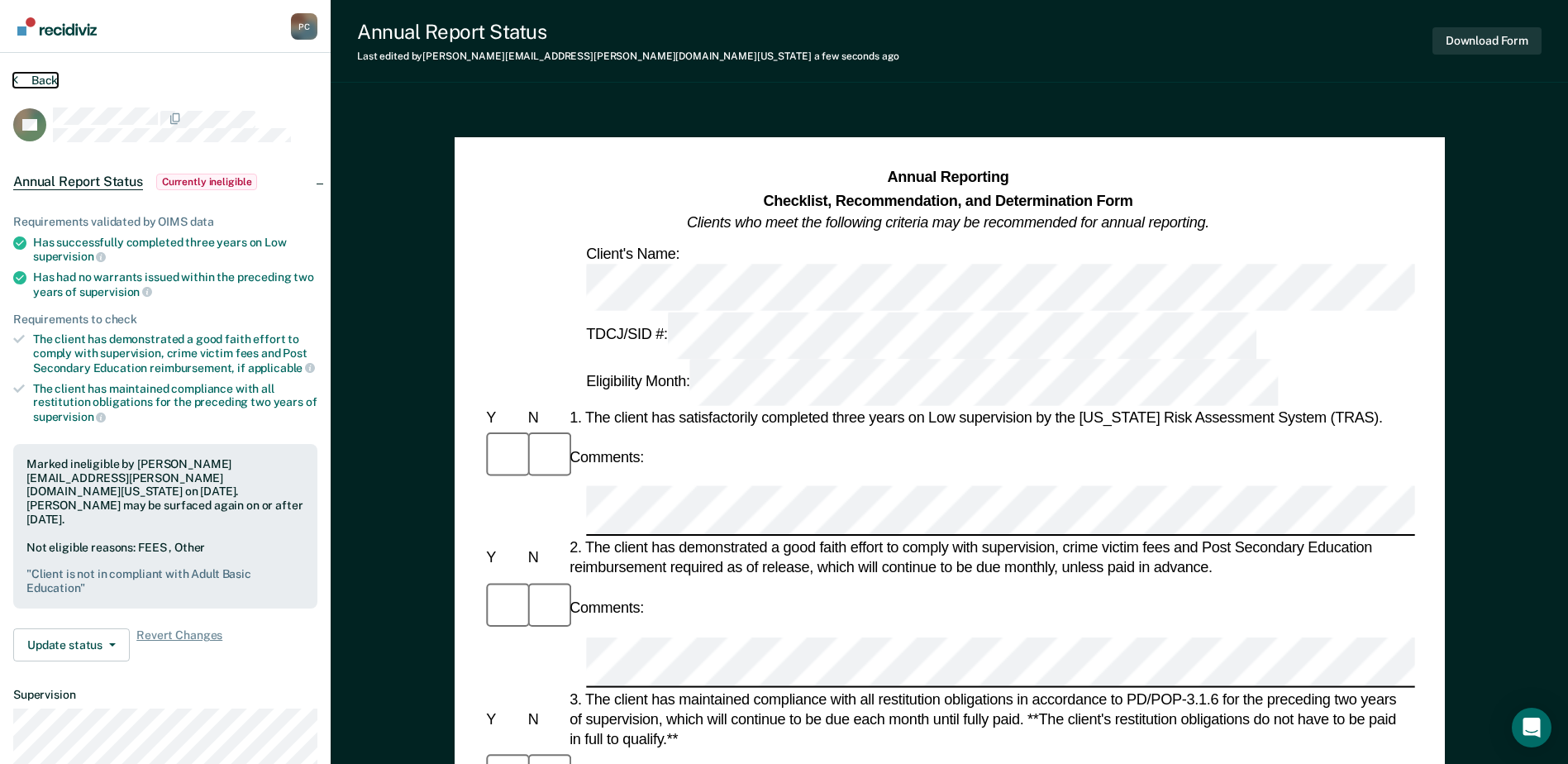
click at [33, 75] on button "Back" at bounding box center [35, 80] width 45 height 15
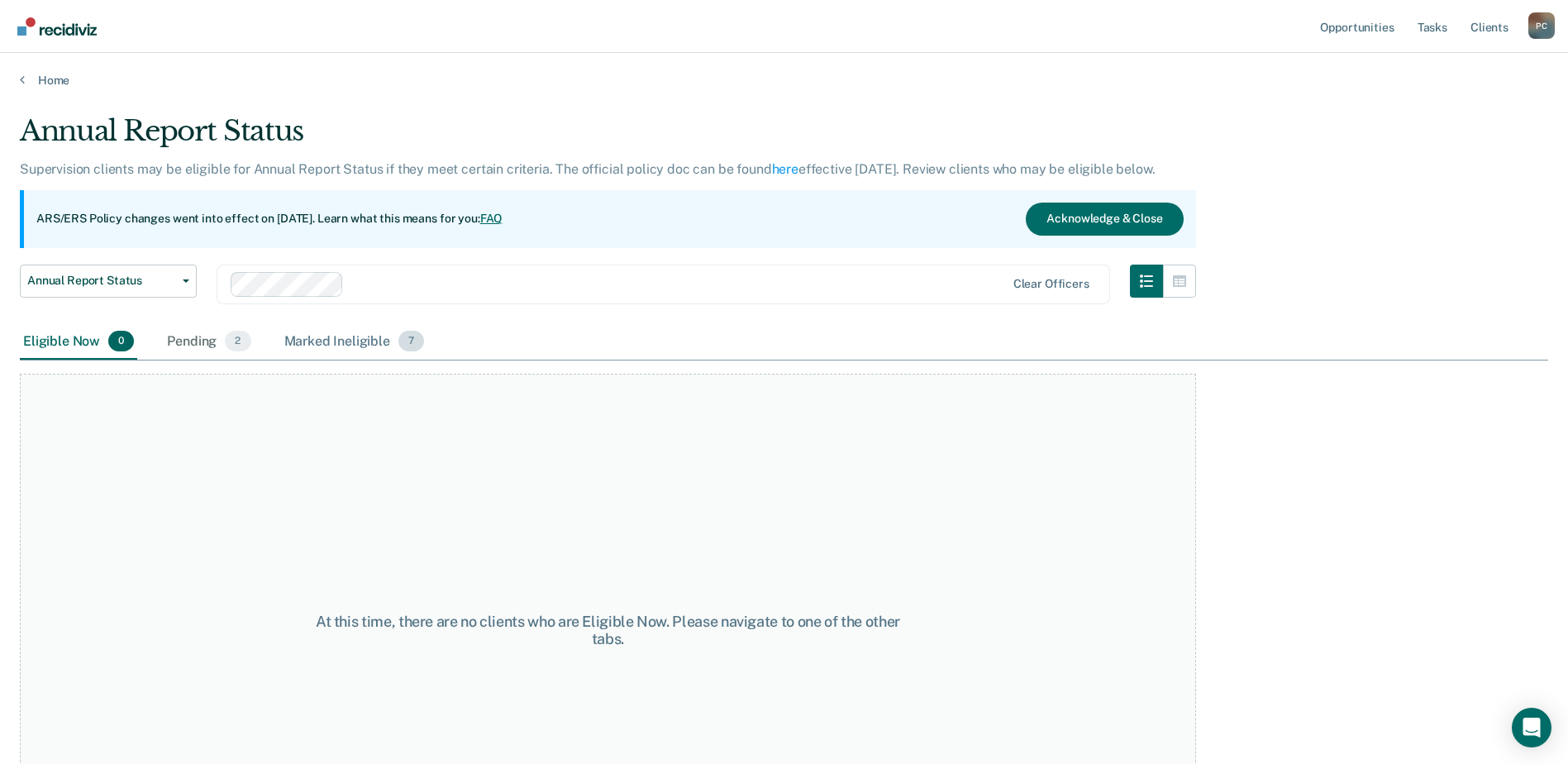
click at [341, 348] on div "Marked Ineligible 7" at bounding box center [354, 342] width 147 height 36
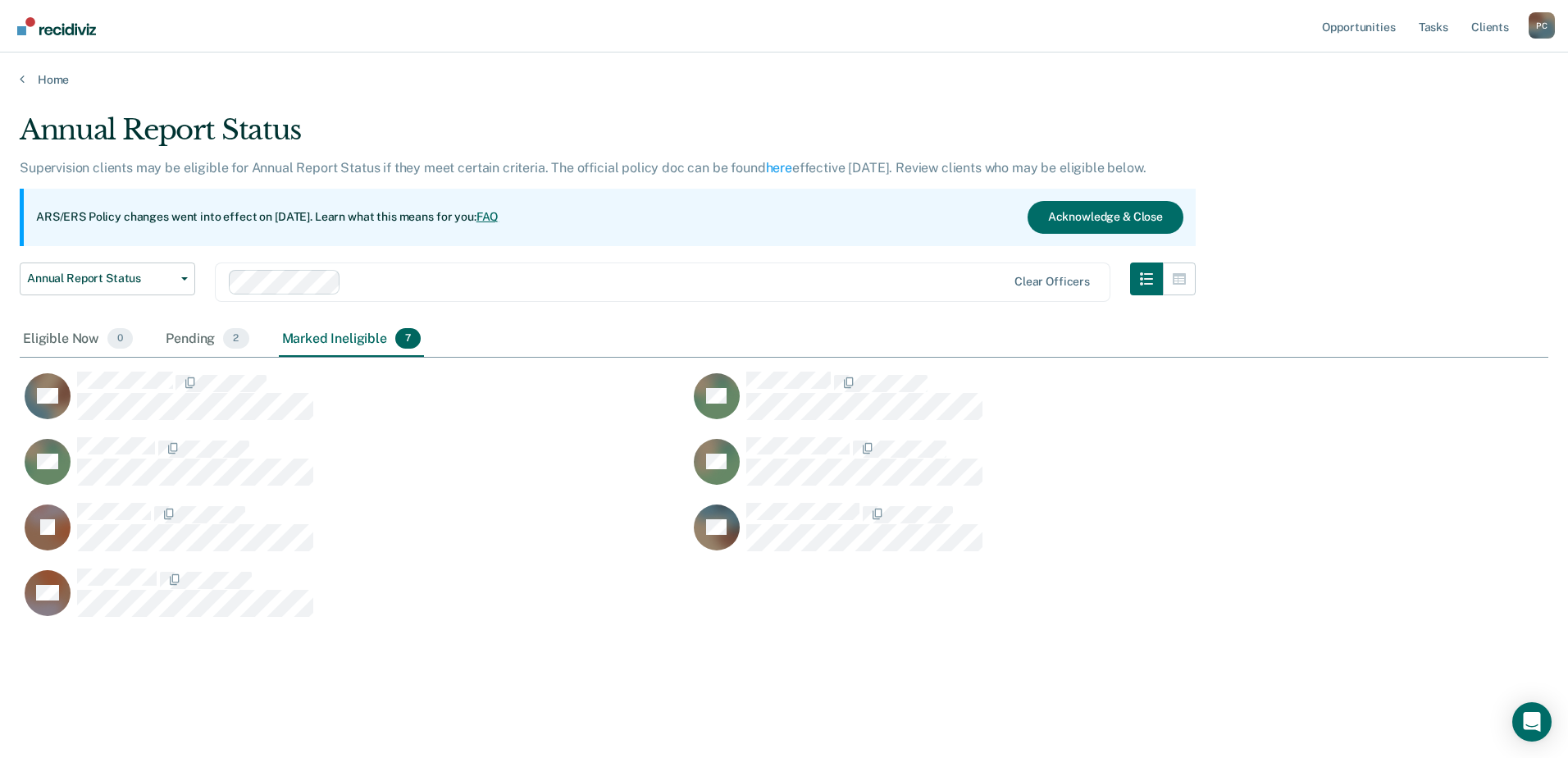
scroll to position [509, 1517]
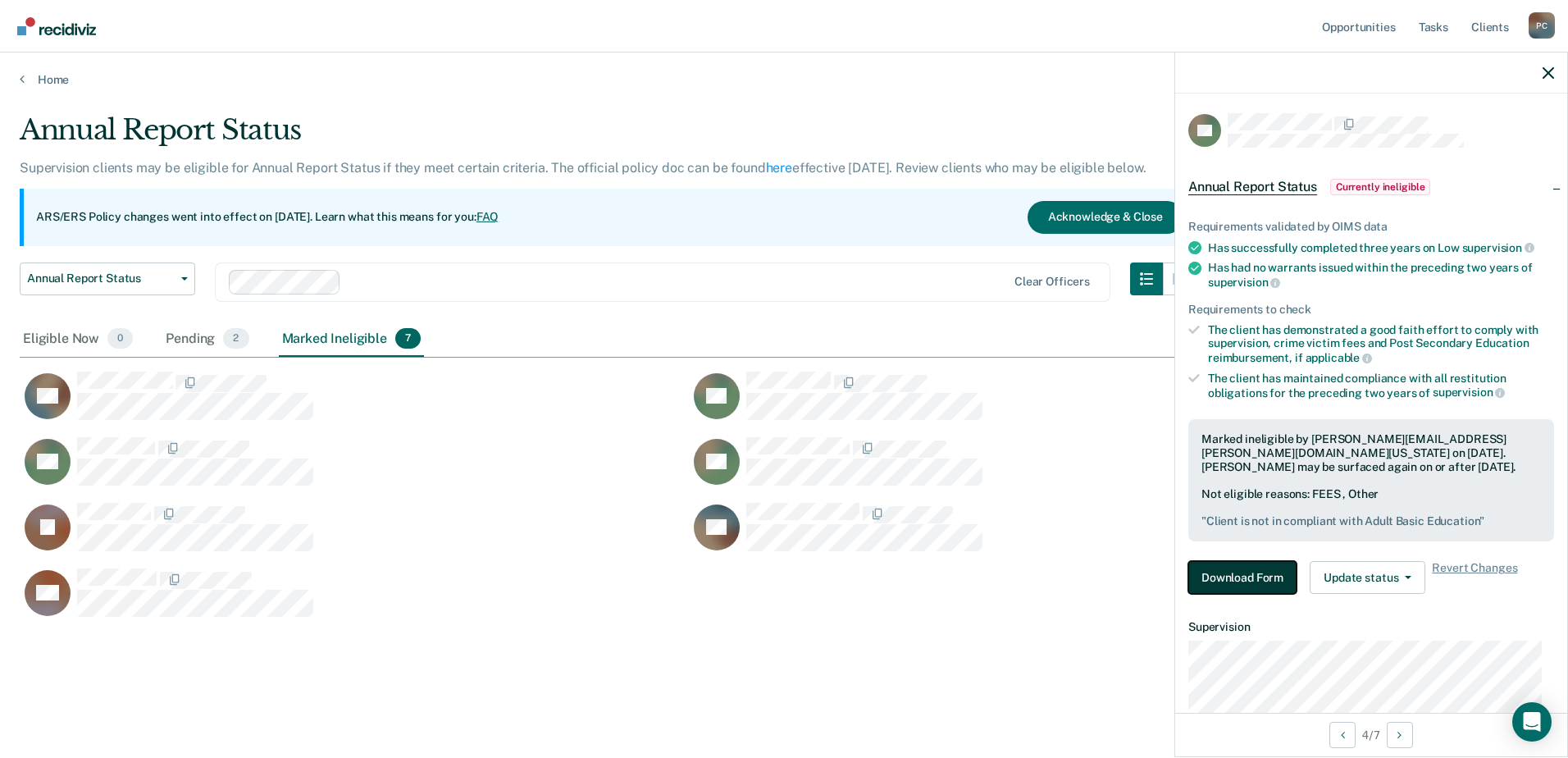
click at [1218, 580] on button "Download Form" at bounding box center [1242, 577] width 108 height 32
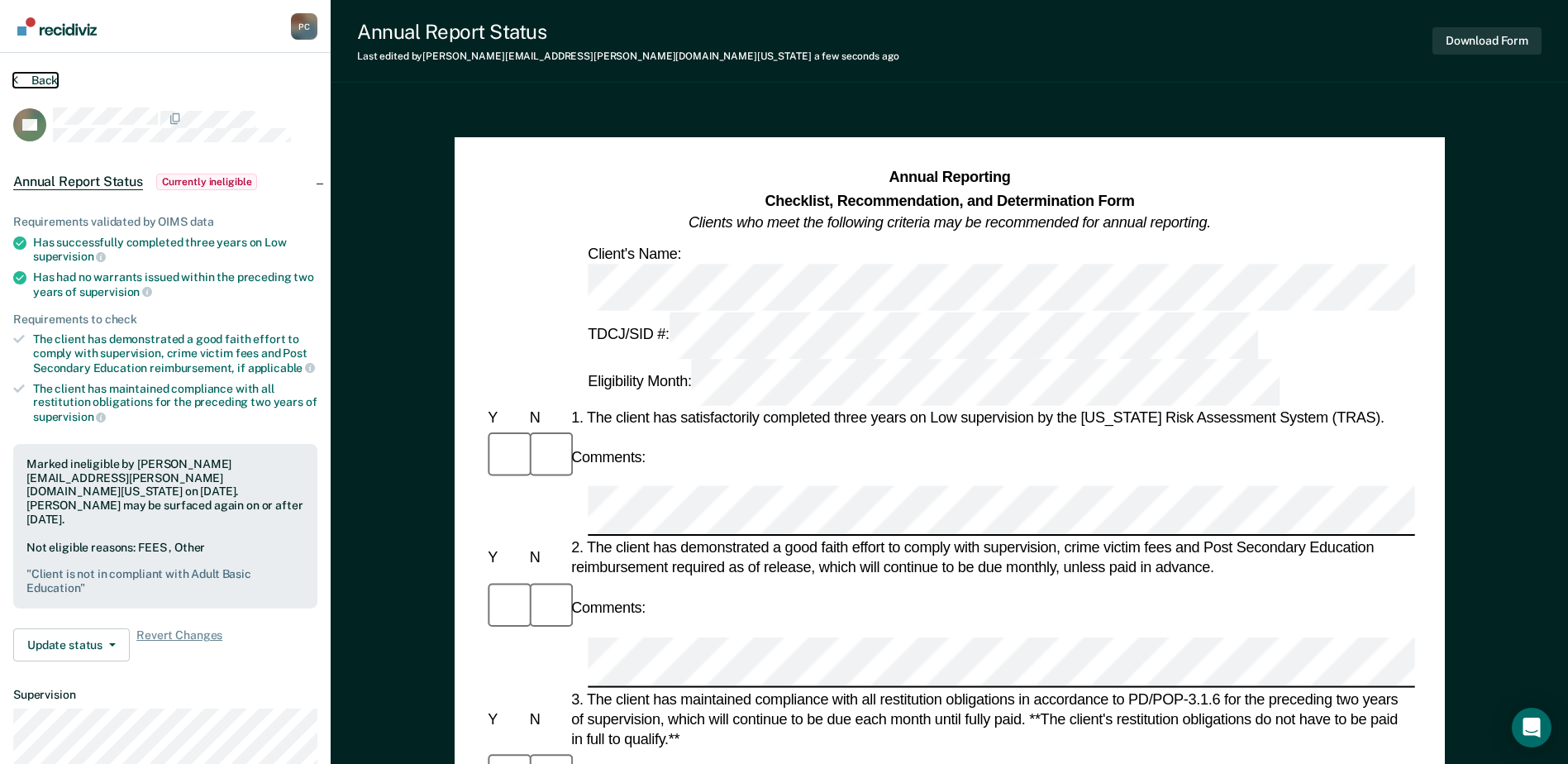
click at [35, 80] on button "Back" at bounding box center [35, 80] width 45 height 15
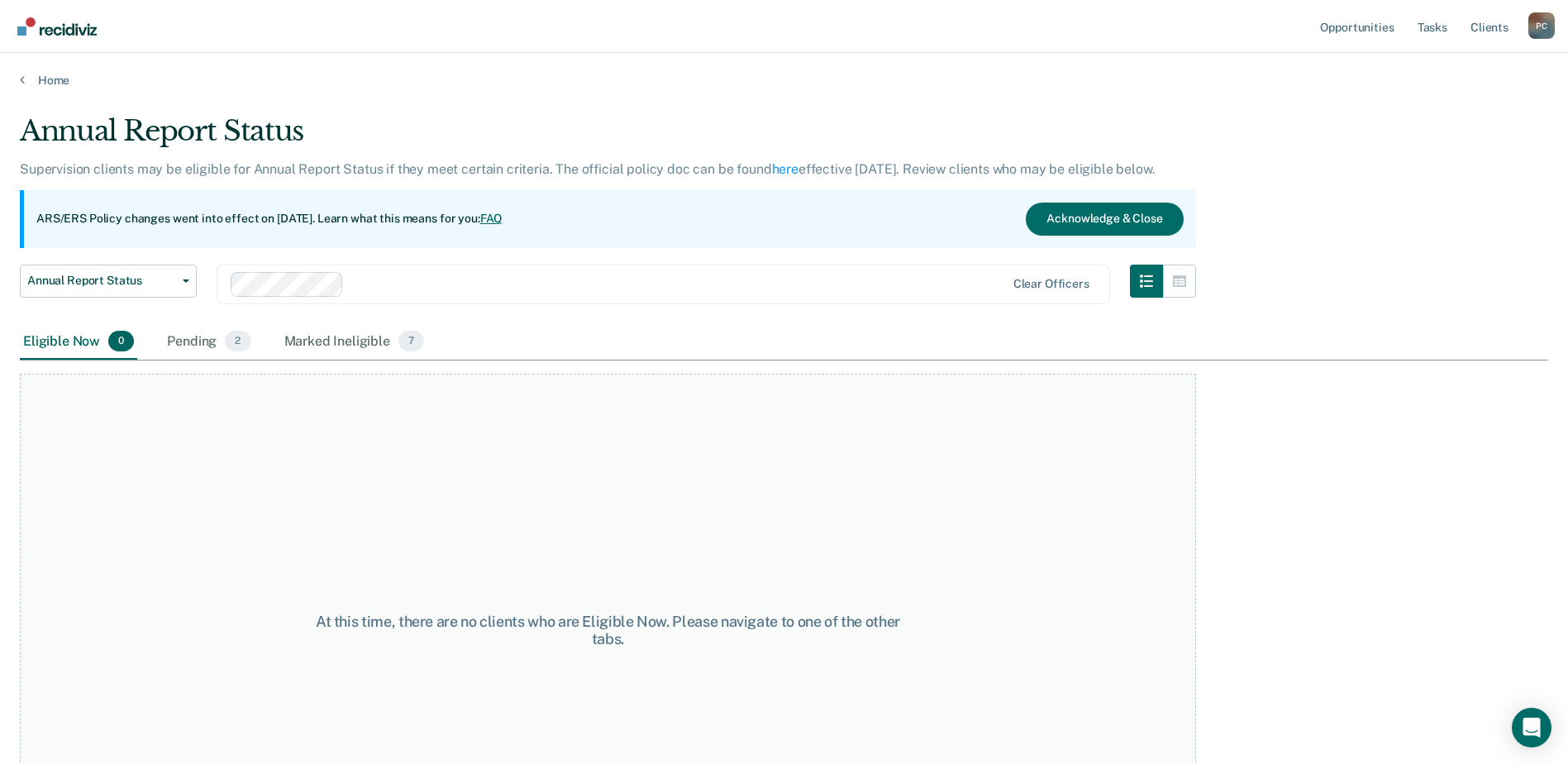
drag, startPoint x: 314, startPoint y: 348, endPoint x: 278, endPoint y: 342, distance: 36.5
click at [314, 347] on div "Marked Ineligible 7" at bounding box center [354, 342] width 147 height 36
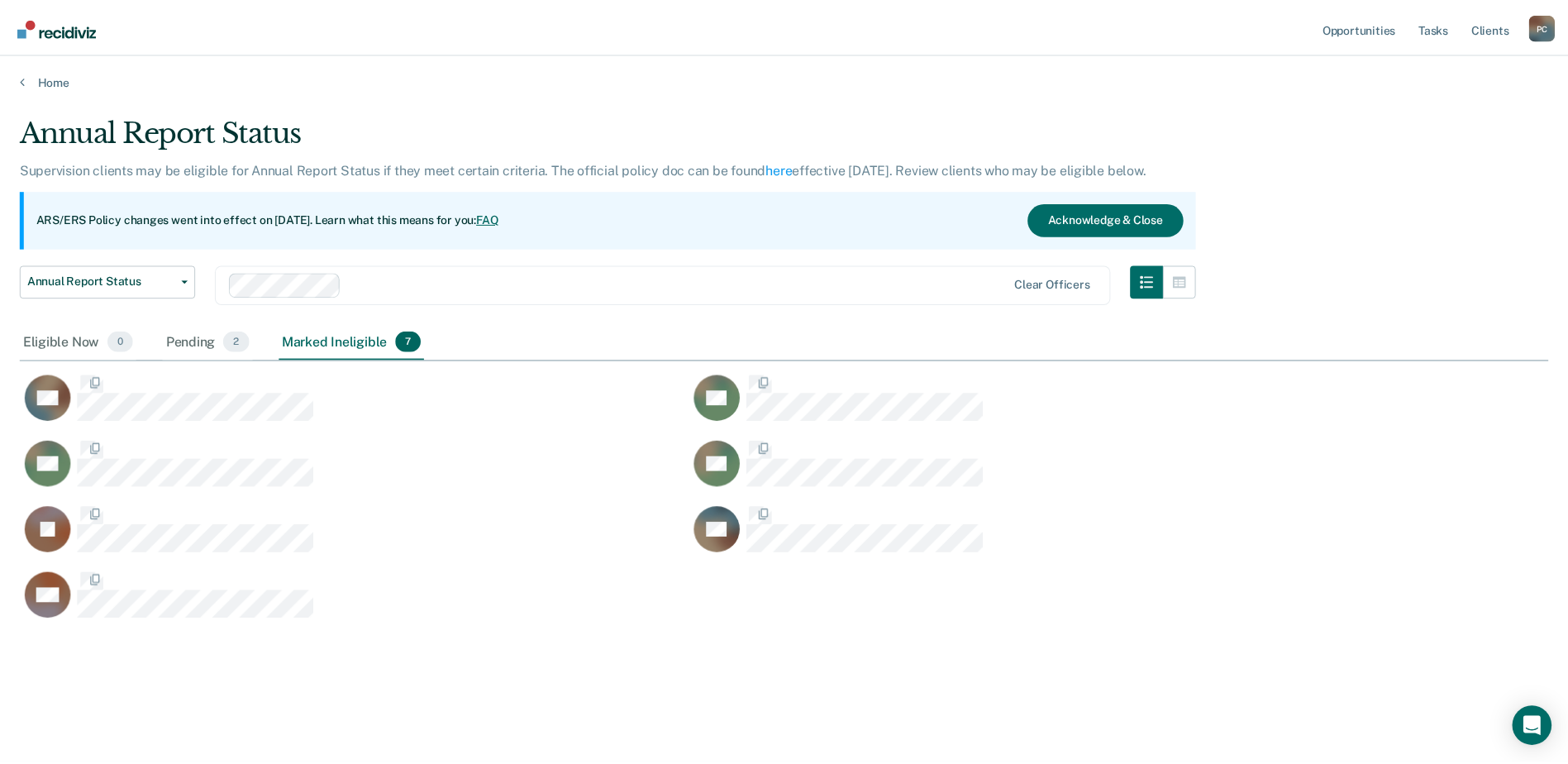
scroll to position [513, 1528]
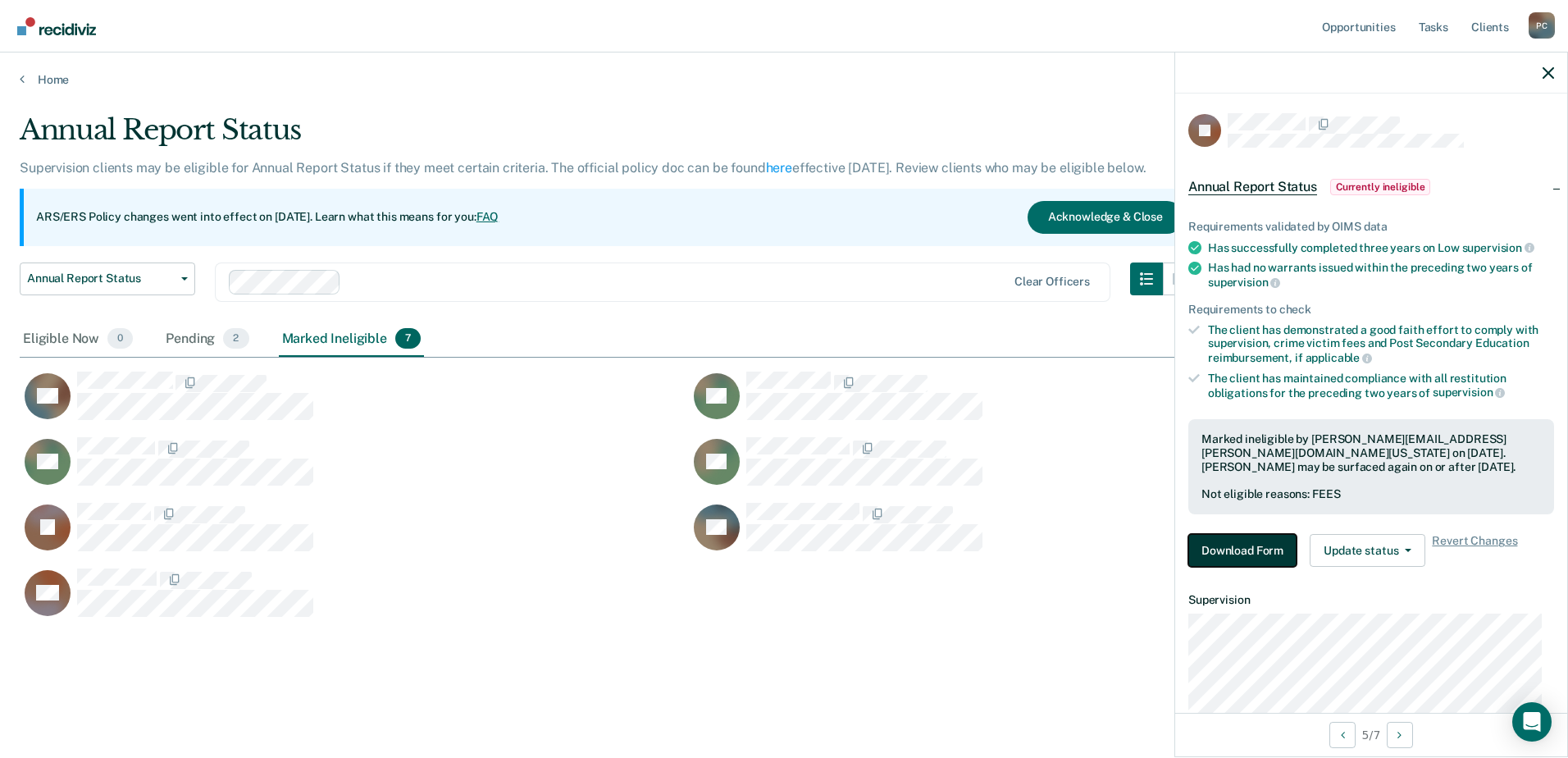
click at [1253, 547] on button "Download Form" at bounding box center [1242, 550] width 108 height 32
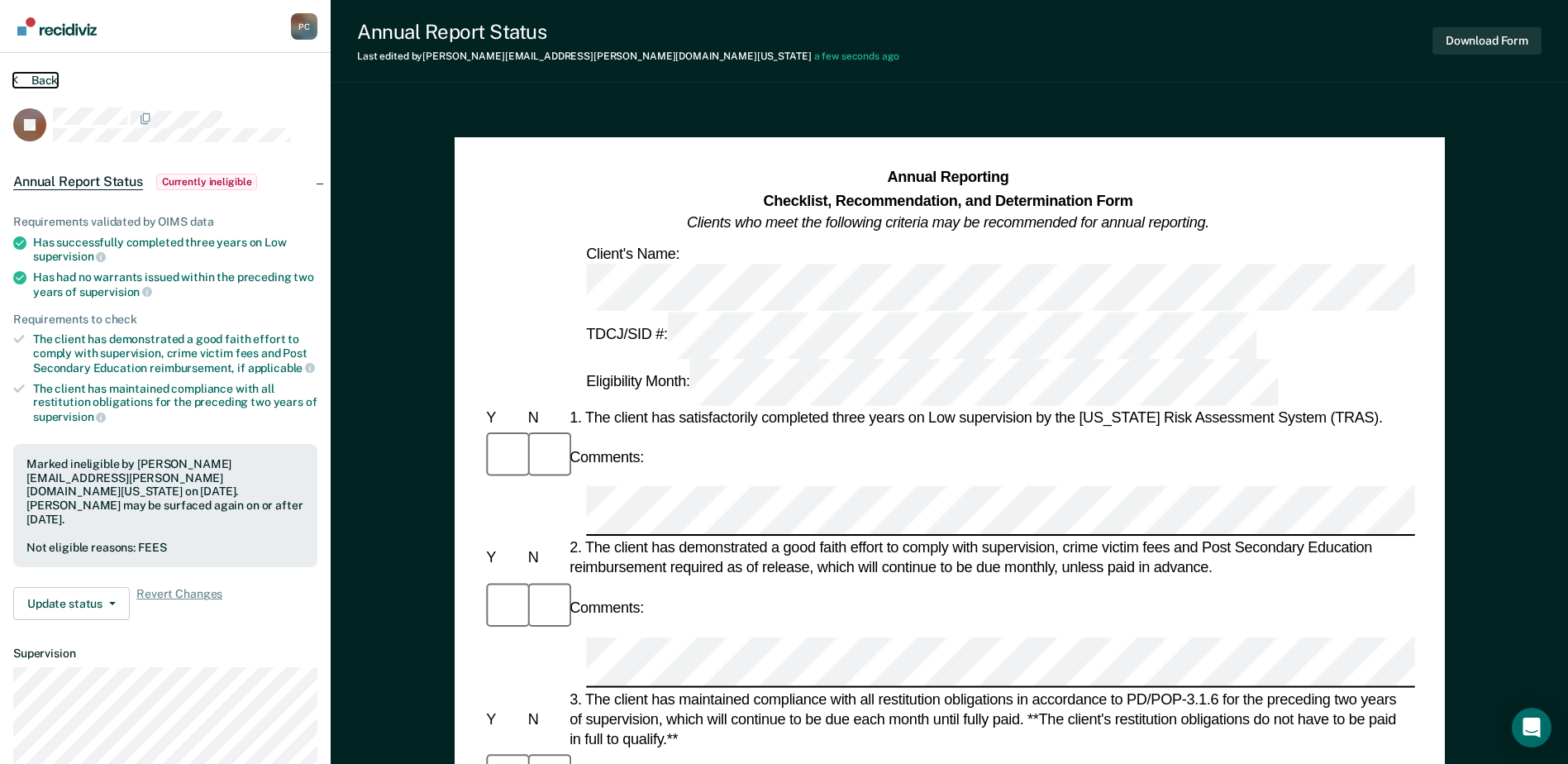
click at [40, 76] on button "Back" at bounding box center [35, 80] width 45 height 15
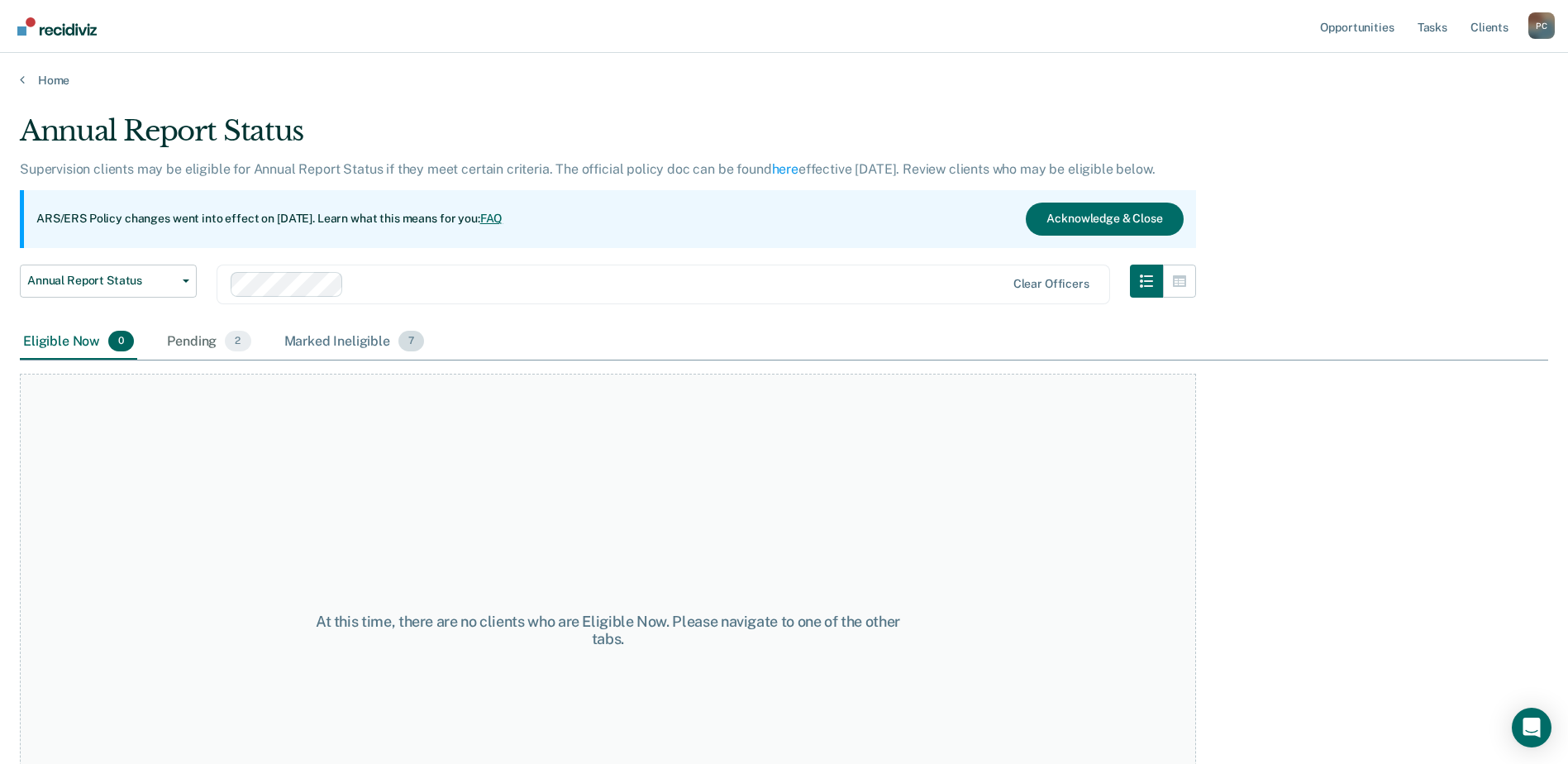
click at [348, 346] on div "Marked Ineligible 7" at bounding box center [354, 342] width 147 height 36
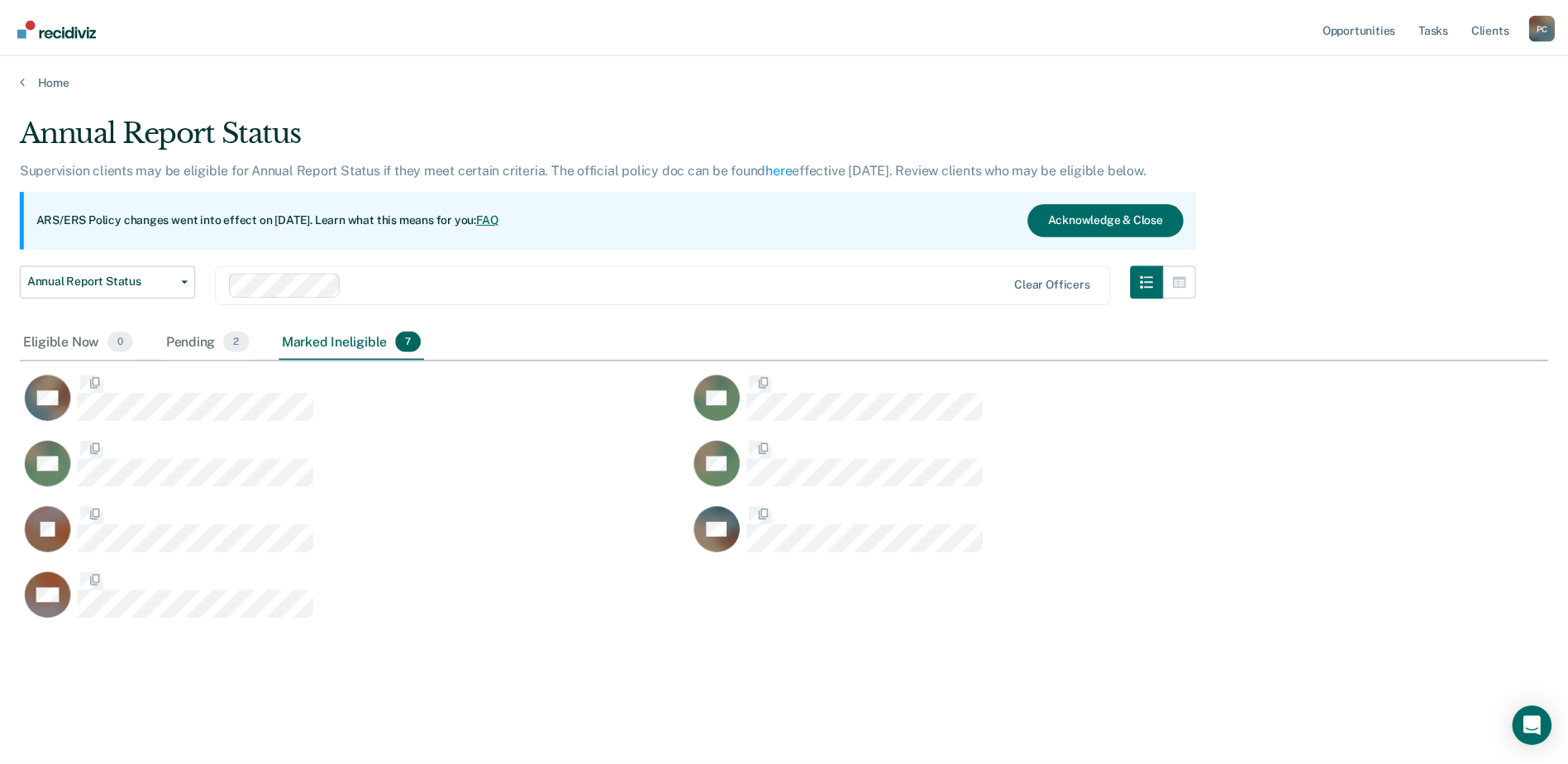
scroll to position [513, 1528]
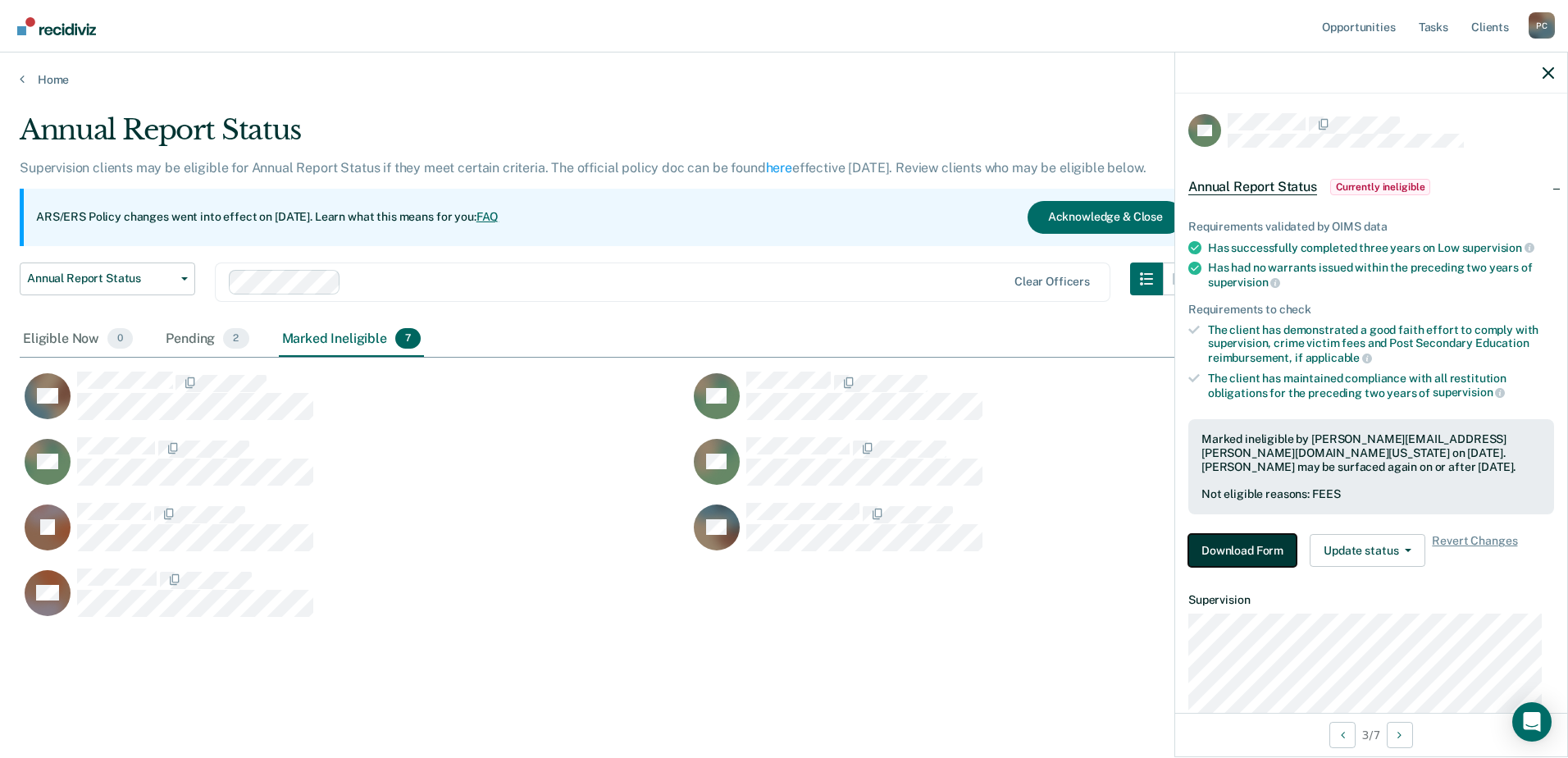
click at [1253, 547] on button "Download Form" at bounding box center [1242, 550] width 108 height 32
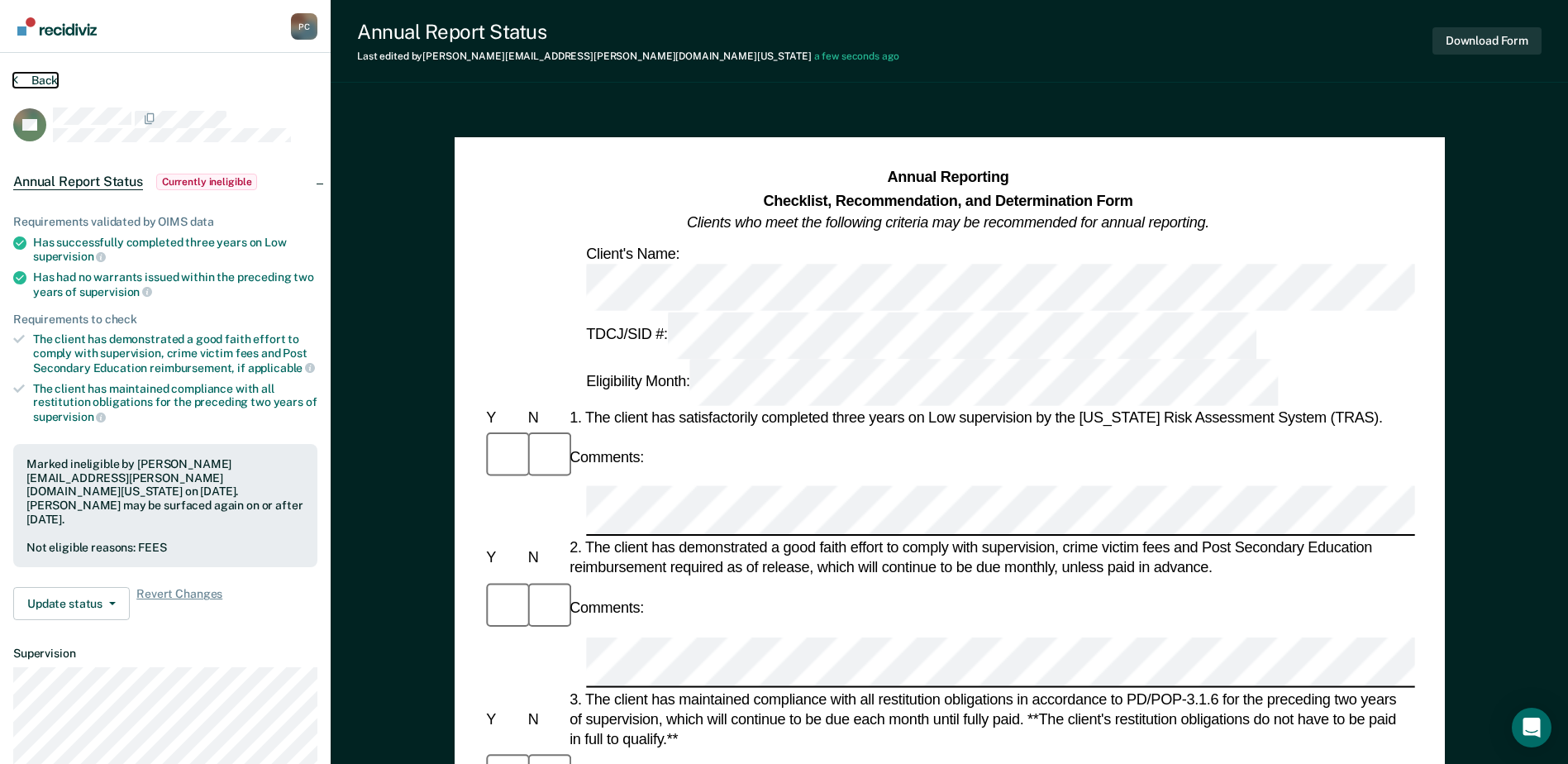
click at [40, 75] on button "Back" at bounding box center [35, 80] width 45 height 15
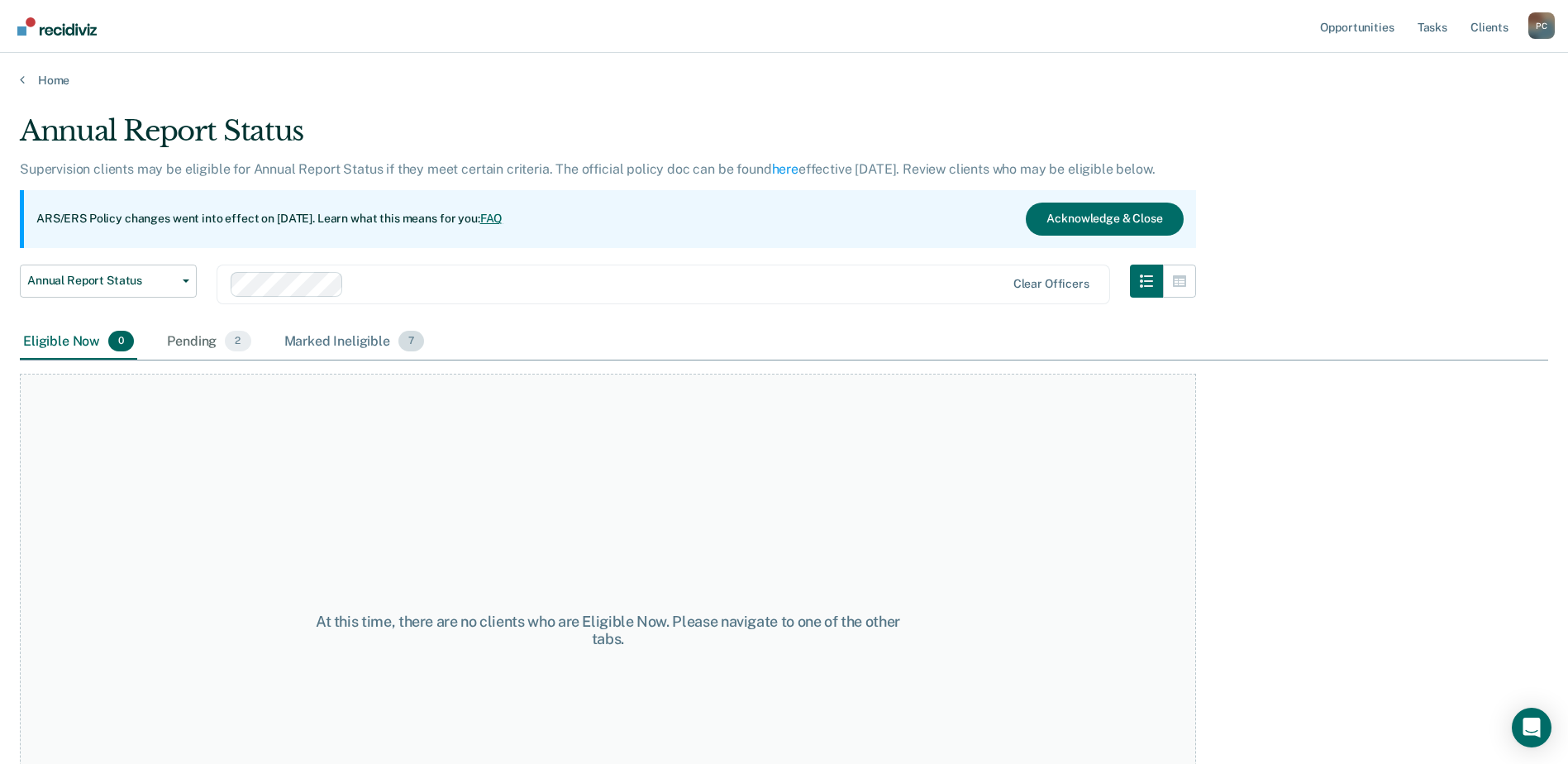
click at [354, 345] on div "Marked Ineligible 7" at bounding box center [354, 342] width 147 height 36
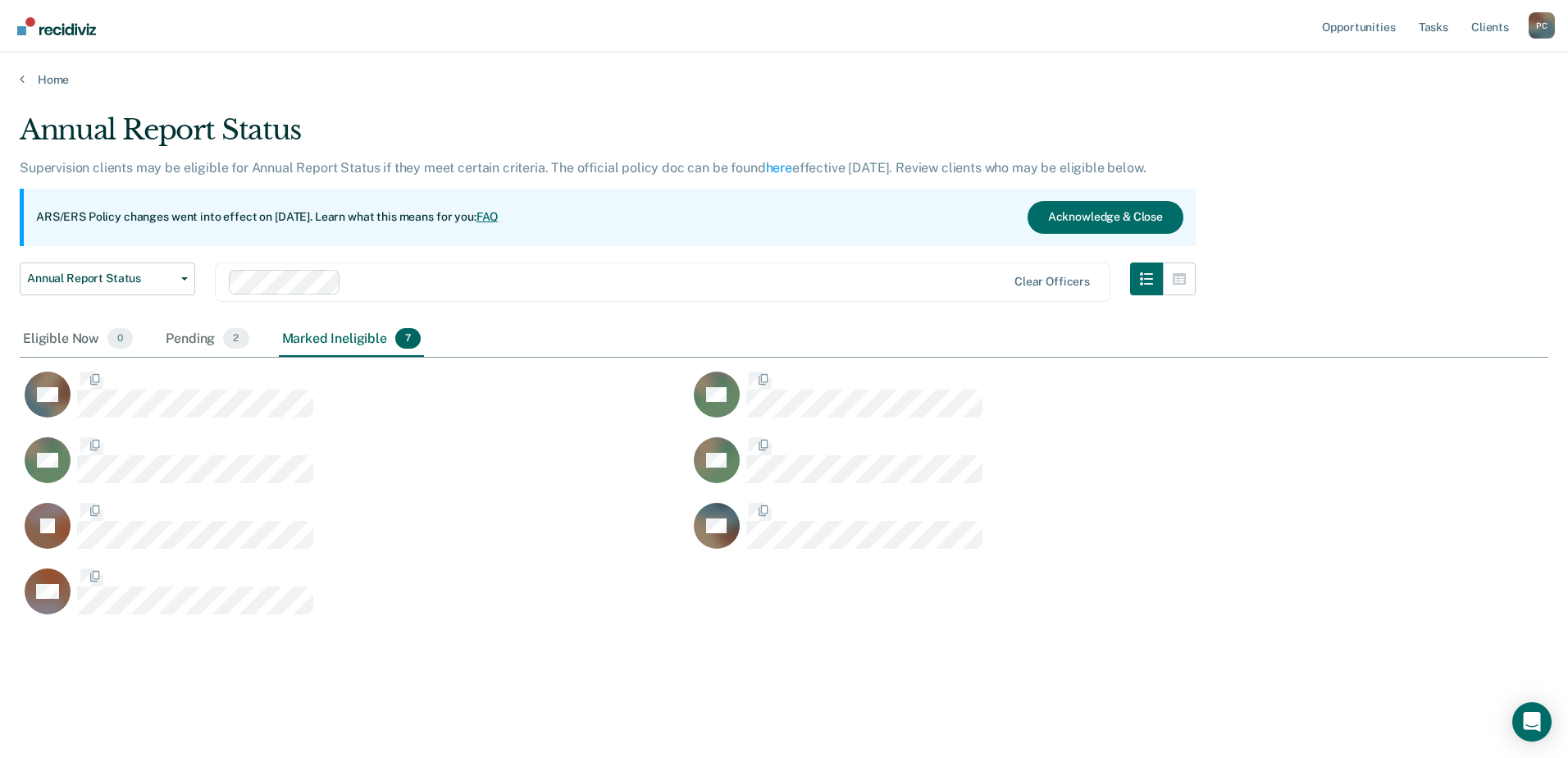
scroll to position [509, 1517]
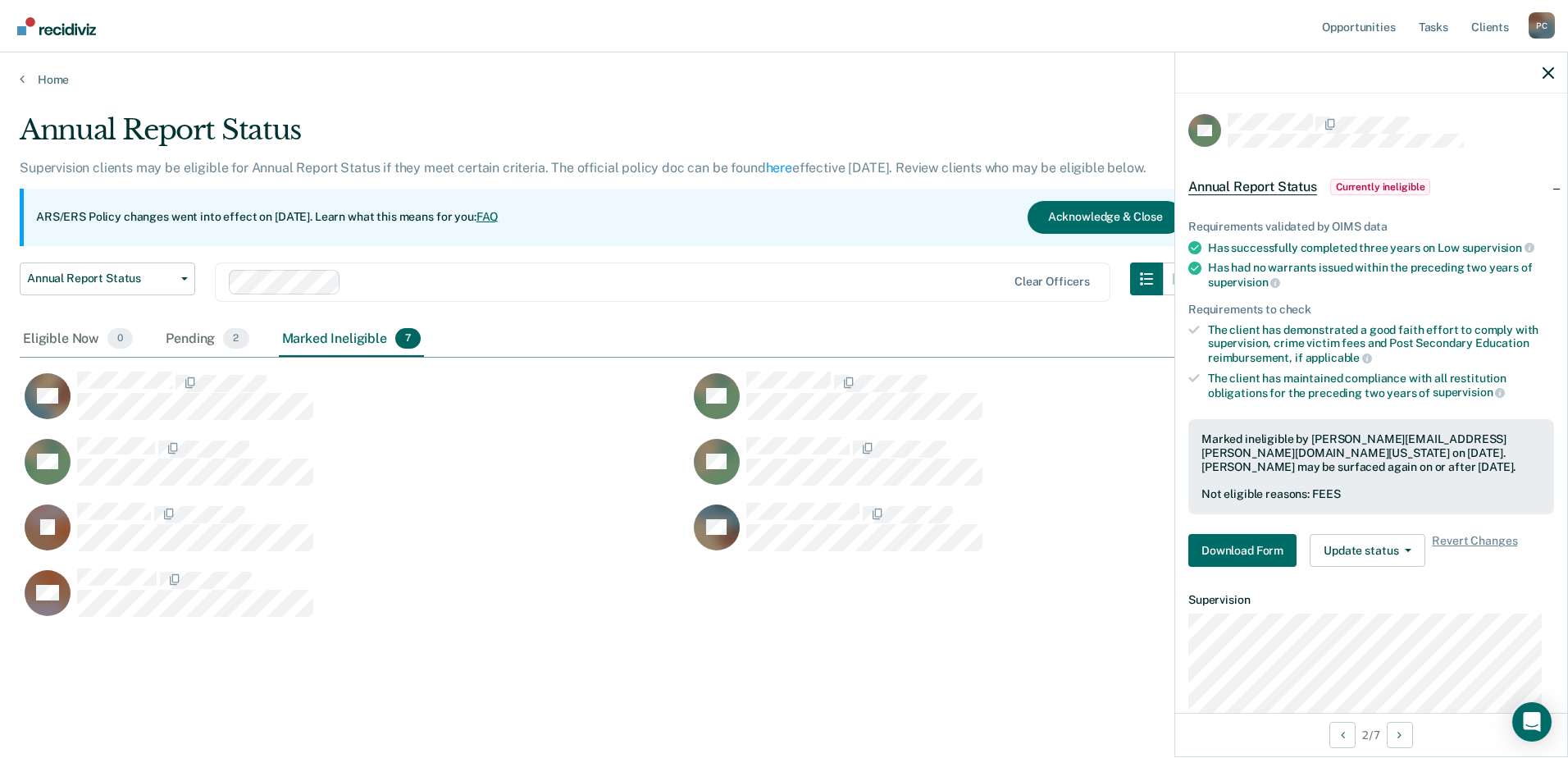
click at [1225, 490] on div "Not eligible reasons: FEES" at bounding box center [1371, 494] width 339 height 14
click at [1248, 489] on div "Not eligible reasons: FEES" at bounding box center [1371, 494] width 339 height 14
click at [1144, 464] on div "AS Download Form" at bounding box center [1014, 461] width 650 height 50
click at [1247, 483] on div "Marked ineligible by [PERSON_NAME][EMAIL_ADDRESS][PERSON_NAME][DOMAIN_NAME][US_…" at bounding box center [1371, 467] width 366 height 95
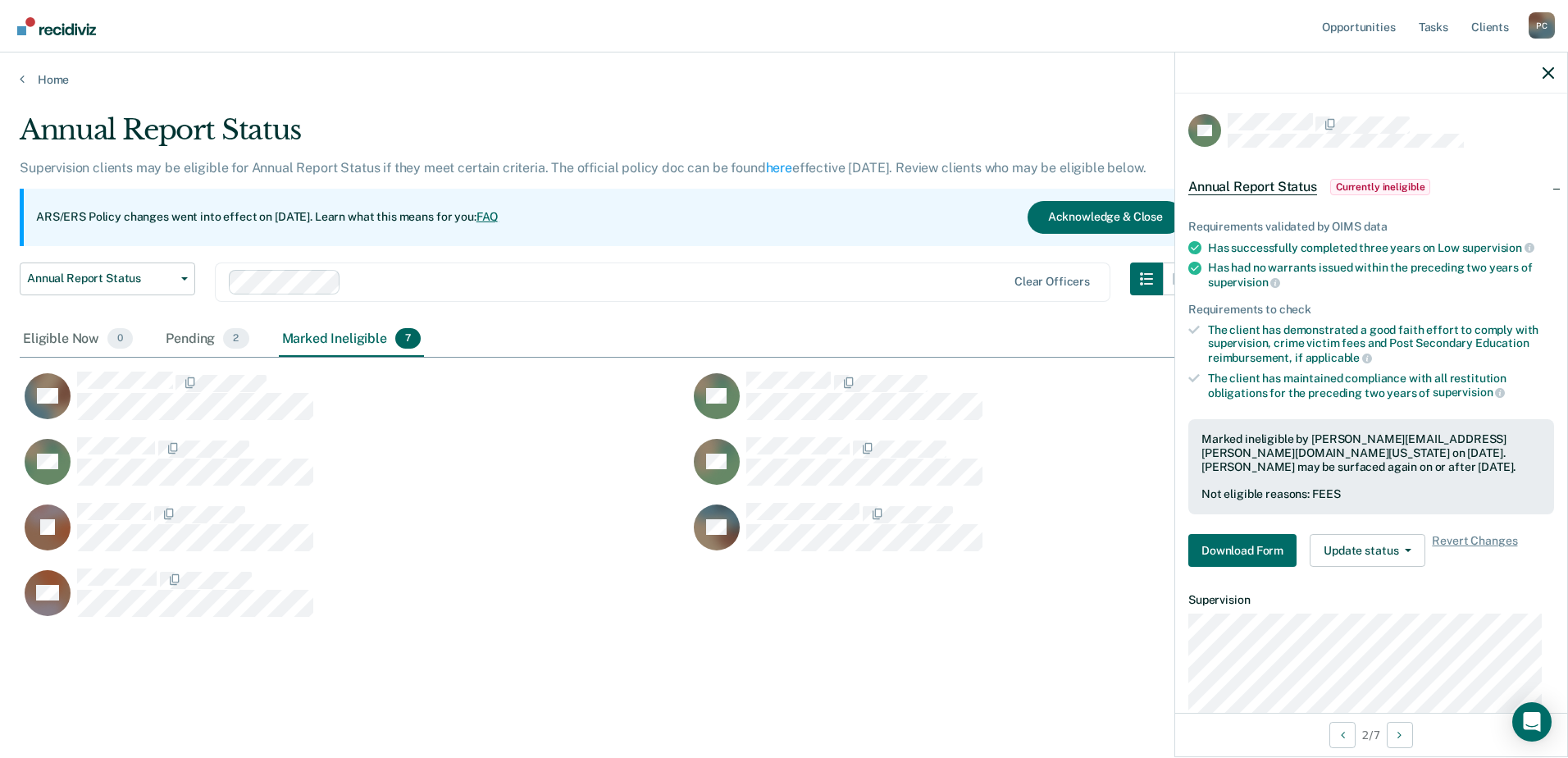
click at [1253, 499] on div "Not eligible reasons: FEES" at bounding box center [1371, 494] width 339 height 14
click at [1100, 223] on button "Acknowledge & Close" at bounding box center [1105, 217] width 156 height 32
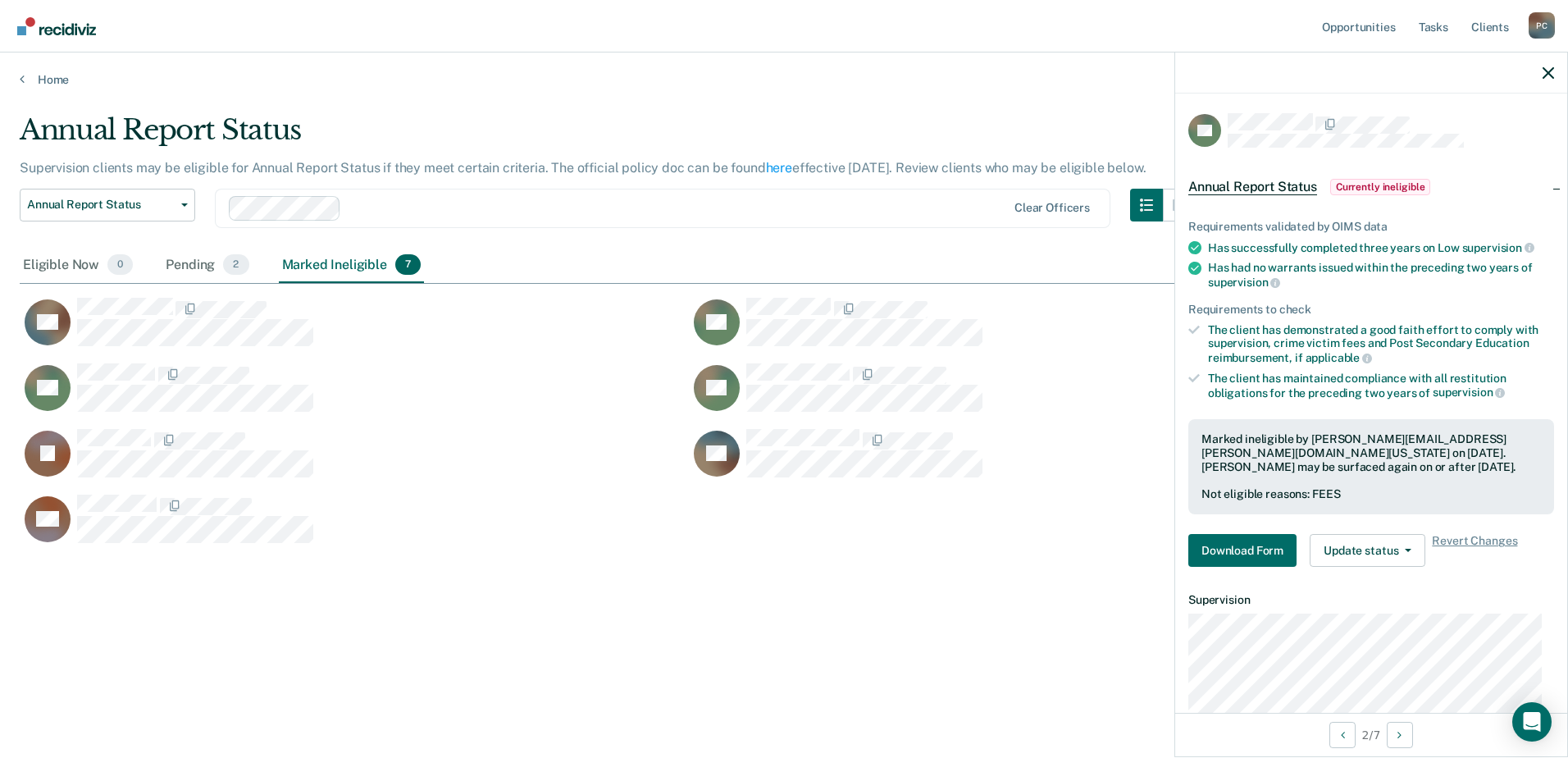
click at [1248, 489] on div "Not eligible reasons: FEES" at bounding box center [1371, 494] width 339 height 14
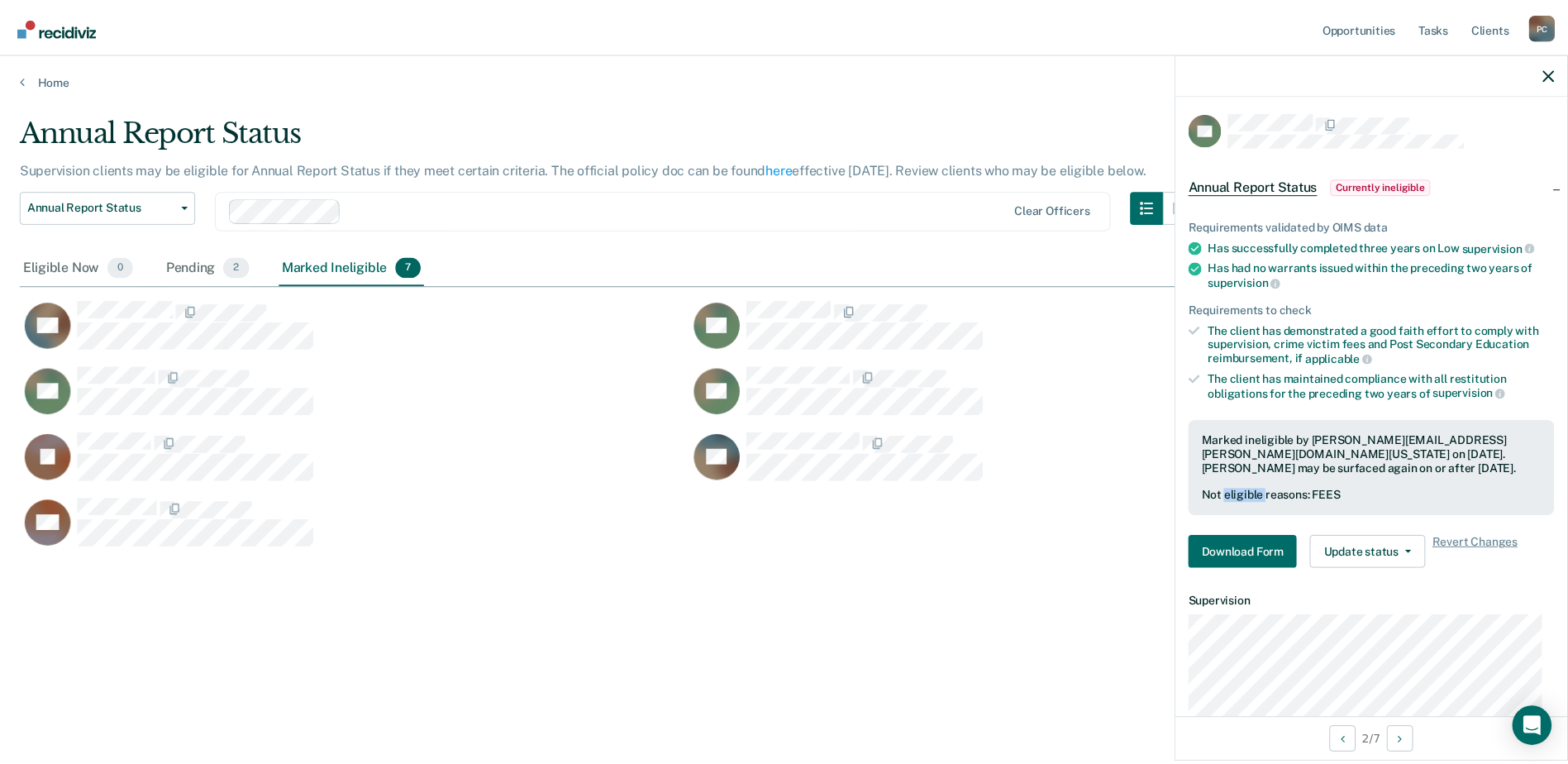
scroll to position [0, 0]
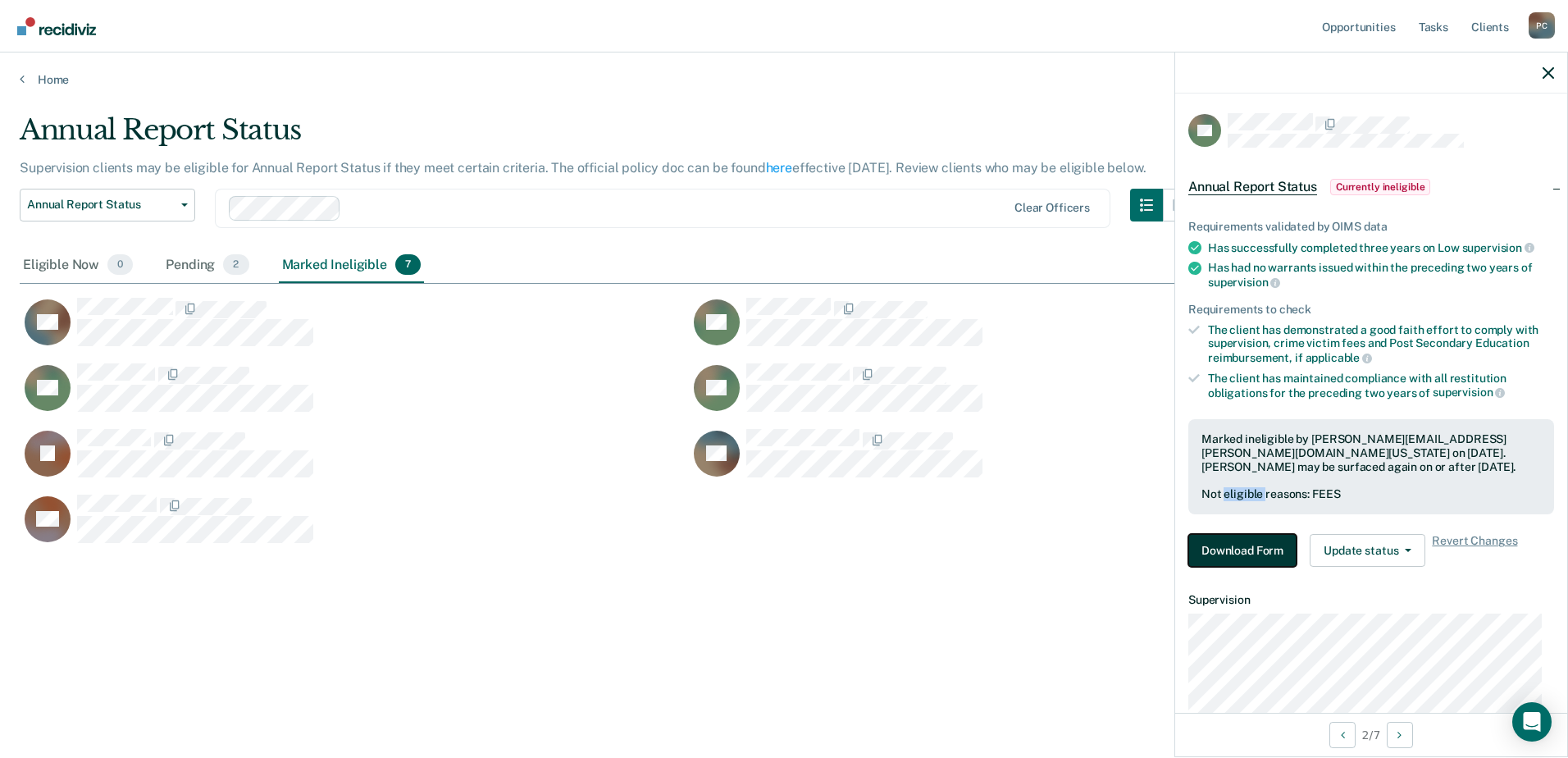
click at [1233, 543] on button "Download Form" at bounding box center [1242, 550] width 108 height 32
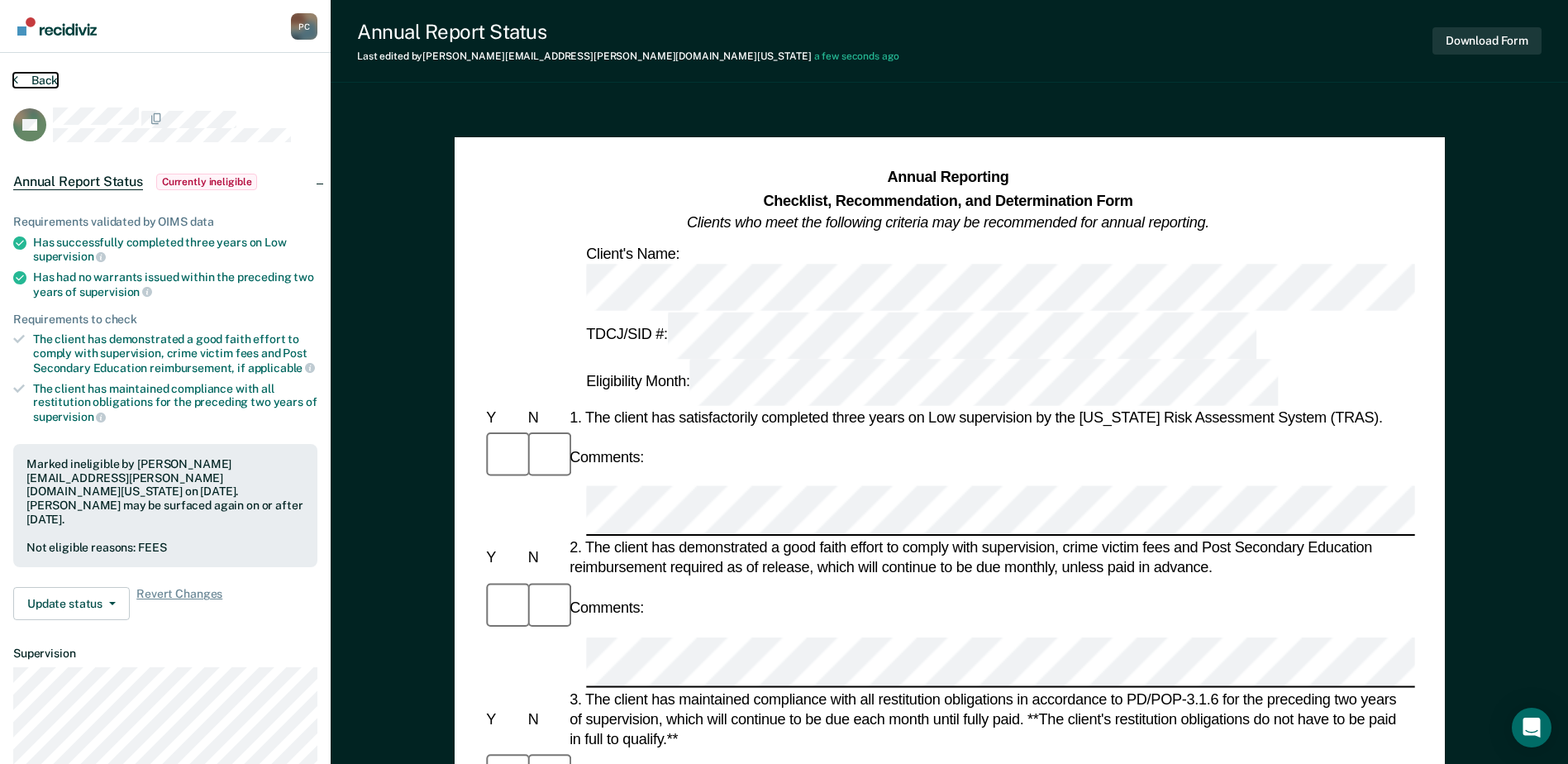
click at [37, 83] on button "Back" at bounding box center [35, 80] width 45 height 15
